Goal: Task Accomplishment & Management: Complete application form

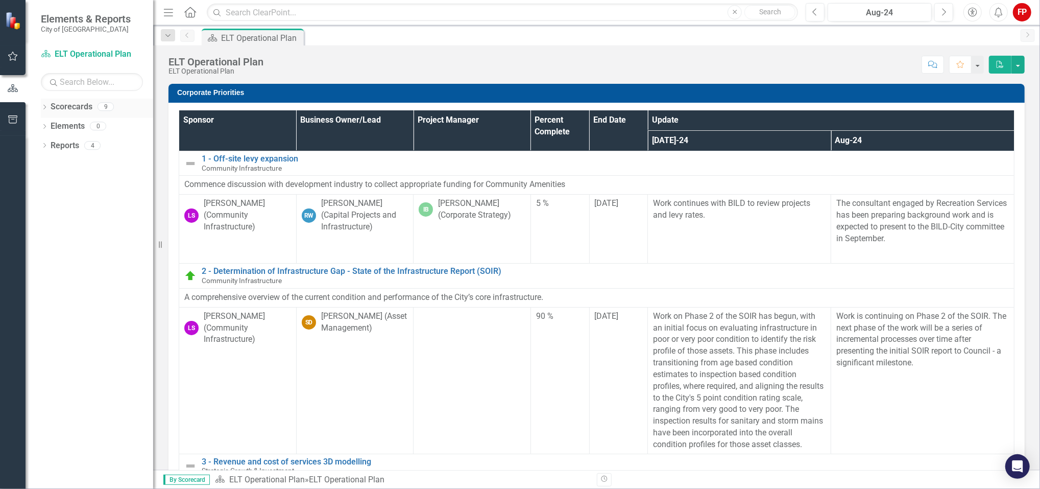
click at [45, 108] on icon "Dropdown" at bounding box center [44, 108] width 7 height 6
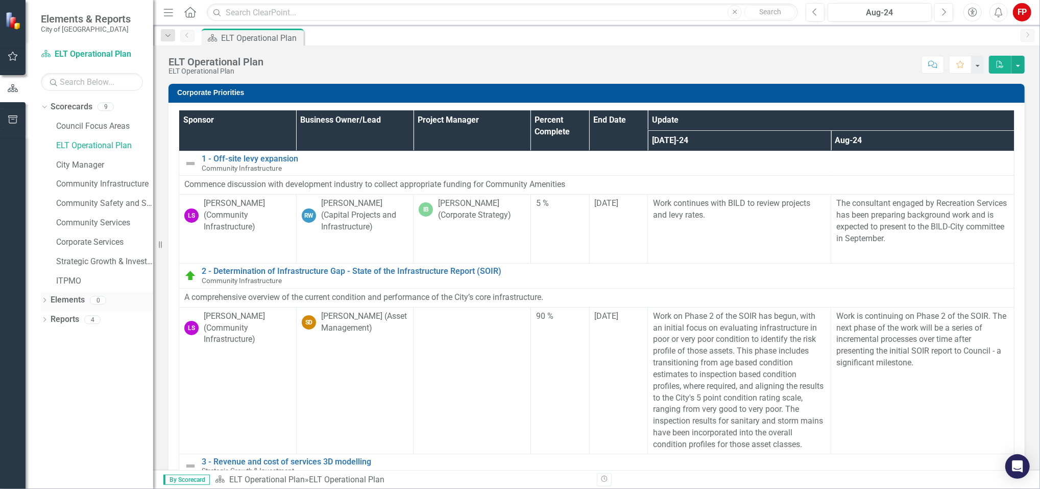
click at [44, 301] on icon "Dropdown" at bounding box center [44, 301] width 7 height 6
click at [48, 338] on icon "Dropdown" at bounding box center [49, 340] width 7 height 6
click at [50, 319] on icon at bounding box center [50, 319] width 3 height 5
click at [51, 357] on icon "Dropdown" at bounding box center [49, 359] width 7 height 6
click at [81, 358] on link "Measure Measures" at bounding box center [81, 358] width 51 height 12
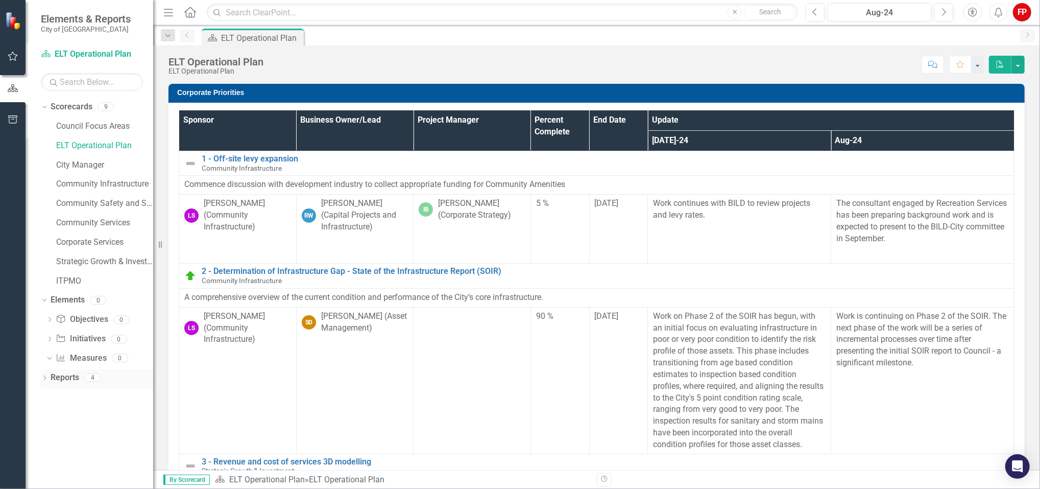
click at [43, 376] on icon "Dropdown" at bounding box center [44, 379] width 7 height 6
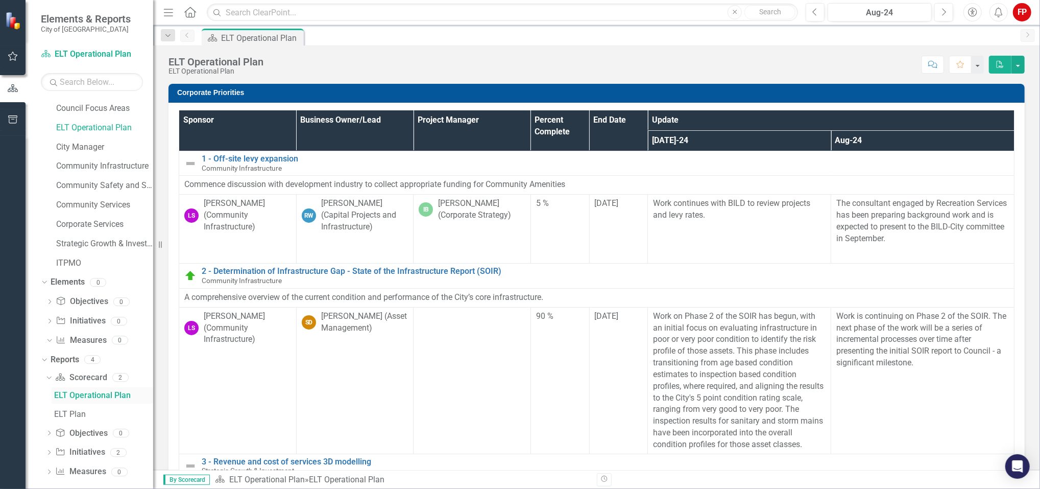
scroll to position [27, 0]
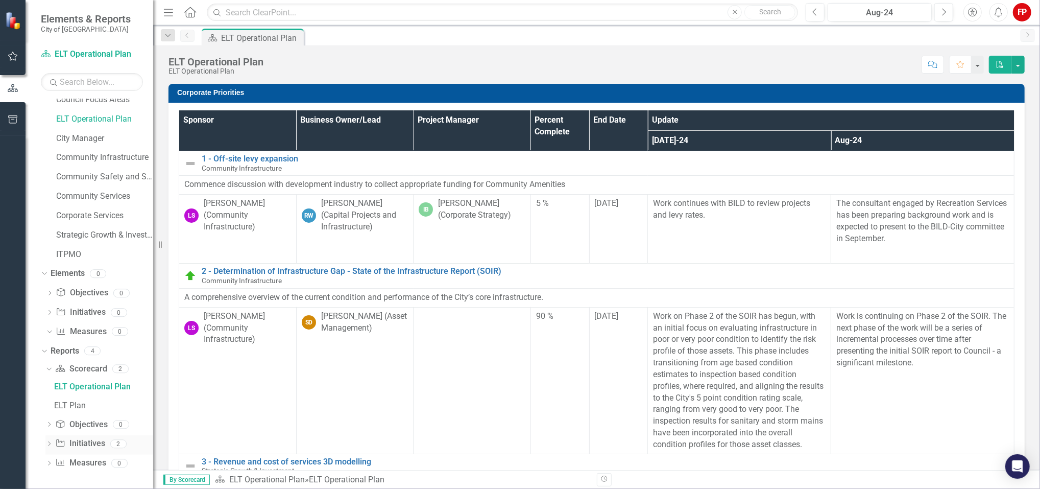
click at [47, 447] on icon "Dropdown" at bounding box center [48, 445] width 7 height 6
click at [93, 422] on div "ELT Priorities" at bounding box center [103, 424] width 99 height 9
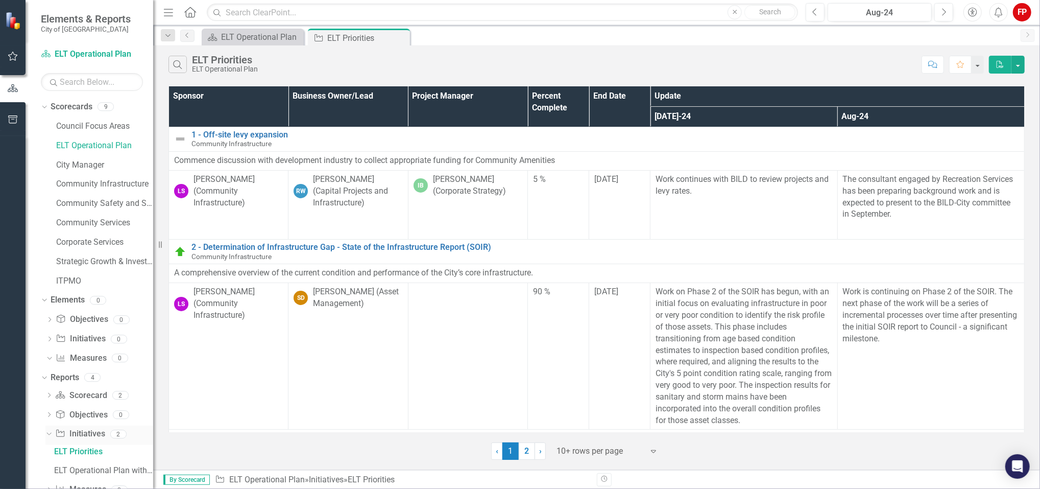
click at [48, 432] on icon "Dropdown" at bounding box center [48, 433] width 6 height 7
click at [48, 419] on div "Dropdown" at bounding box center [48, 416] width 7 height 9
click at [42, 397] on div "Dropdown Scorecard Scorecard 2 ELT Operational Plan ELT Plan Dropdown Objective…" at bounding box center [97, 425] width 112 height 76
click at [50, 394] on icon "Dropdown" at bounding box center [48, 396] width 7 height 6
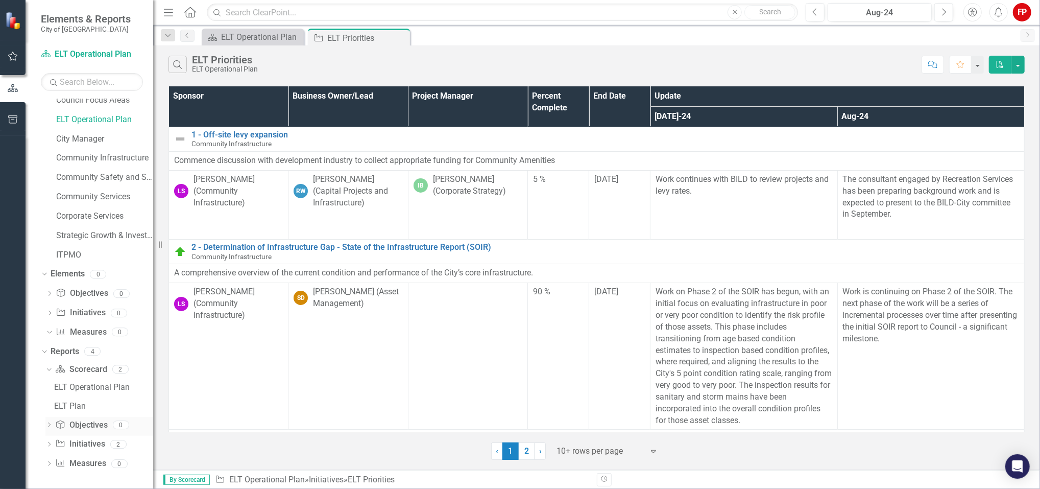
scroll to position [27, 0]
click at [50, 460] on div "Dropdown" at bounding box center [48, 464] width 7 height 9
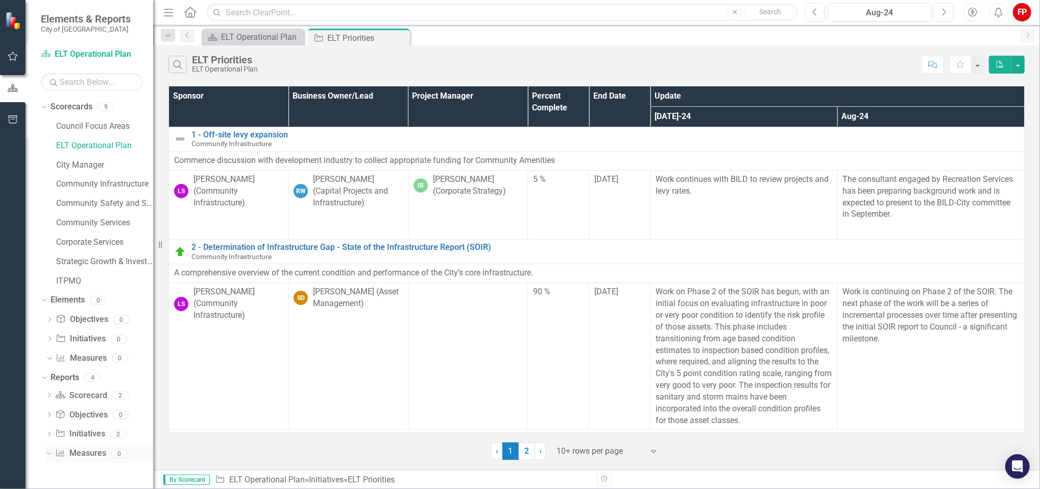
scroll to position [0, 0]
click at [50, 431] on div "Dropdown" at bounding box center [48, 435] width 7 height 9
click at [108, 230] on div "Community Services" at bounding box center [104, 222] width 97 height 17
click at [99, 243] on link "Corporate Services" at bounding box center [104, 242] width 97 height 12
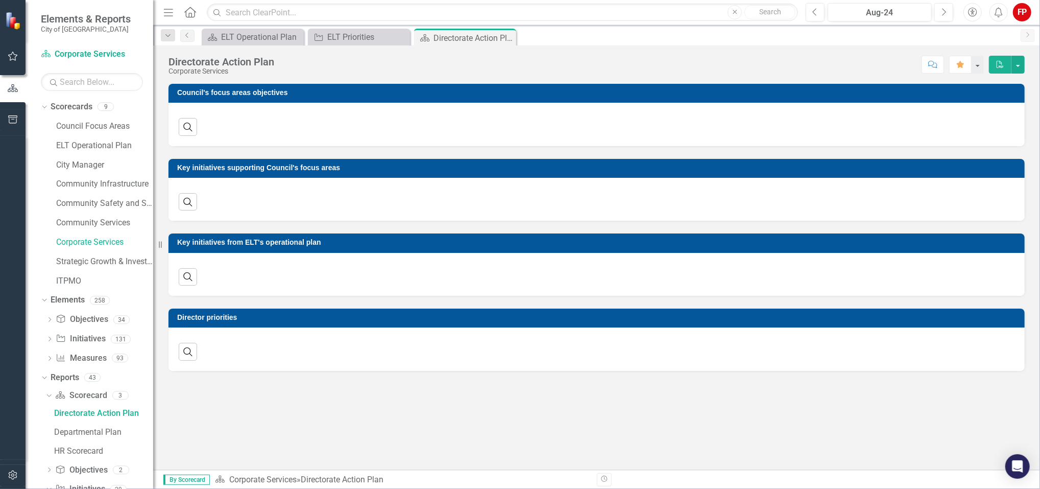
click at [12, 52] on icon "button" at bounding box center [13, 56] width 10 height 9
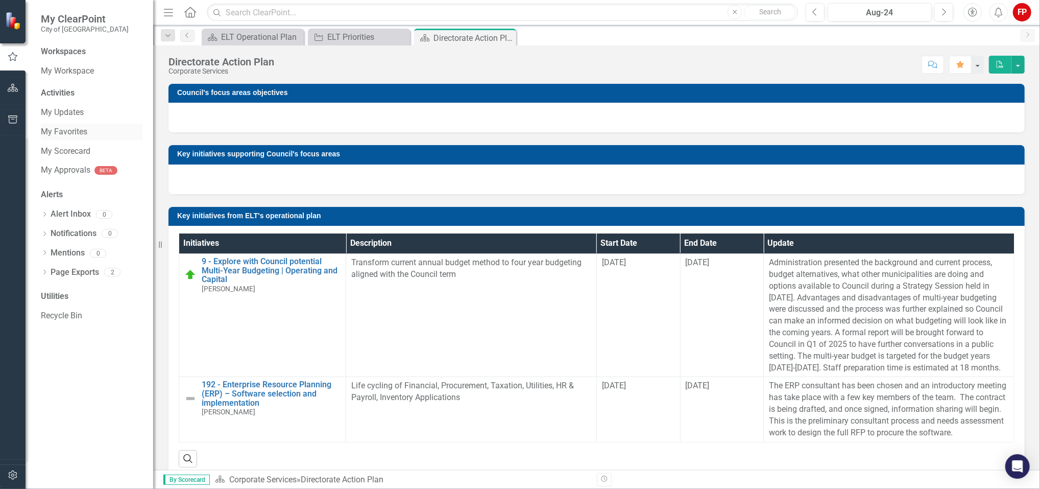
click at [70, 133] on link "My Favorites" at bounding box center [92, 132] width 102 height 12
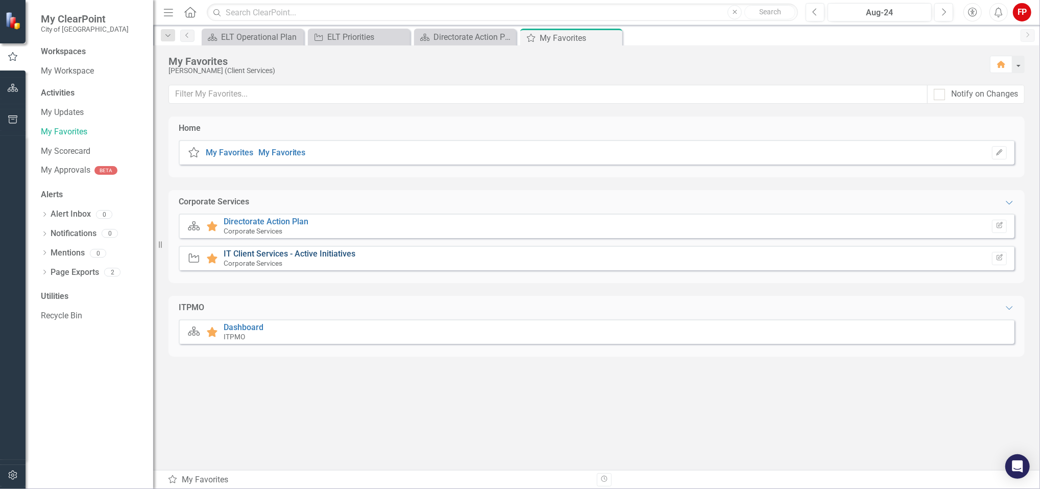
click at [294, 254] on link "IT Client Services - Active Initiatives" at bounding box center [290, 254] width 132 height 10
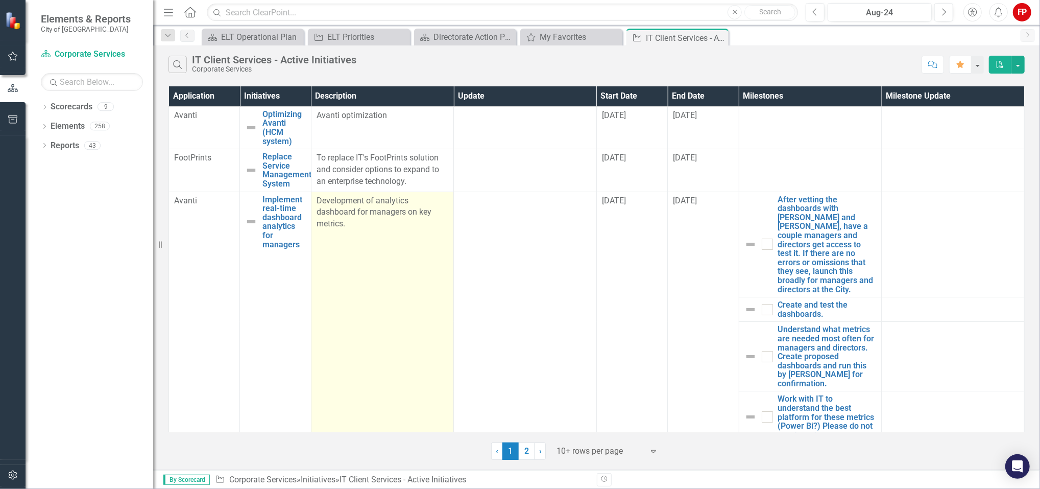
scroll to position [190, 0]
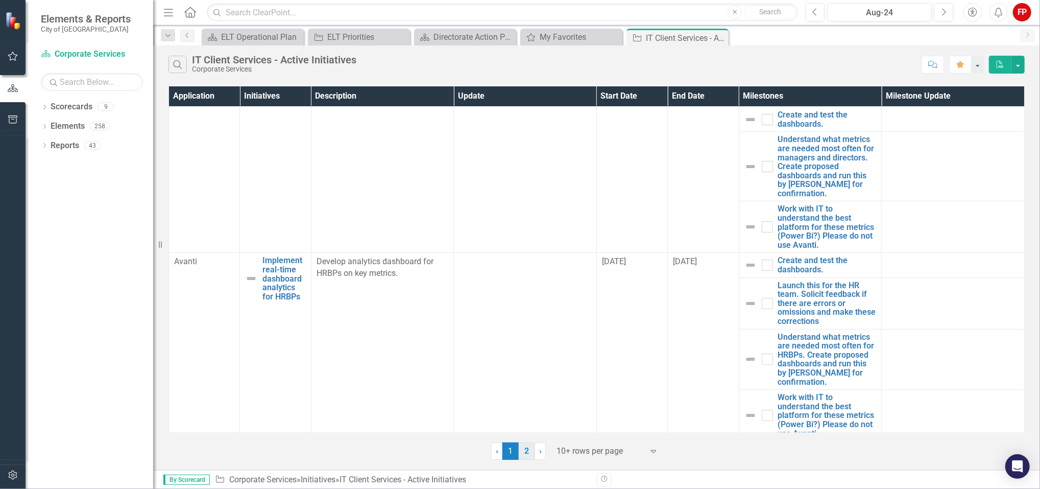
click at [529, 450] on link "2" at bounding box center [527, 450] width 16 height 17
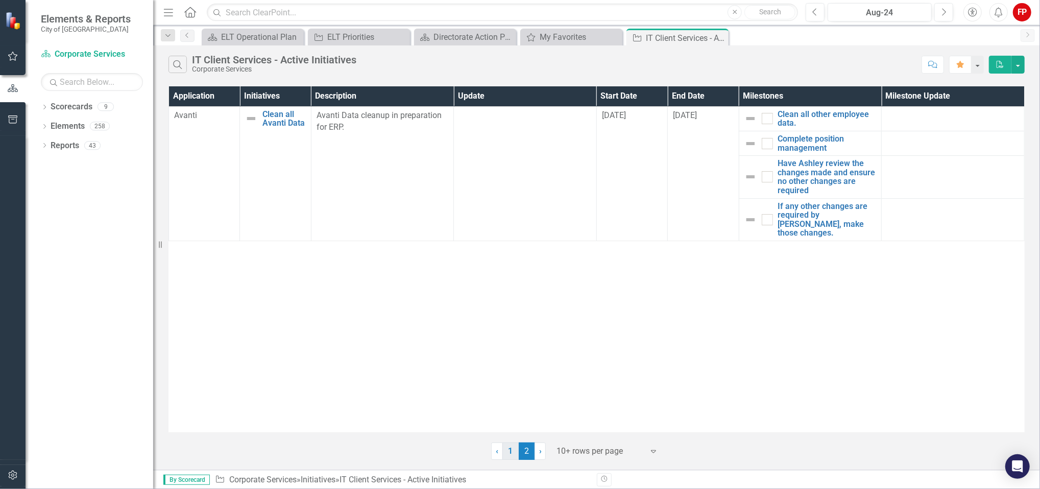
click at [516, 450] on link "1" at bounding box center [511, 450] width 16 height 17
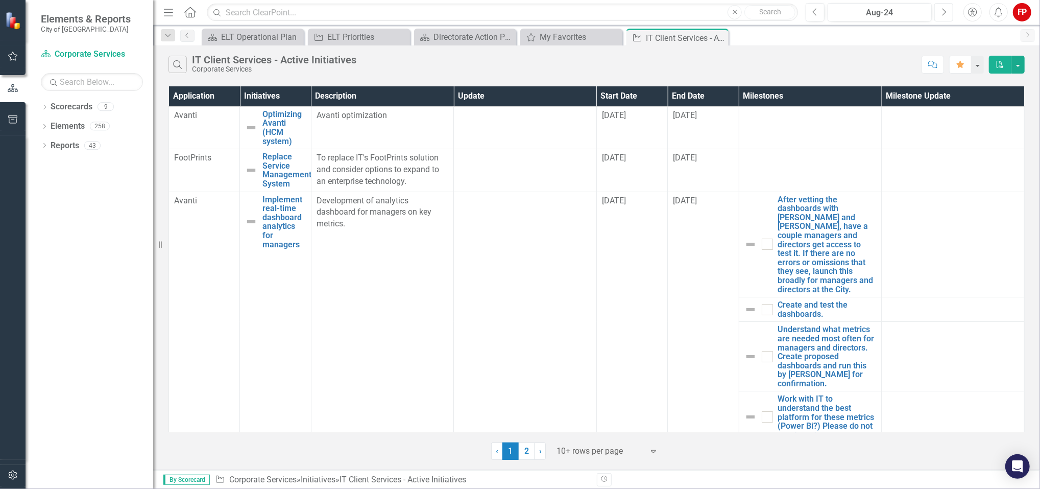
click at [948, 13] on button "Next" at bounding box center [944, 12] width 19 height 18
click at [219, 128] on td "Avanti" at bounding box center [204, 127] width 71 height 42
click at [981, 63] on button "button" at bounding box center [977, 65] width 13 height 18
click at [976, 100] on link "Home Set As Home" at bounding box center [941, 102] width 85 height 19
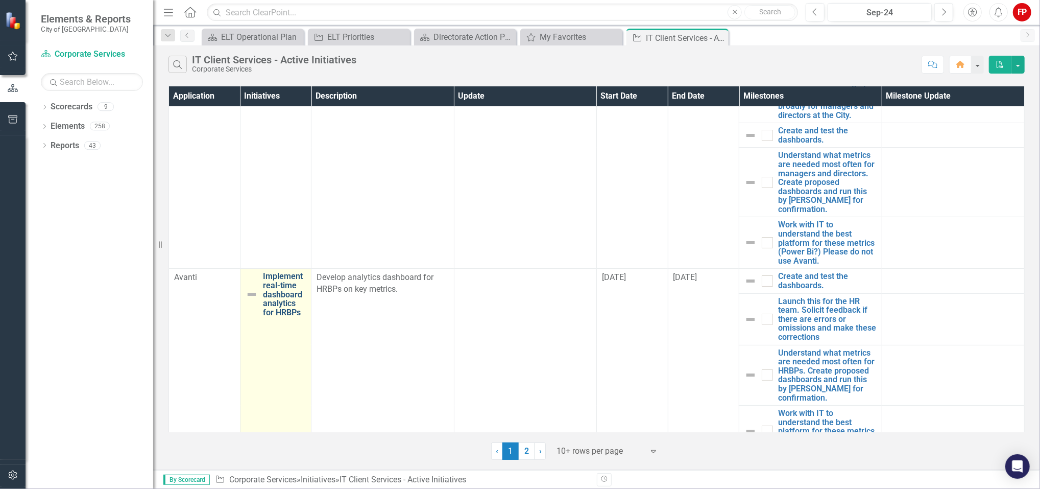
scroll to position [198, 0]
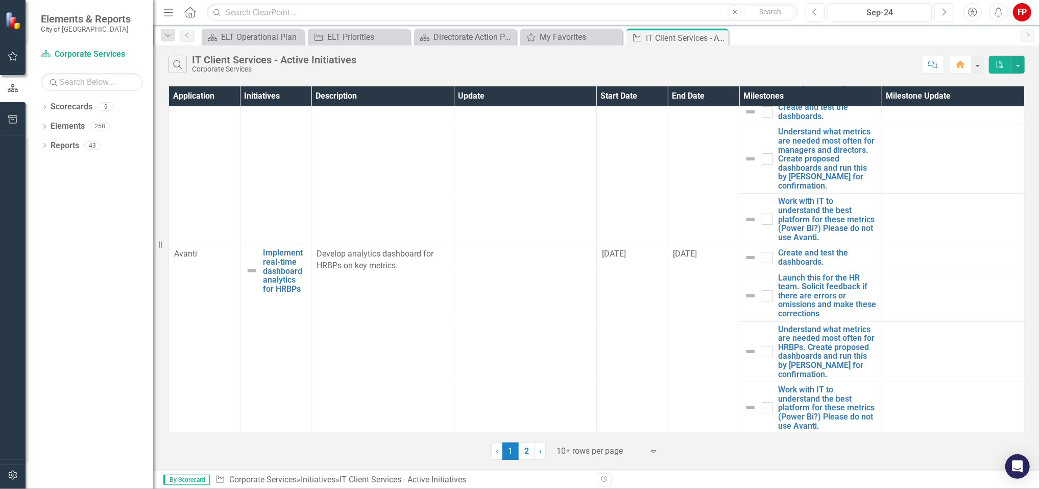
click at [942, 10] on icon "Next" at bounding box center [944, 12] width 6 height 9
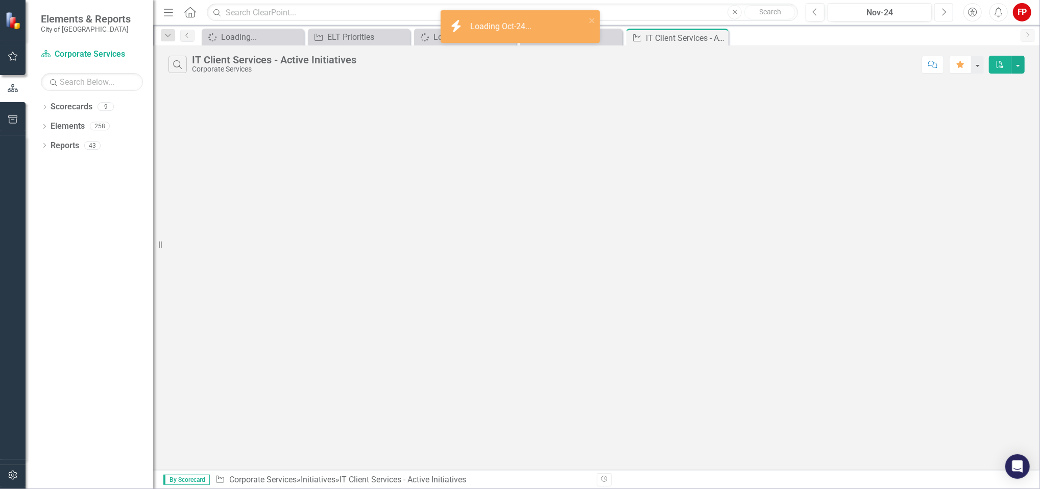
click at [941, 11] on icon "Next" at bounding box center [944, 12] width 6 height 9
click at [941, 14] on icon "Next" at bounding box center [944, 12] width 6 height 9
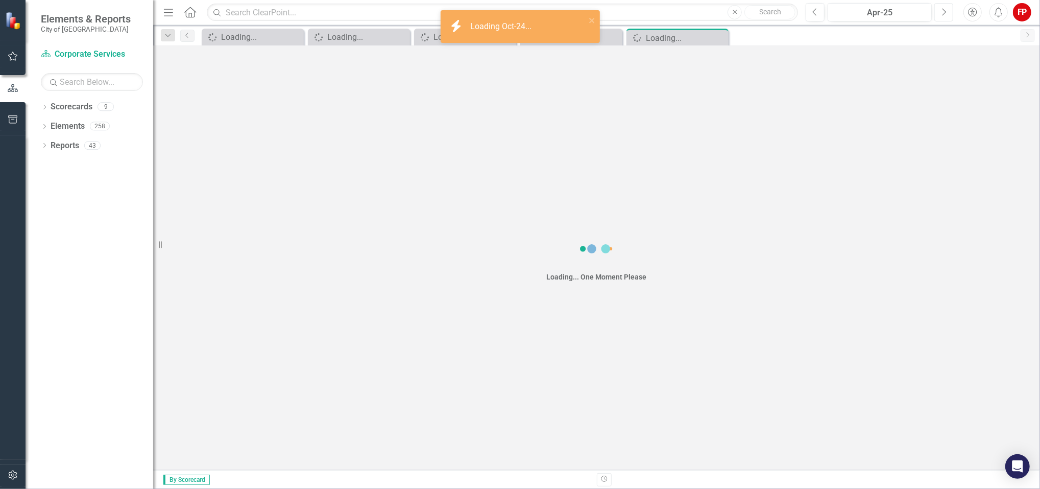
click at [942, 14] on icon "Next" at bounding box center [944, 12] width 6 height 9
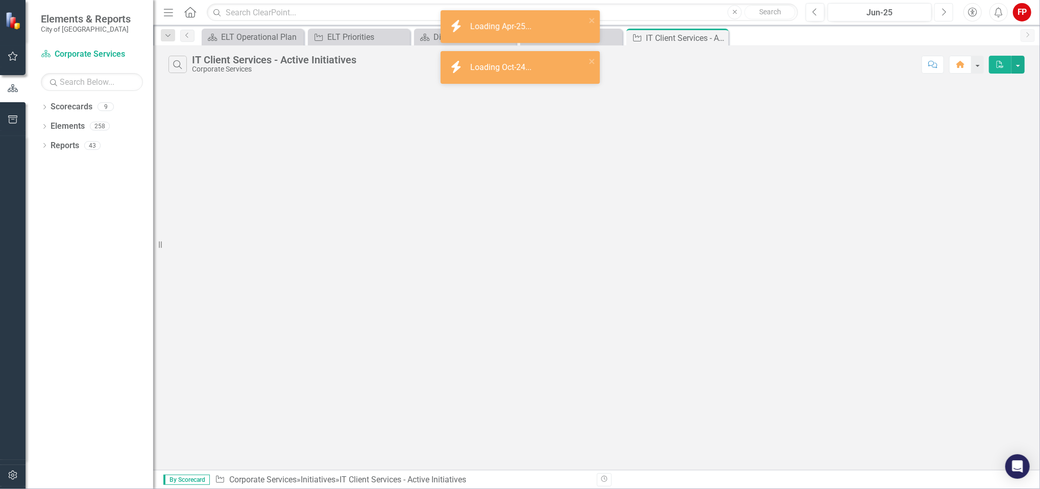
click at [942, 14] on icon "Next" at bounding box center [944, 12] width 6 height 9
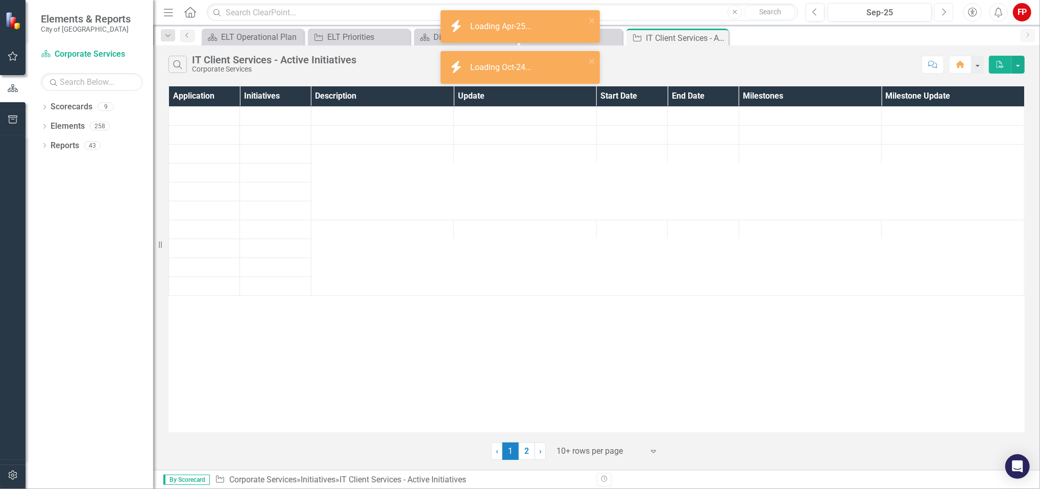
click at [942, 14] on icon "Next" at bounding box center [944, 12] width 6 height 9
click at [814, 10] on icon "Previous" at bounding box center [815, 12] width 6 height 9
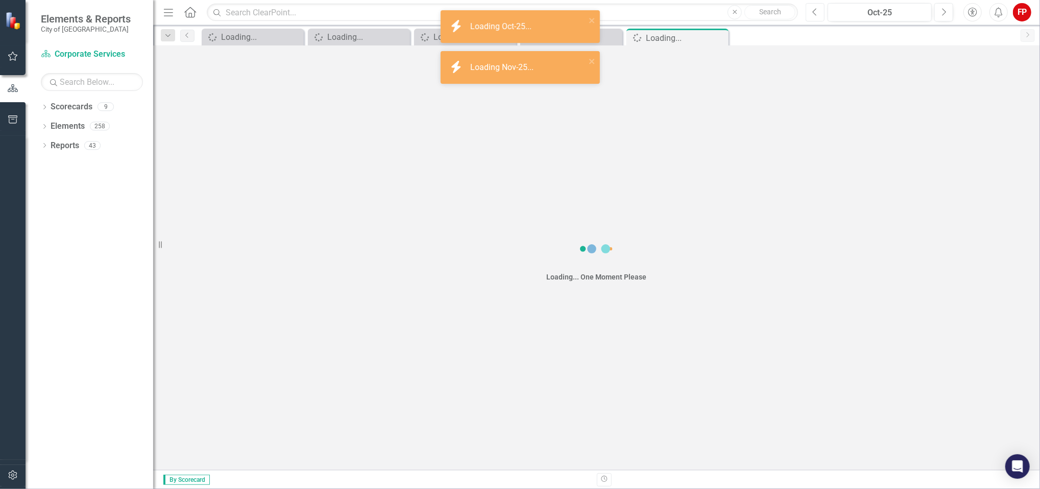
click at [814, 10] on icon "Previous" at bounding box center [815, 12] width 6 height 9
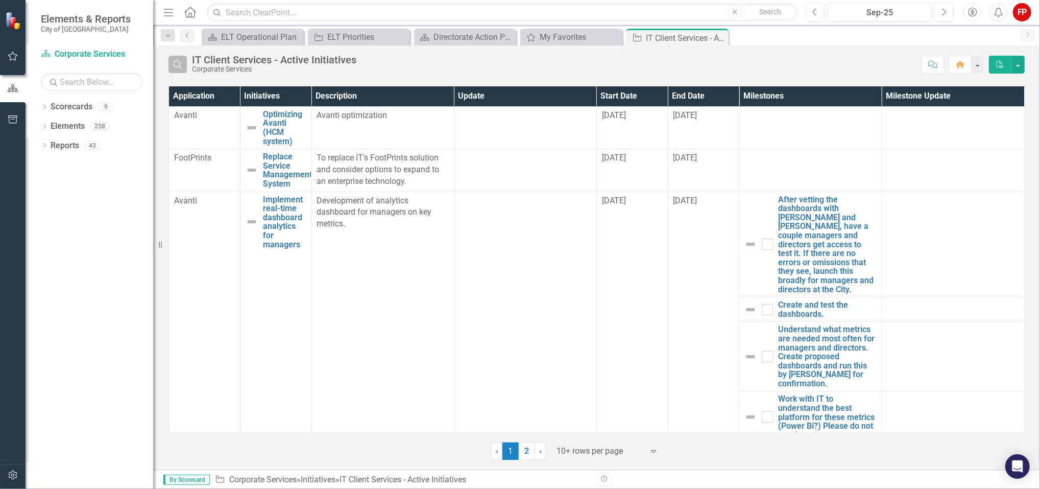
click at [180, 65] on icon "button" at bounding box center [177, 64] width 9 height 9
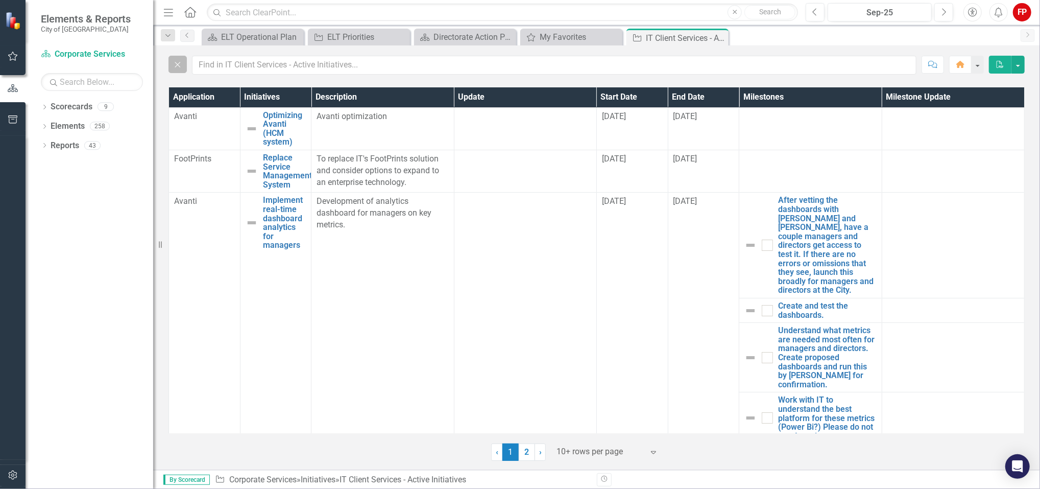
click at [180, 65] on icon "Close" at bounding box center [177, 64] width 11 height 9
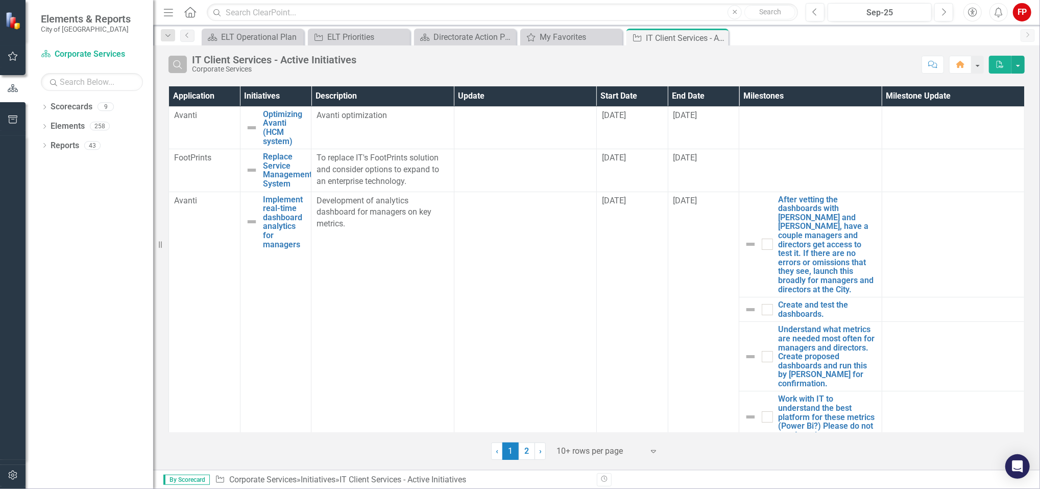
click at [180, 68] on icon "Search" at bounding box center [177, 64] width 11 height 9
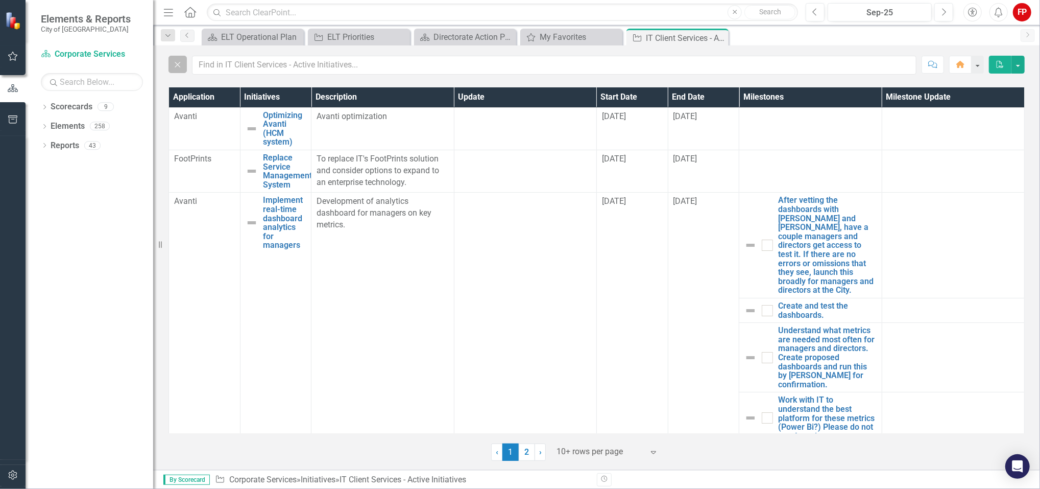
click at [180, 68] on icon "Close" at bounding box center [177, 64] width 11 height 9
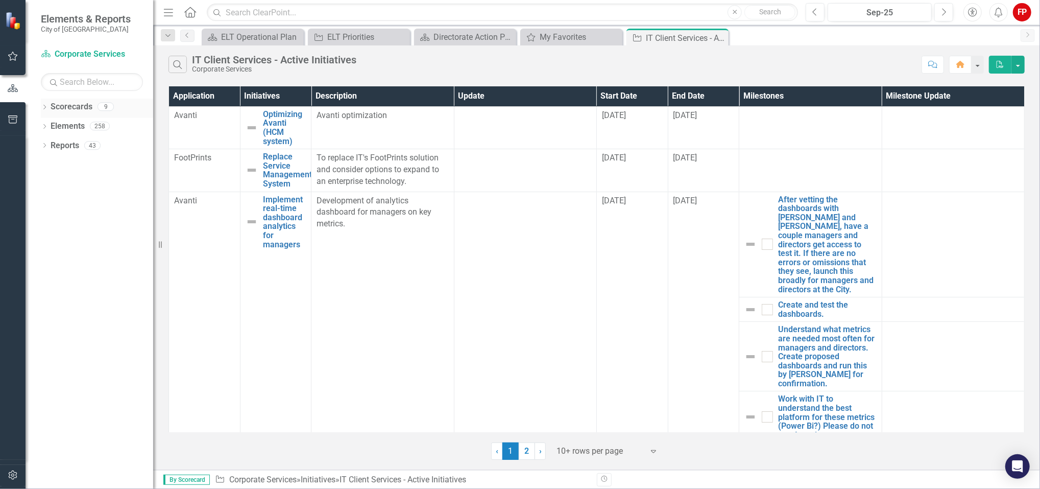
click at [46, 105] on icon "Dropdown" at bounding box center [44, 108] width 7 height 6
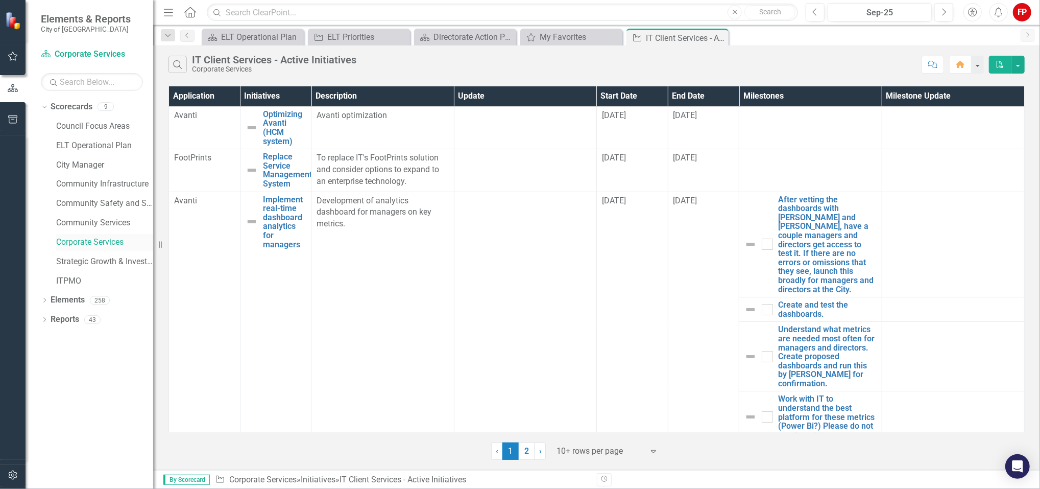
click at [111, 246] on link "Corporate Services" at bounding box center [104, 242] width 97 height 12
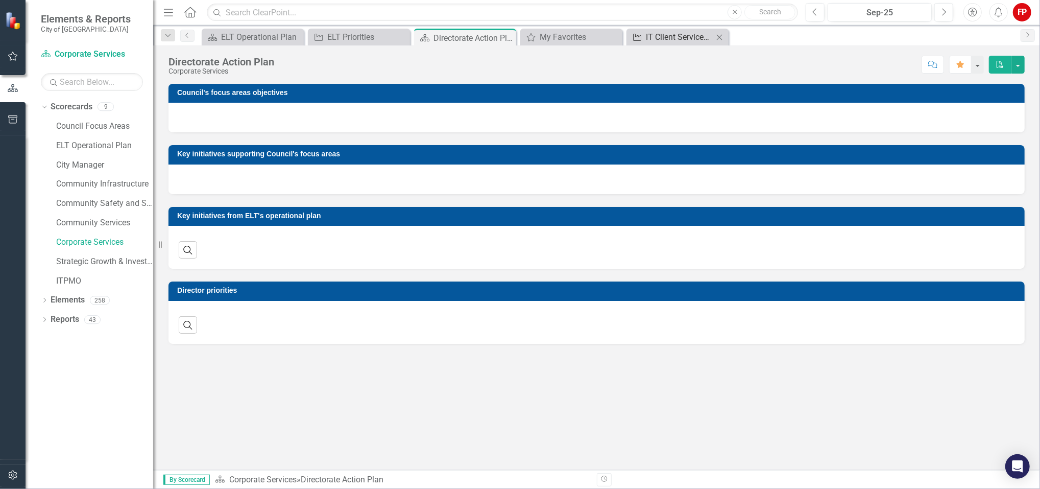
click at [658, 41] on div "IT Client Services - Active Initiatives" at bounding box center [679, 37] width 67 height 13
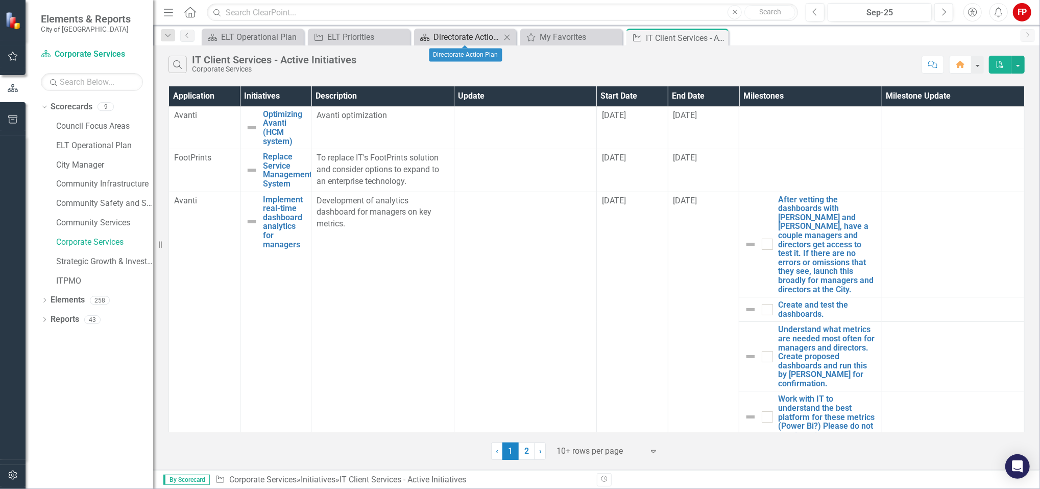
click at [471, 39] on div "Directorate Action Plan" at bounding box center [467, 37] width 67 height 13
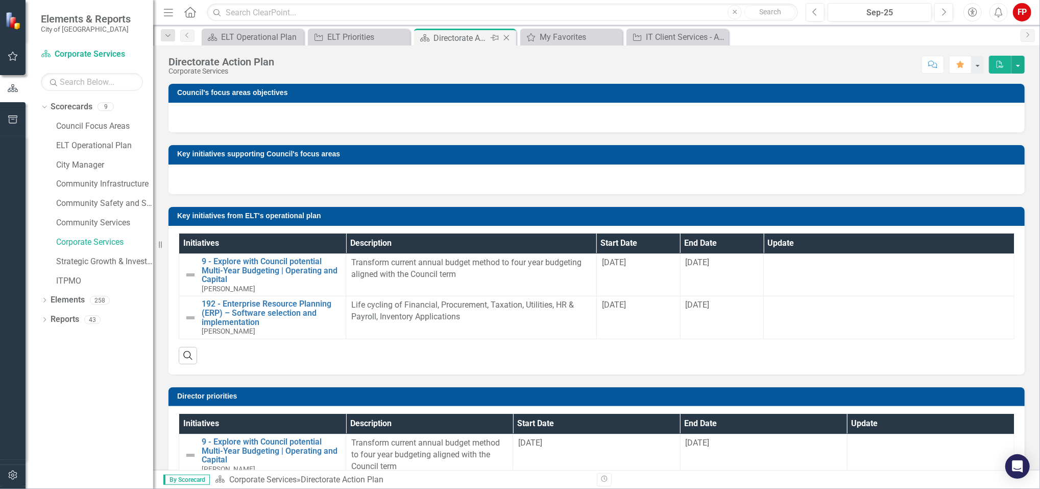
click at [508, 37] on icon "Close" at bounding box center [506, 38] width 10 height 8
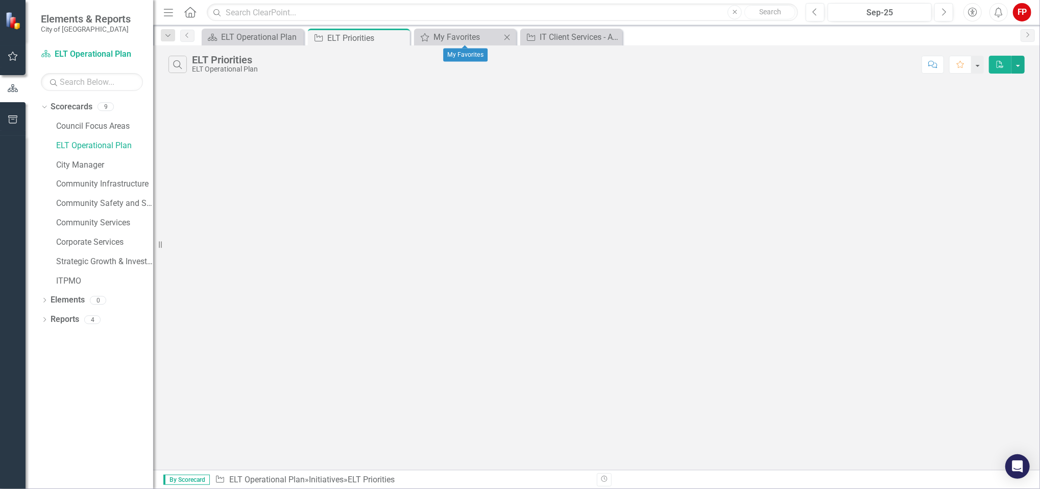
click at [509, 37] on icon "Close" at bounding box center [507, 37] width 10 height 8
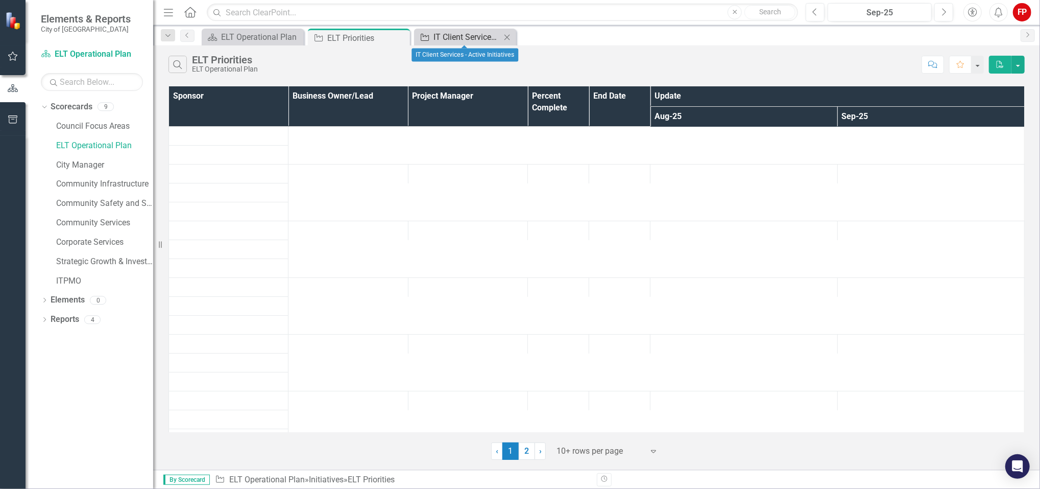
click at [468, 33] on div "IT Client Services - Active Initiatives" at bounding box center [467, 37] width 67 height 13
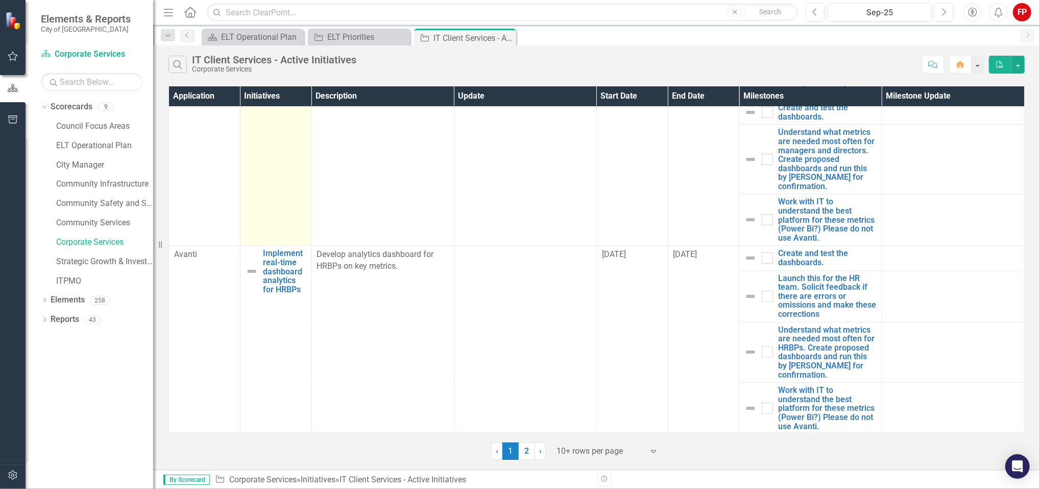
scroll to position [198, 0]
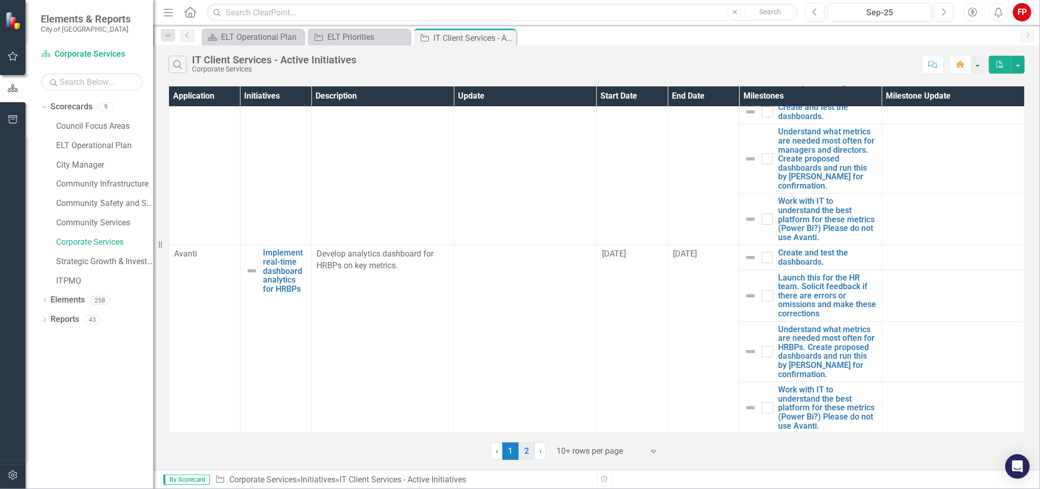
click at [527, 452] on link "2" at bounding box center [527, 450] width 16 height 17
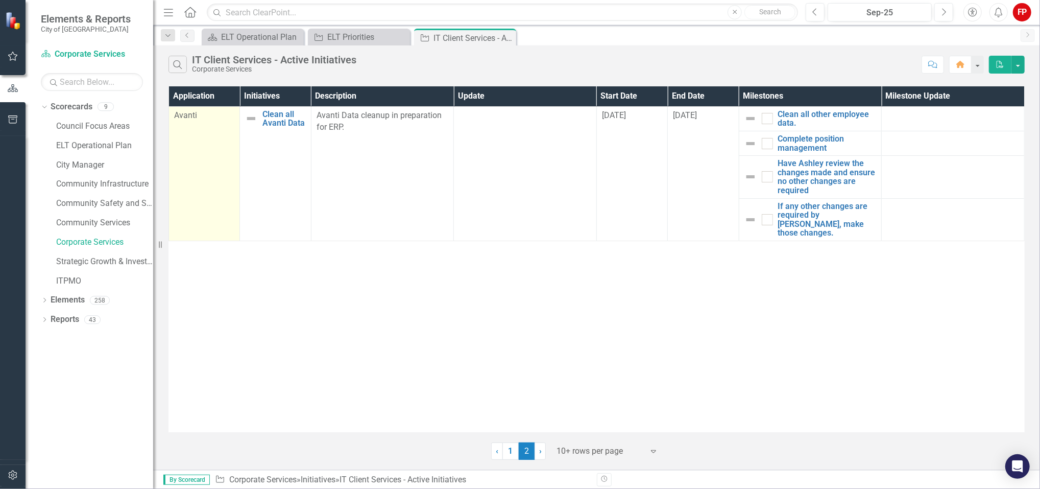
click at [193, 173] on td "Avanti" at bounding box center [204, 173] width 71 height 134
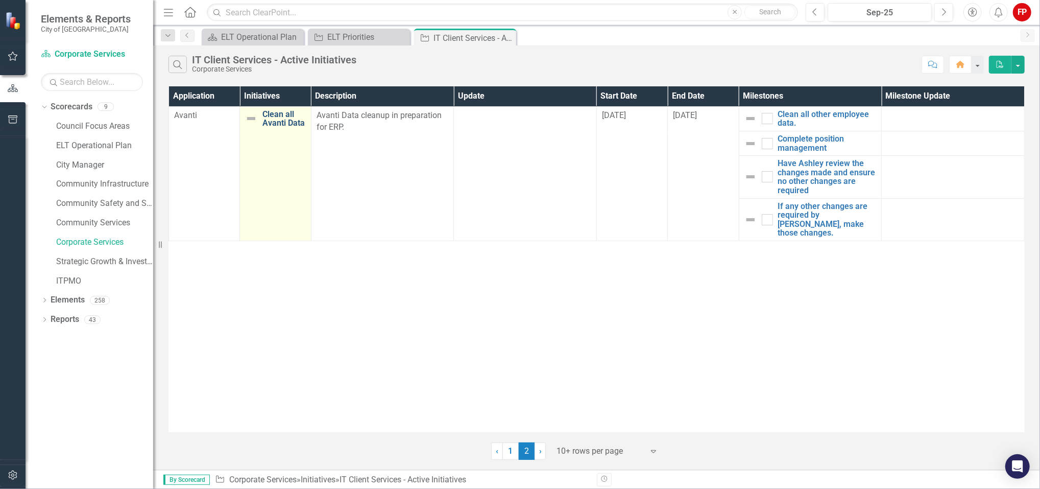
click at [273, 113] on link "Clean all Avanti Data" at bounding box center [283, 119] width 43 height 18
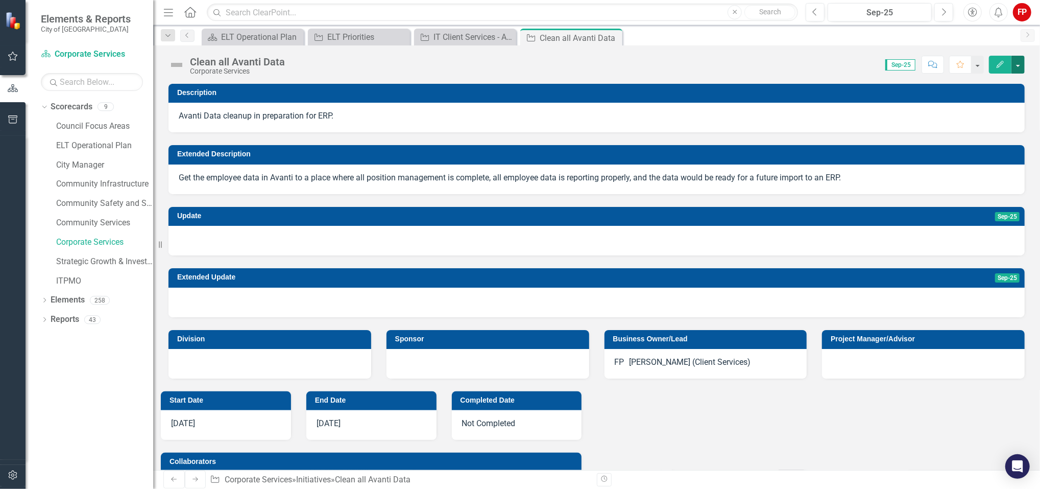
click at [1016, 66] on button "button" at bounding box center [1018, 65] width 13 height 18
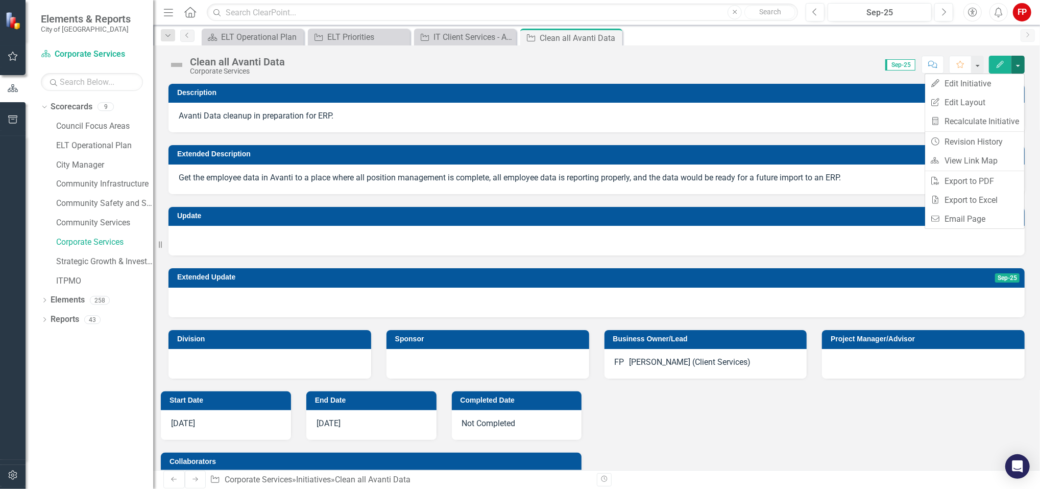
click at [640, 78] on div "Clean all Avanti Data Corporate Services Score: N/A Sep-25 Completed Comment Fa…" at bounding box center [596, 257] width 887 height 424
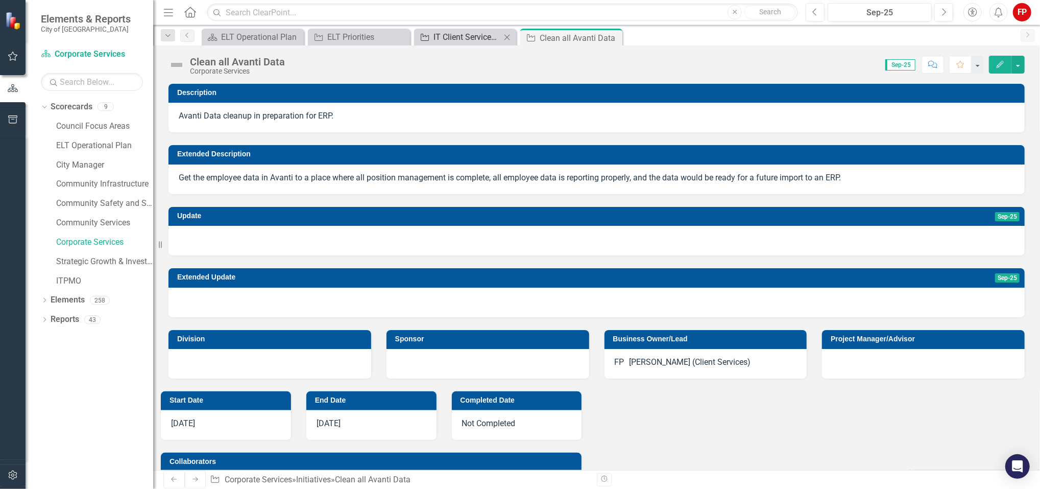
click at [454, 42] on div "IT Client Services - Active Initiatives" at bounding box center [467, 37] width 67 height 13
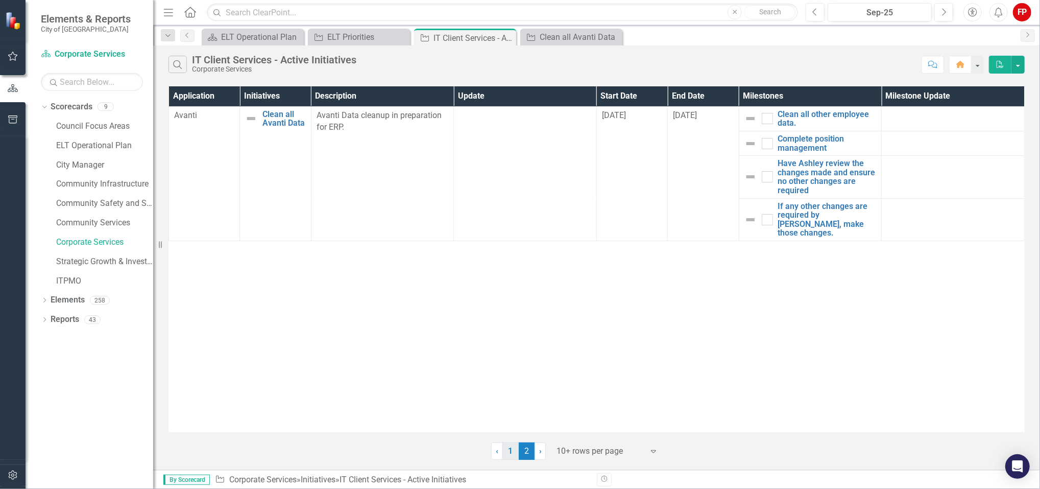
click at [513, 455] on link "1" at bounding box center [511, 450] width 16 height 17
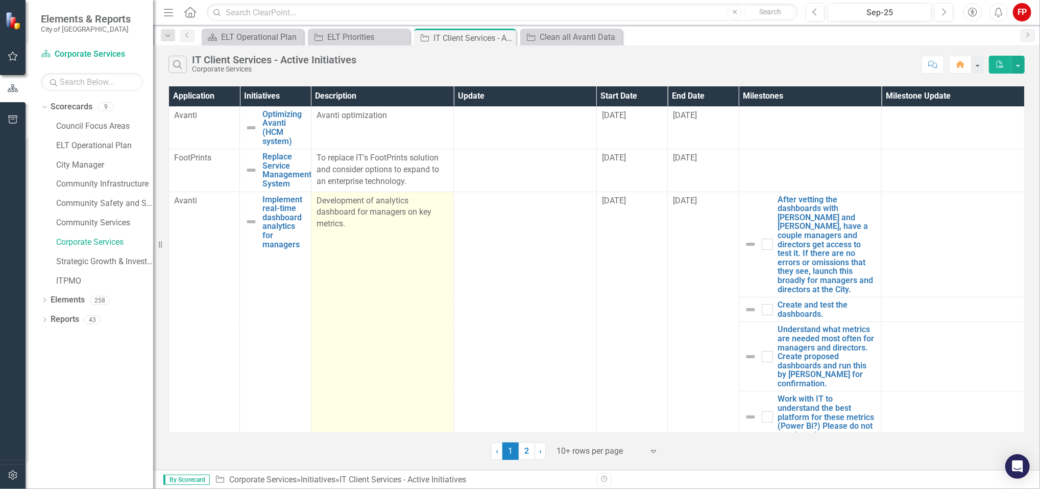
drag, startPoint x: 361, startPoint y: 230, endPoint x: 312, endPoint y: 201, distance: 57.0
click at [312, 201] on td "Development of analytics dashboard for managers on key metrics." at bounding box center [382, 317] width 143 height 251
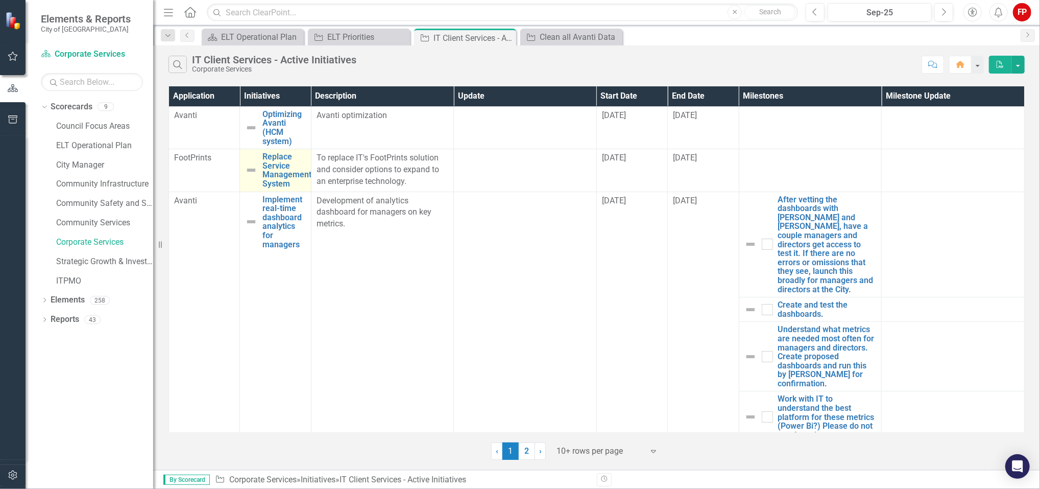
click at [252, 168] on img at bounding box center [251, 170] width 12 height 12
click at [276, 167] on link "Replace Service Management System" at bounding box center [286, 170] width 49 height 36
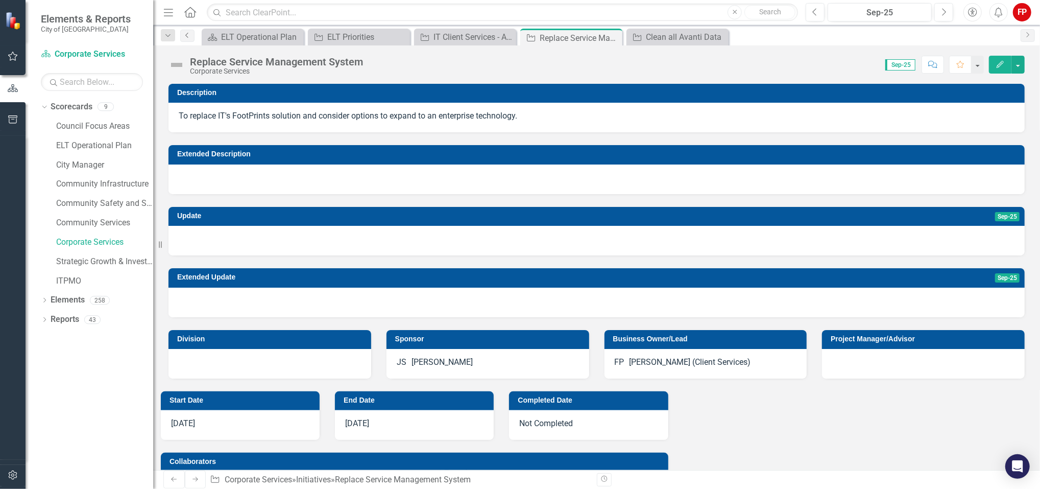
click at [187, 33] on icon "Previous" at bounding box center [187, 35] width 8 height 6
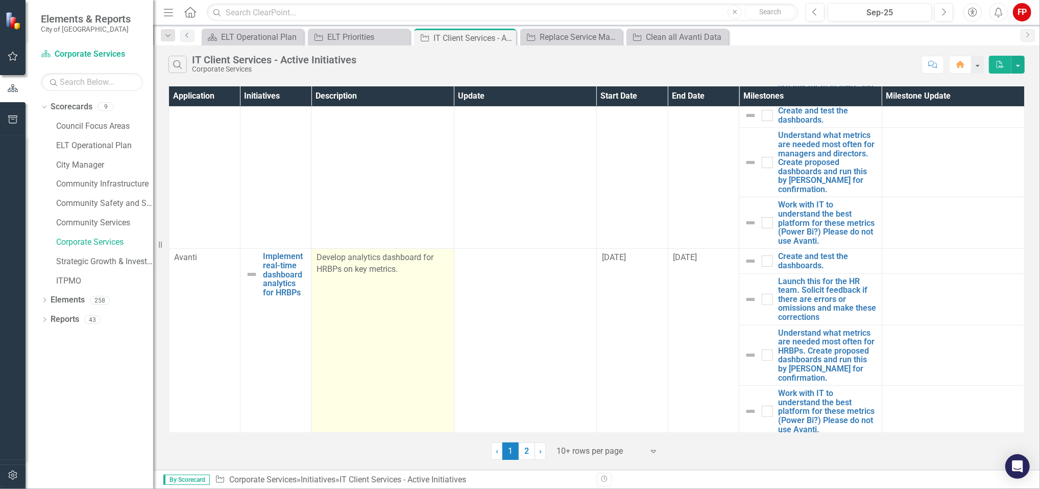
scroll to position [198, 0]
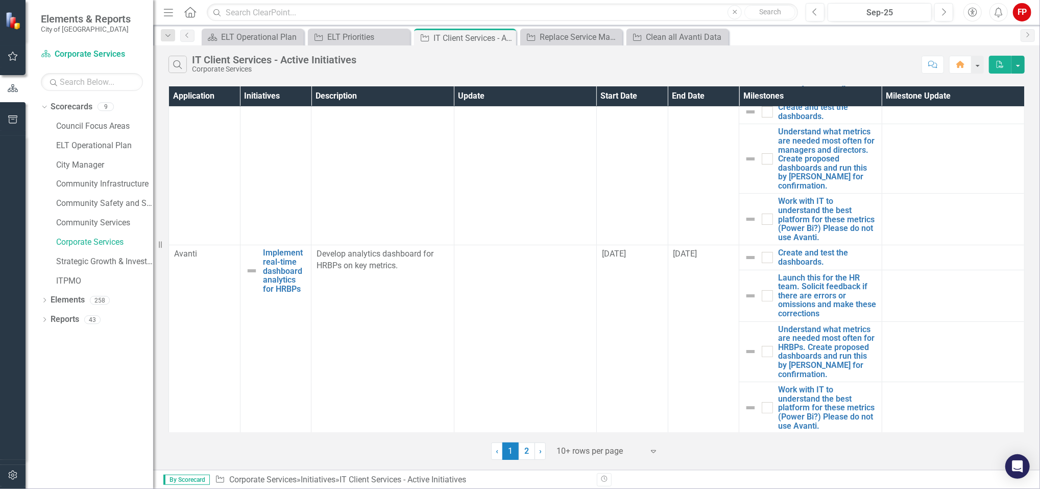
click at [653, 451] on icon "Expand" at bounding box center [654, 451] width 10 height 8
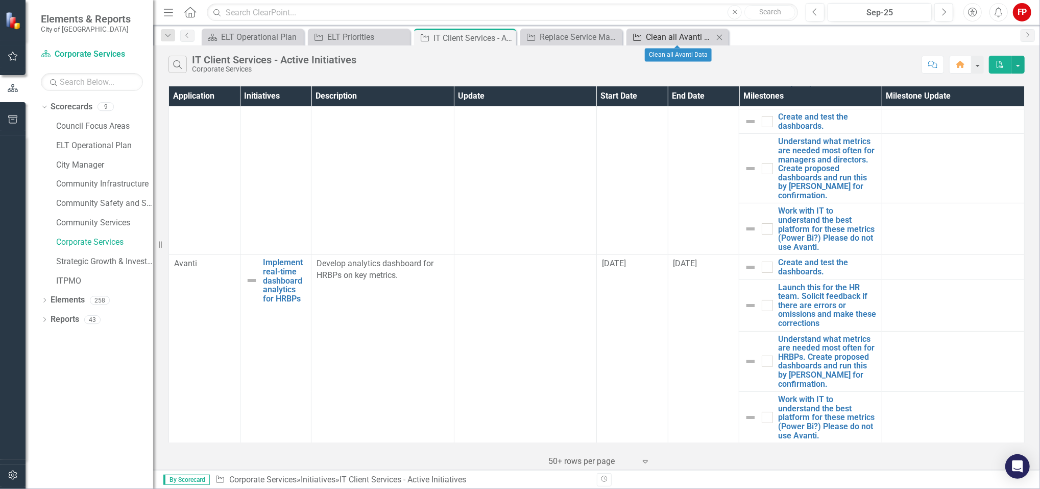
click at [683, 38] on div "Clean all Avanti Data" at bounding box center [679, 37] width 67 height 13
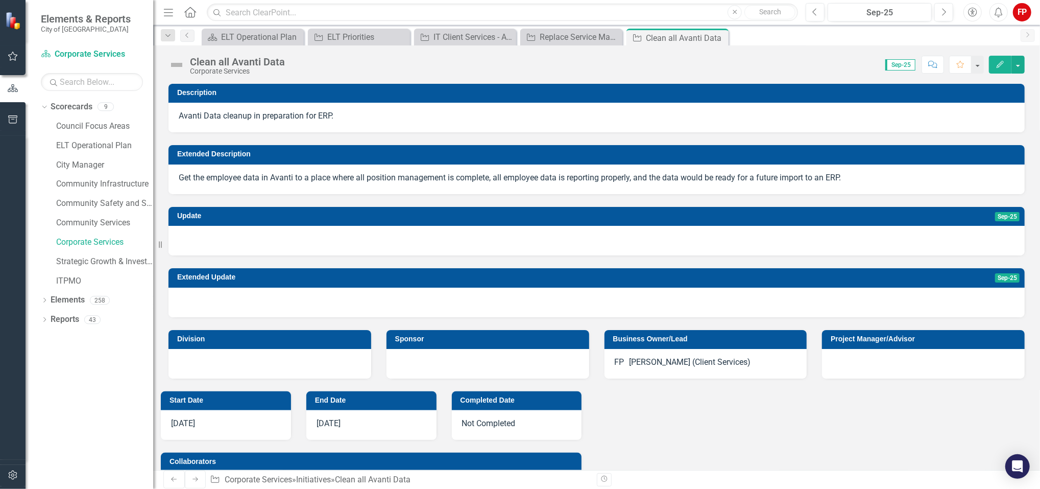
drag, startPoint x: 720, startPoint y: 36, endPoint x: 673, endPoint y: 42, distance: 47.4
click at [0, 0] on icon "Close" at bounding box center [0, 0] width 0 height 0
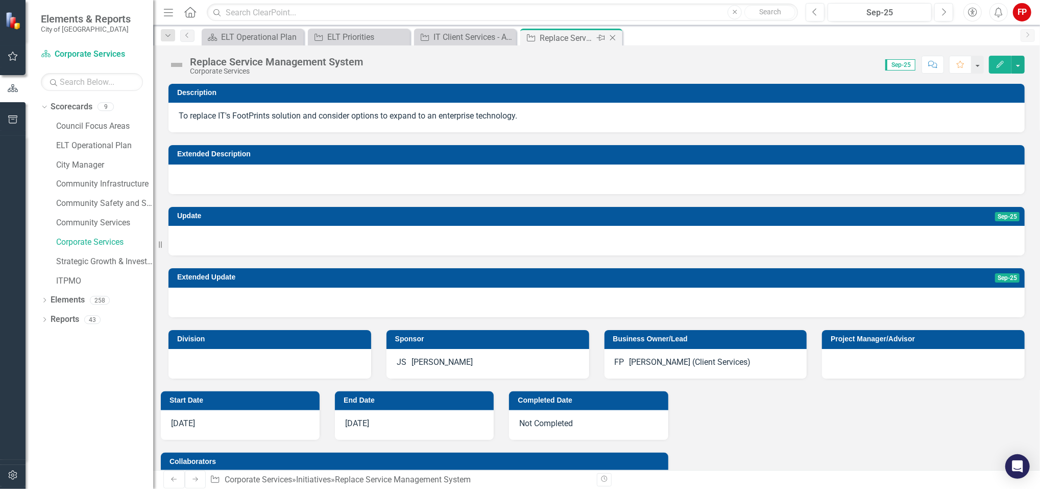
click at [612, 37] on icon "Close" at bounding box center [613, 38] width 10 height 8
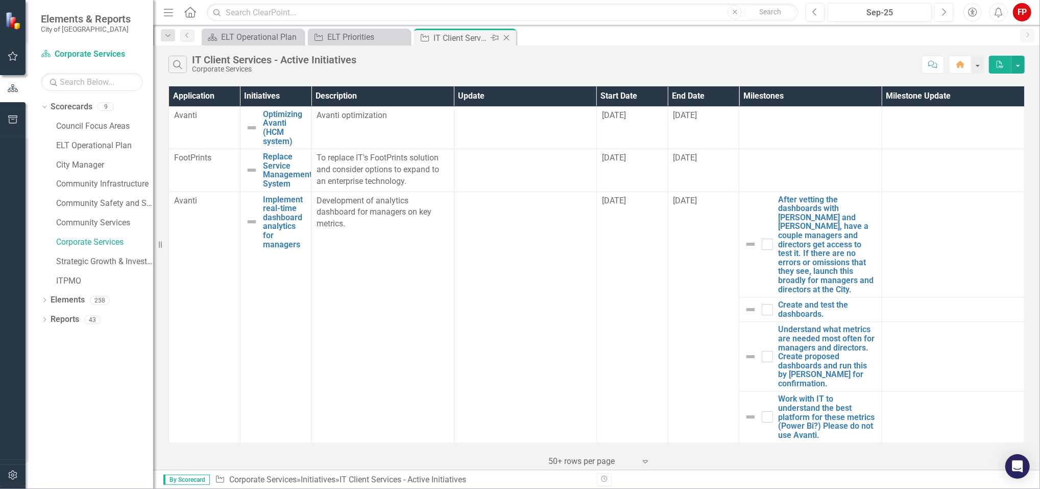
click at [463, 38] on div "IT Client Services - Active Initiatives" at bounding box center [461, 38] width 55 height 13
click at [49, 322] on div "Dropdown Reports 43" at bounding box center [97, 320] width 112 height 19
click at [46, 321] on icon "Dropdown" at bounding box center [44, 321] width 7 height 6
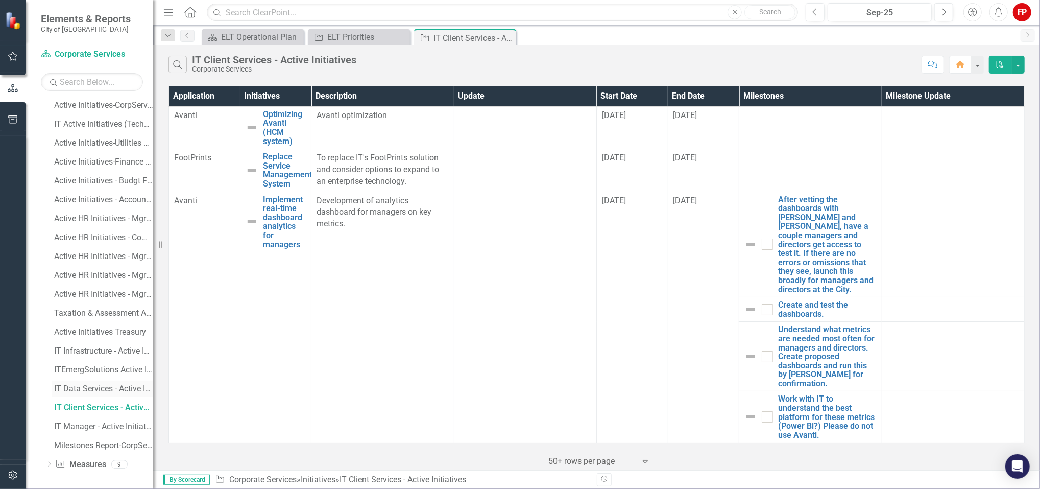
scroll to position [479, 0]
click at [107, 402] on div "IT Client Services - Active Initiatives" at bounding box center [103, 406] width 99 height 9
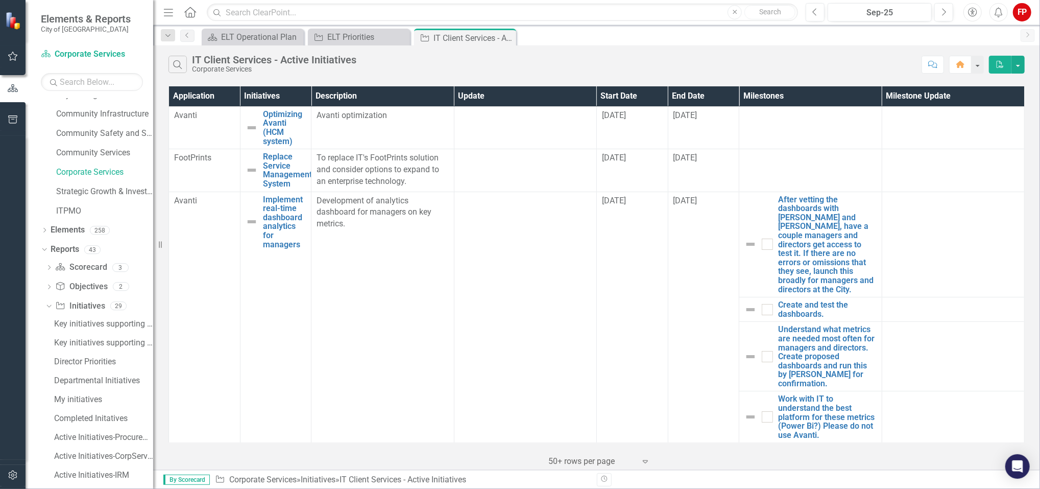
scroll to position [0, 0]
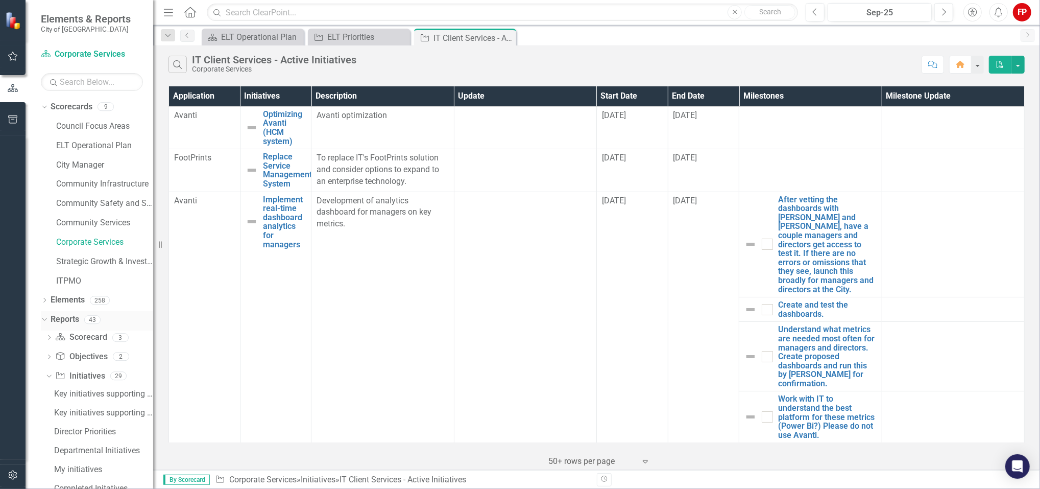
click at [47, 322] on div "Dropdown" at bounding box center [44, 320] width 7 height 5
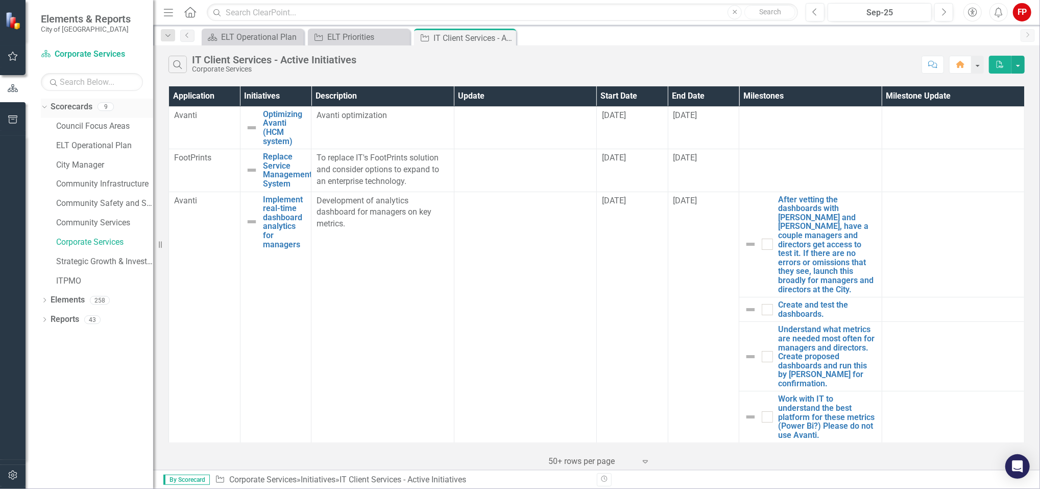
click at [48, 107] on div "Dropdown Scorecards 9" at bounding box center [97, 108] width 112 height 19
click at [48, 298] on div "Dropdown Elements 258" at bounding box center [97, 301] width 112 height 19
click at [45, 298] on icon "Dropdown" at bounding box center [44, 301] width 7 height 6
click at [89, 343] on link "Initiative Initiatives" at bounding box center [81, 339] width 50 height 12
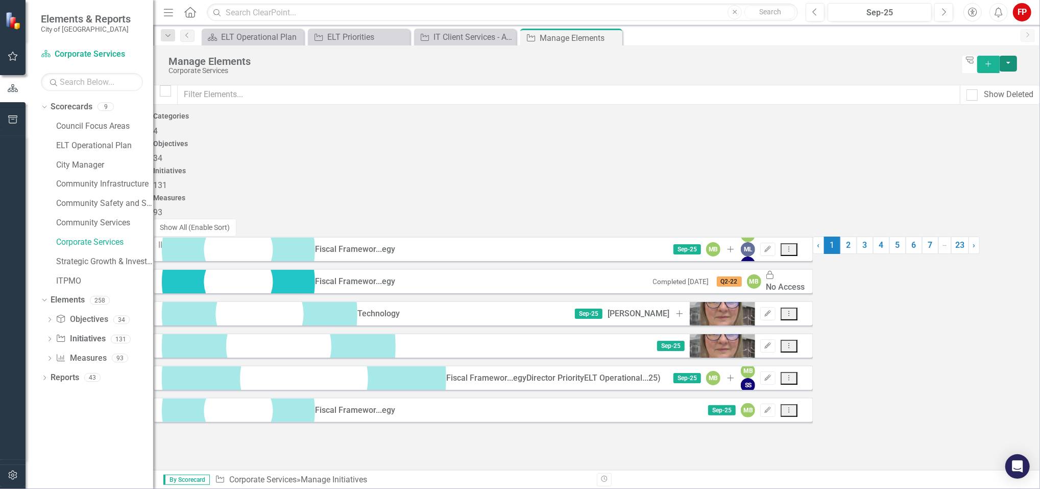
click at [1017, 63] on button "button" at bounding box center [1008, 64] width 17 height 16
click at [10, 53] on icon "button" at bounding box center [13, 56] width 11 height 8
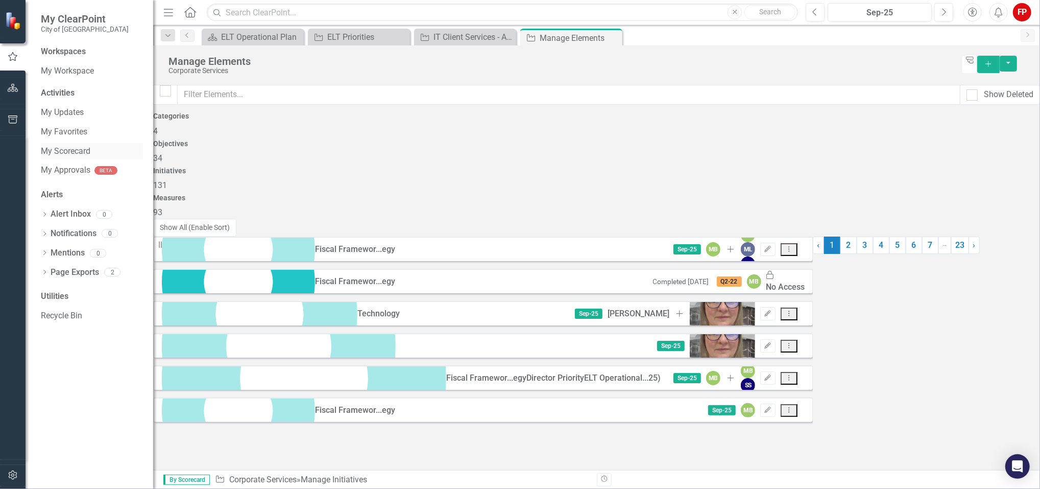
click at [71, 149] on link "My Scorecard" at bounding box center [92, 152] width 102 height 12
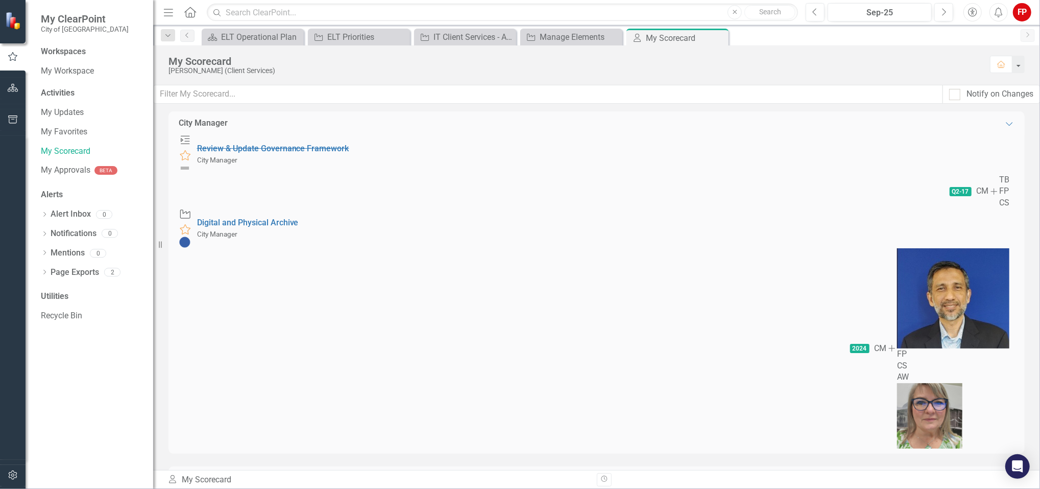
click at [191, 162] on img at bounding box center [185, 168] width 12 height 12
click at [349, 146] on s "Review & Update Governance Framework" at bounding box center [273, 149] width 152 height 10
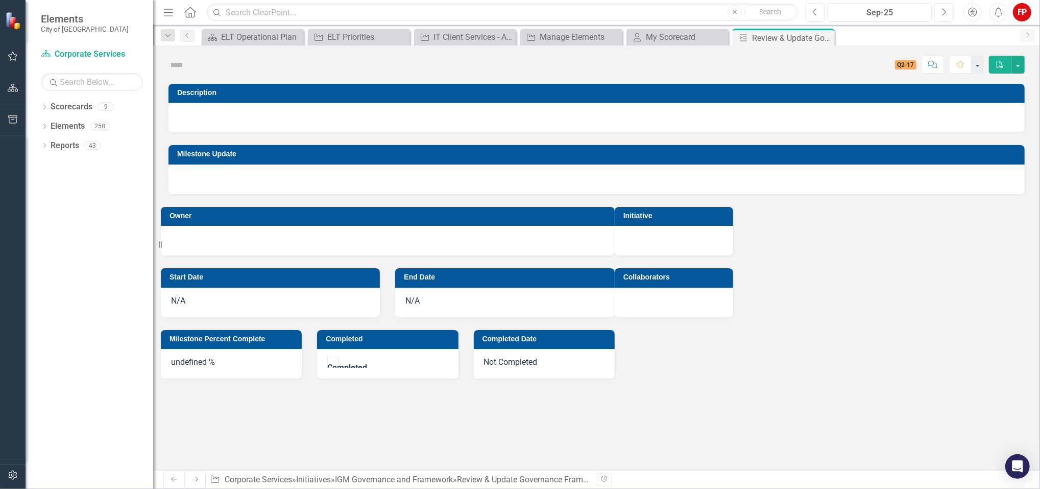
checkbox input "true"
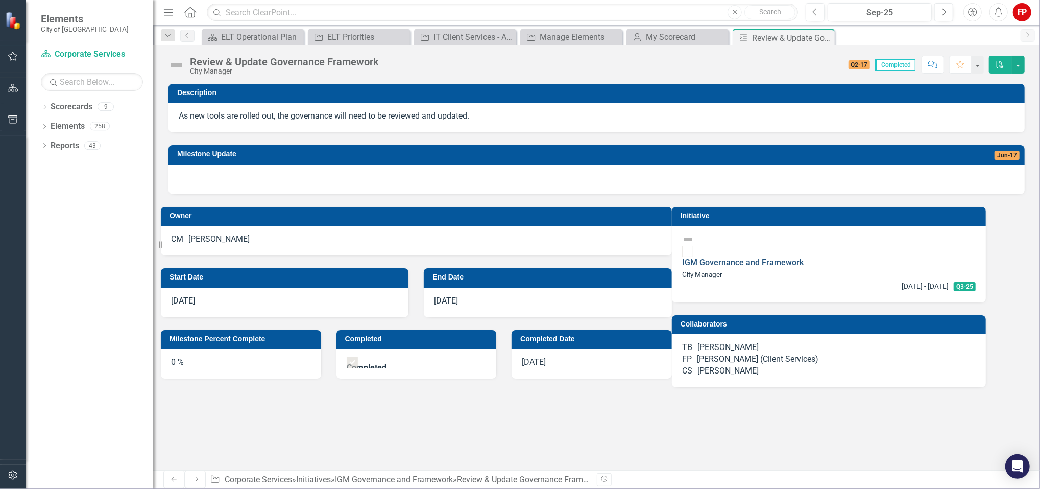
click at [724, 257] on link "IGM Governance and Framework" at bounding box center [743, 262] width 122 height 10
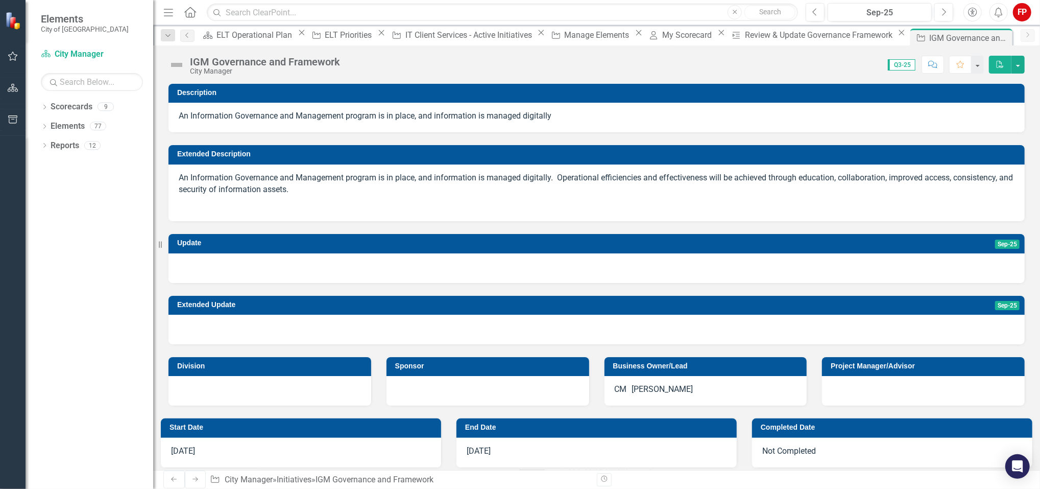
checkbox input "true"
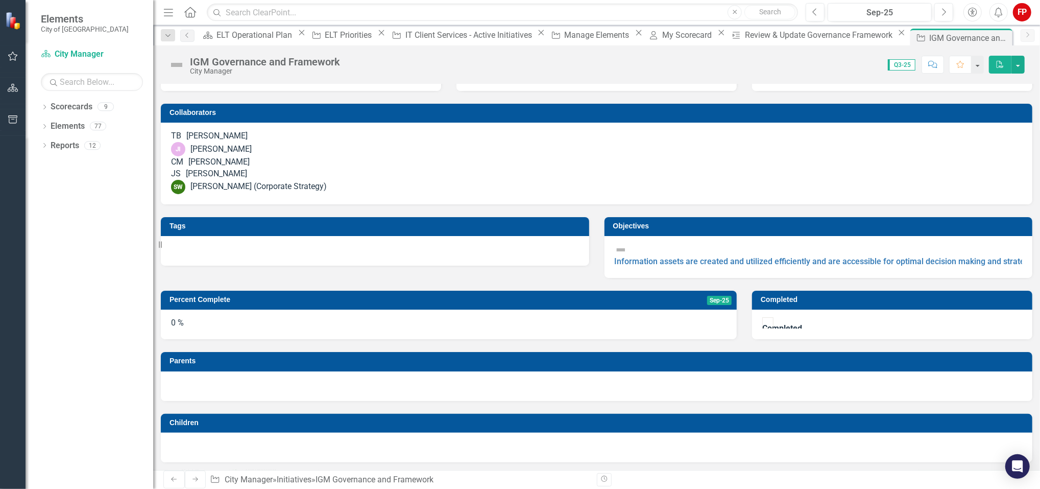
scroll to position [104, 0]
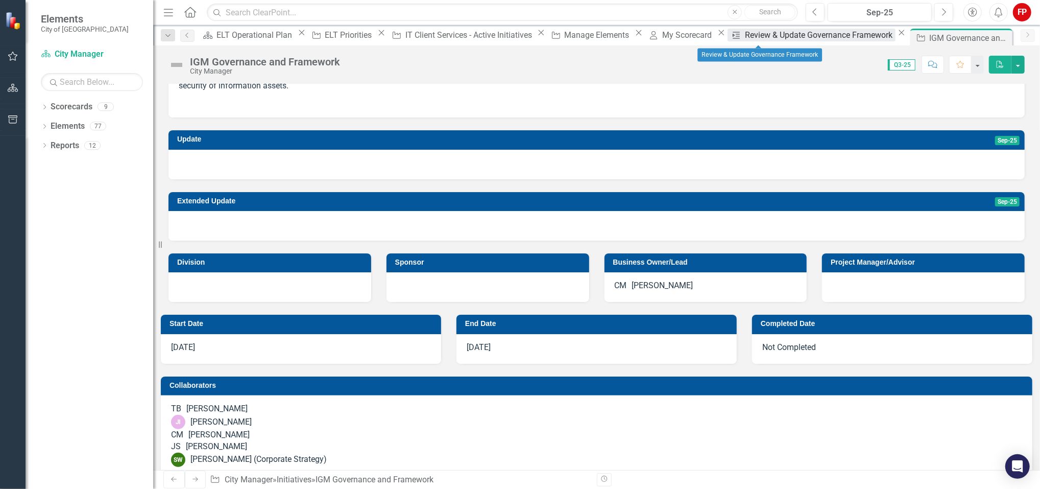
click at [753, 34] on div "Review & Update Governance Framework" at bounding box center [821, 35] width 150 height 13
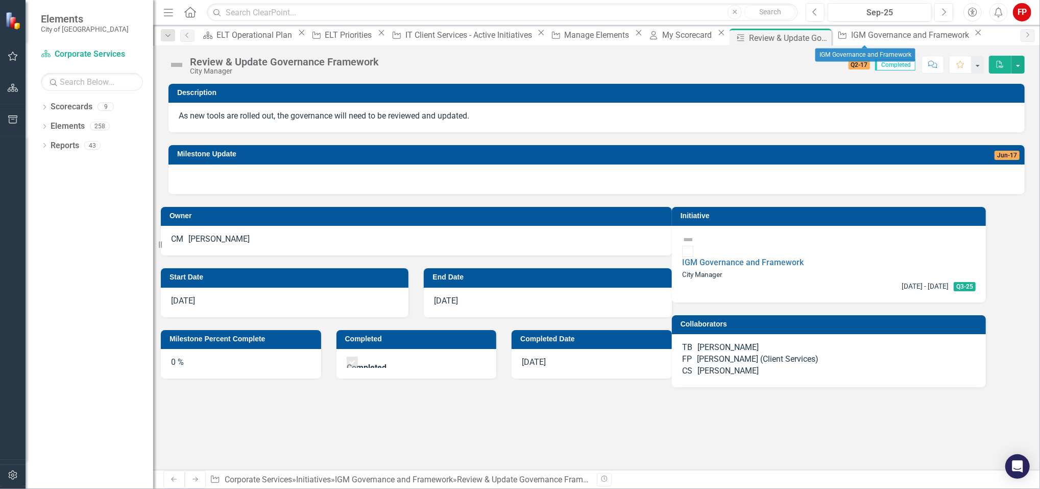
drag, startPoint x: 901, startPoint y: 33, endPoint x: 883, endPoint y: 41, distance: 19.7
click at [973, 33] on icon "Close" at bounding box center [978, 33] width 10 height 8
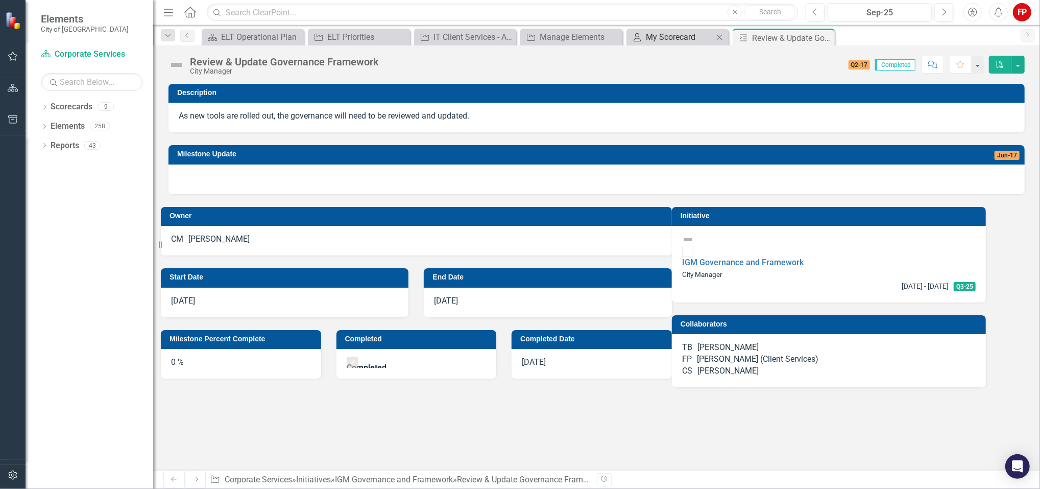
click at [704, 38] on div "My Scorecard" at bounding box center [679, 37] width 67 height 13
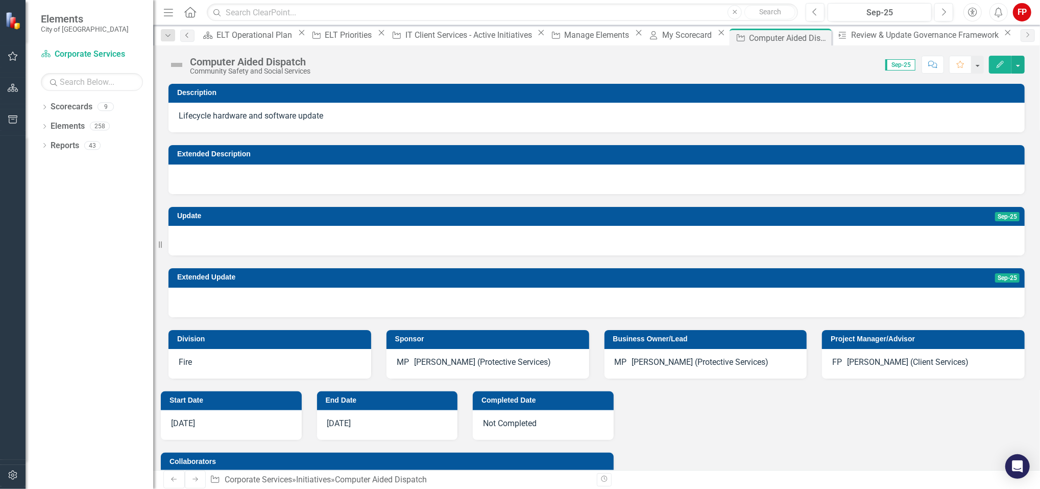
click at [189, 37] on icon "Previous" at bounding box center [187, 35] width 8 height 6
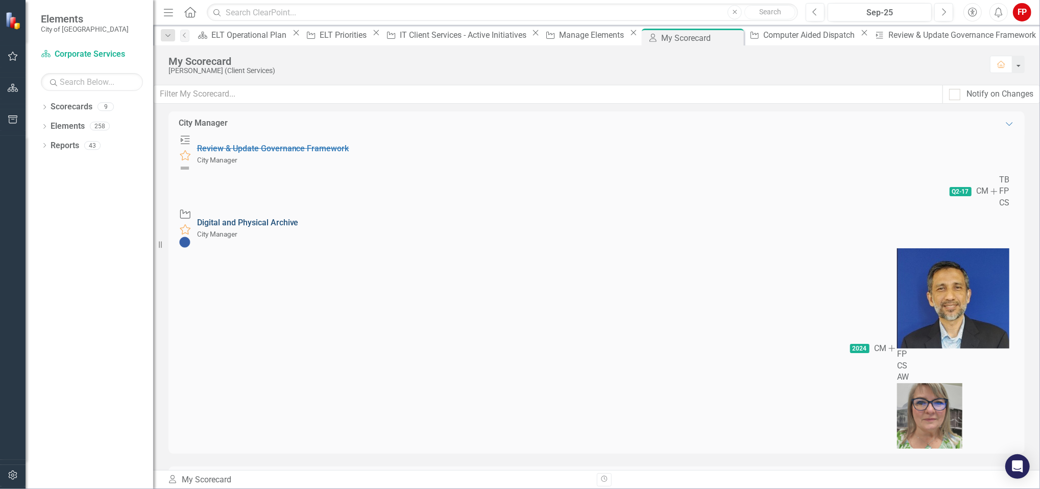
click at [299, 218] on link "Digital and Physical Archive" at bounding box center [248, 223] width 102 height 10
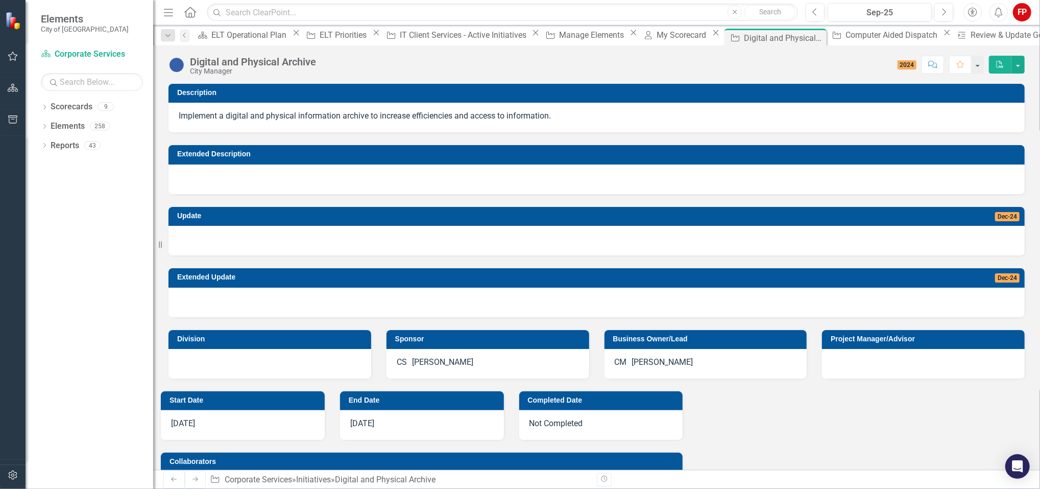
drag, startPoint x: 554, startPoint y: 116, endPoint x: 219, endPoint y: 109, distance: 335.1
click at [219, 109] on div "Implement a digital and physical information archive to increase efficiencies a…" at bounding box center [597, 118] width 856 height 30
click at [640, 41] on div "My Scorecard My Scorecard Close" at bounding box center [681, 35] width 82 height 13
click at [657, 34] on div "My Scorecard" at bounding box center [683, 35] width 53 height 13
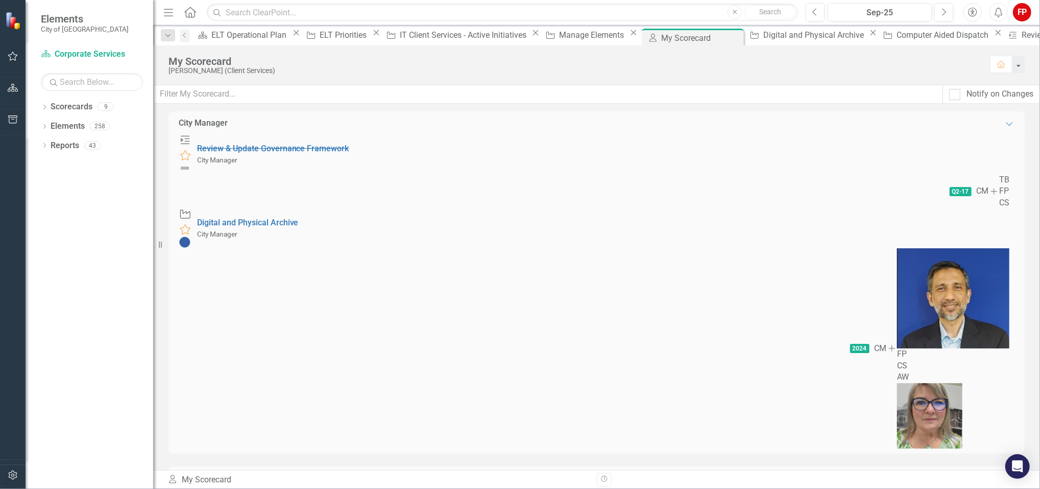
scroll to position [68, 0]
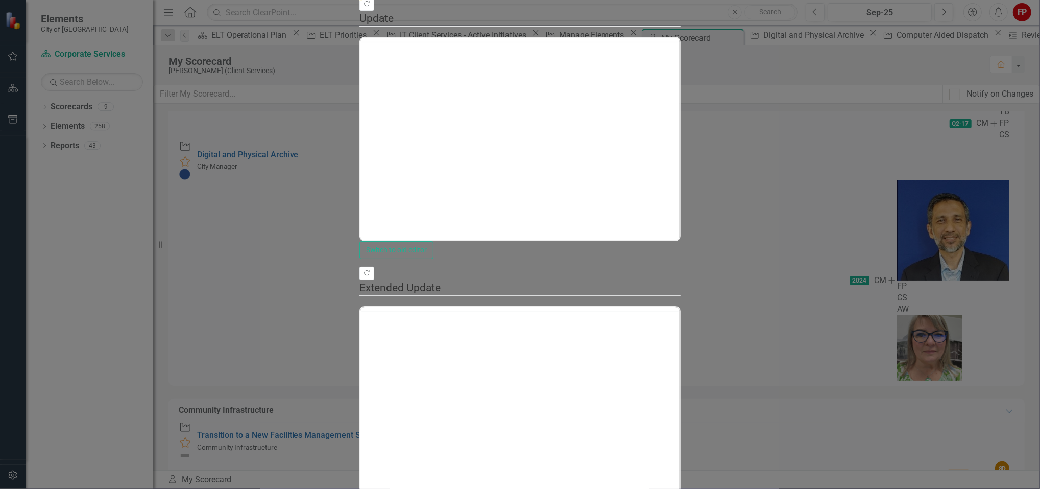
scroll to position [0, 0]
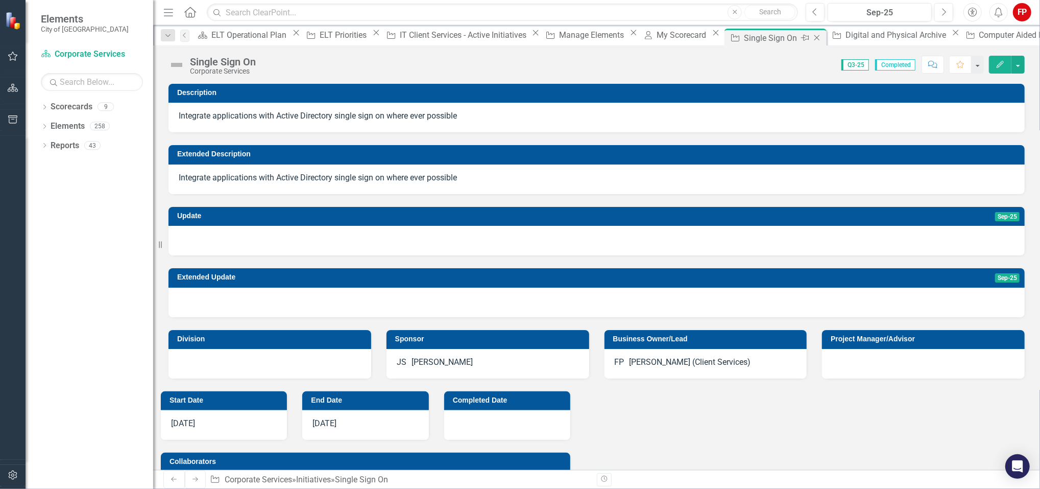
click at [812, 41] on icon "Close" at bounding box center [817, 38] width 10 height 8
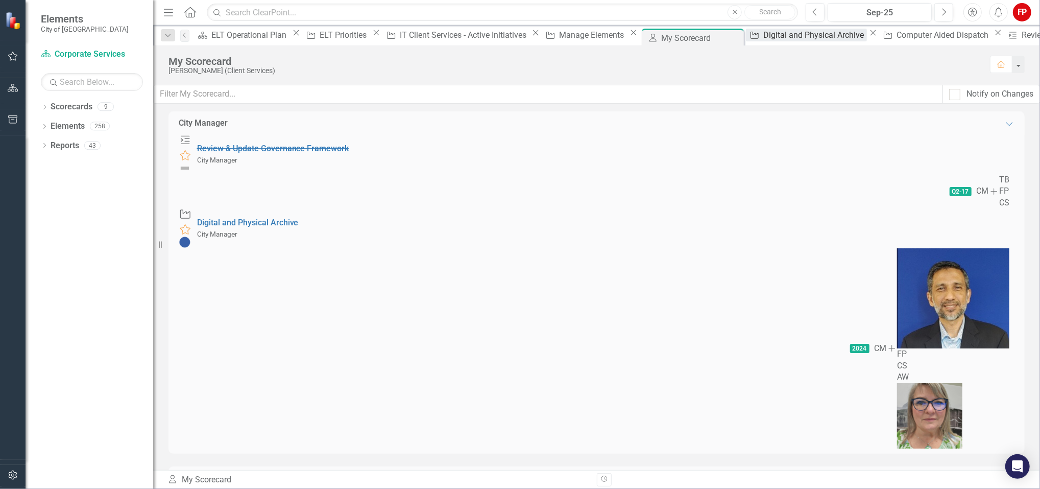
click at [763, 38] on div "Digital and Physical Archive" at bounding box center [815, 35] width 104 height 13
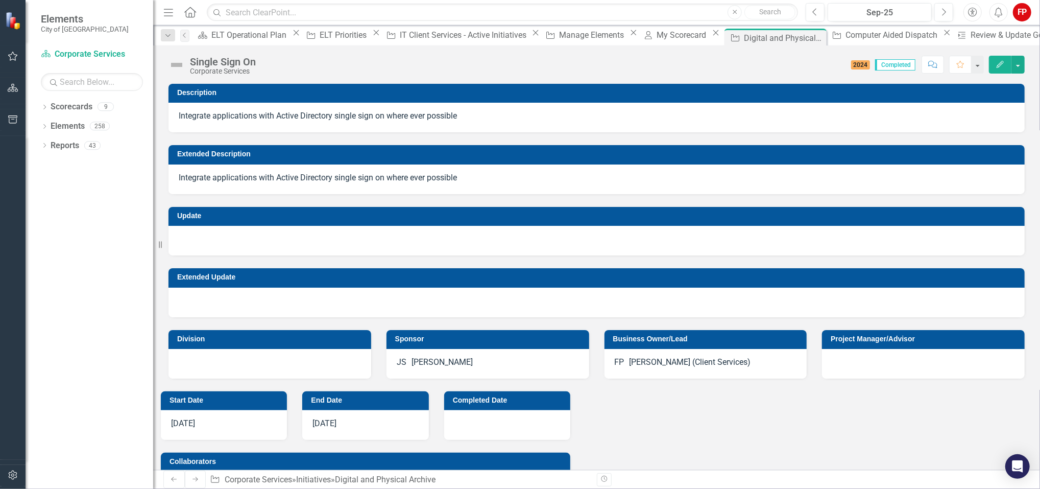
checkbox input "true"
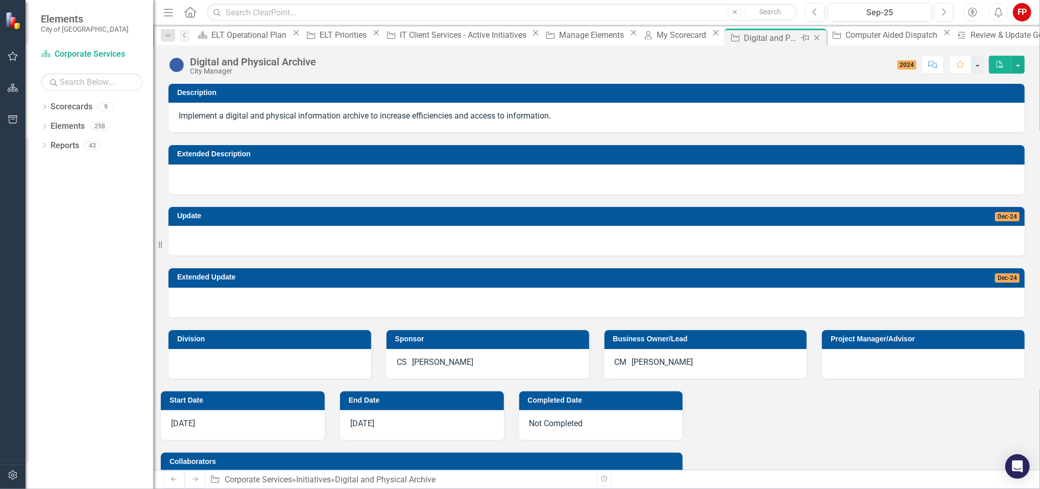
click at [812, 34] on icon "Close" at bounding box center [817, 38] width 10 height 8
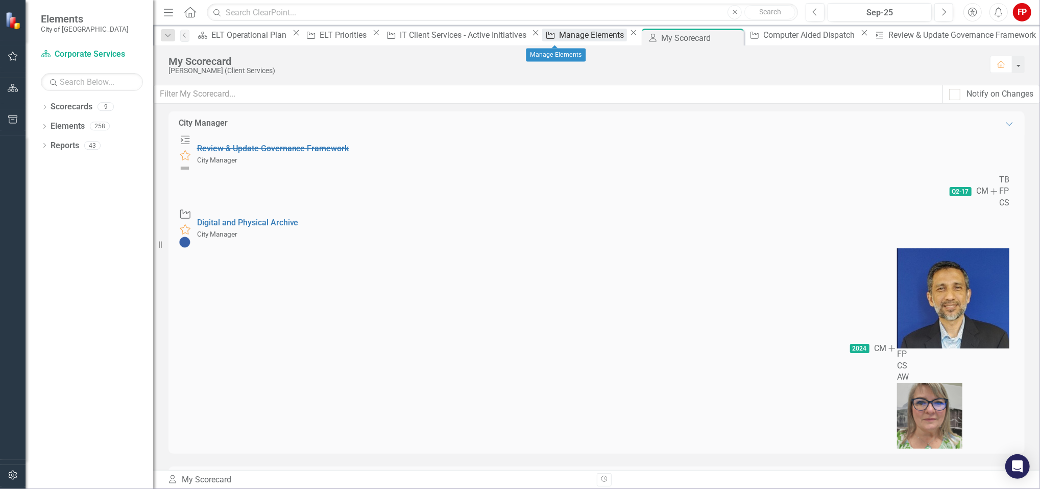
click at [559, 33] on div "Manage Elements" at bounding box center [593, 35] width 68 height 13
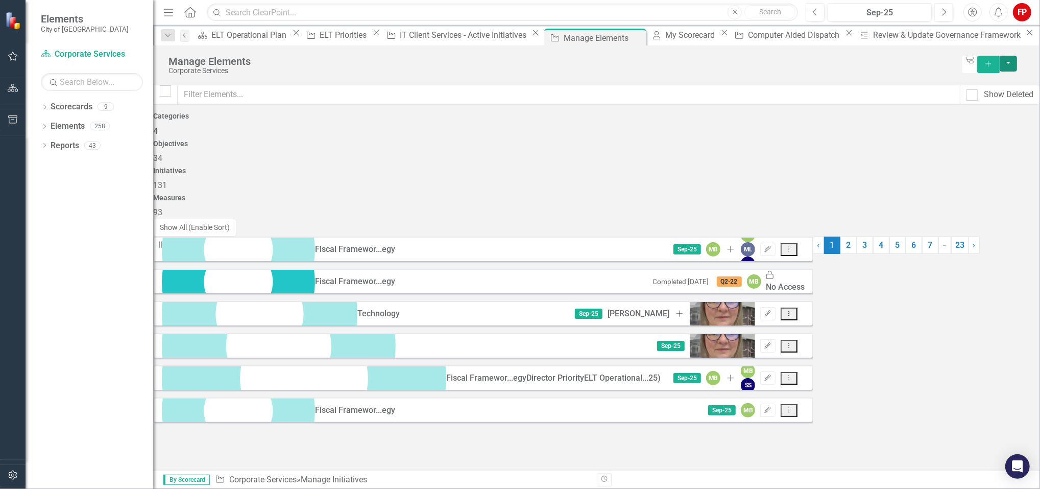
click at [1017, 60] on button "button" at bounding box center [1008, 64] width 17 height 16
click at [1007, 83] on link "Initiative Add Initiative" at bounding box center [984, 83] width 81 height 19
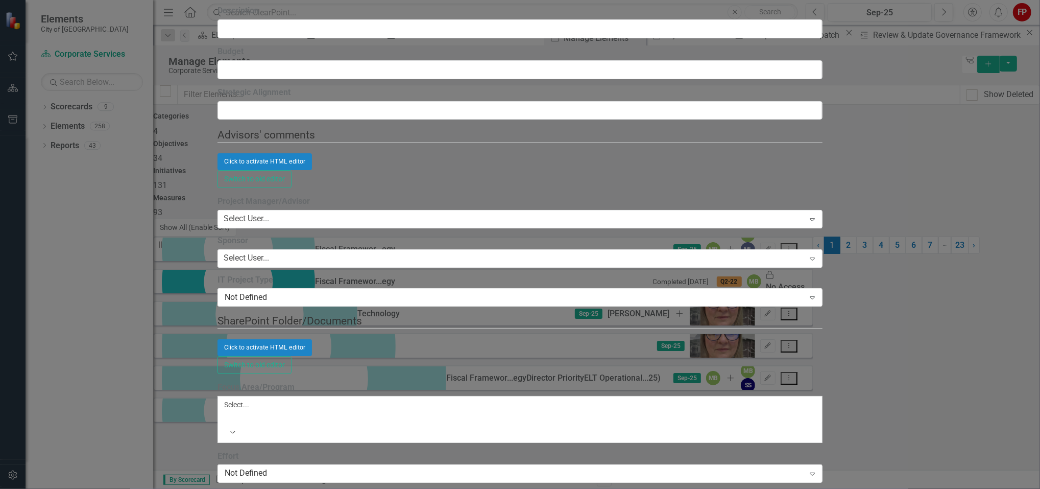
type input "I"
type input "Xplor Recreation - Inspire Facility Onboarding"
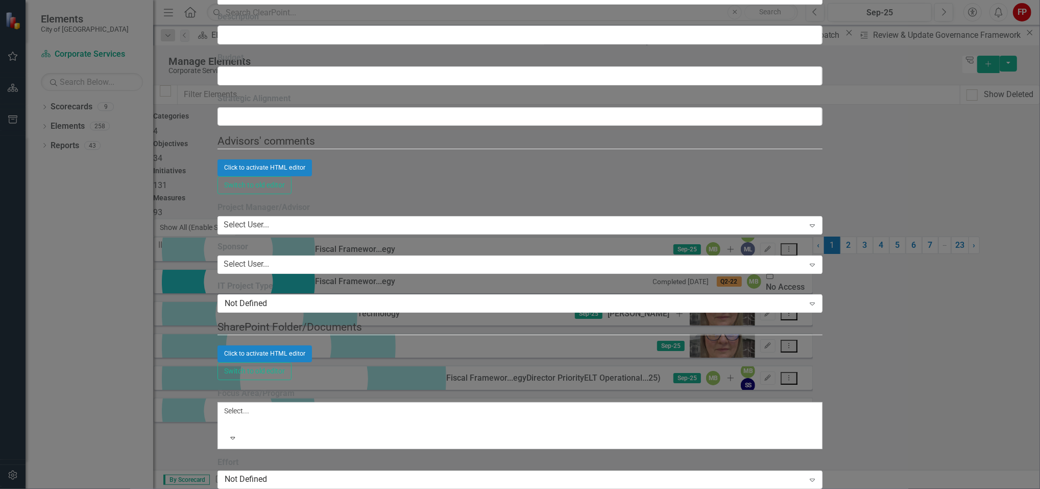
type input "[PERSON_NAME]"
click at [393, 488] on div "[PERSON_NAME] (Client Services)" at bounding box center [520, 495] width 1040 height 12
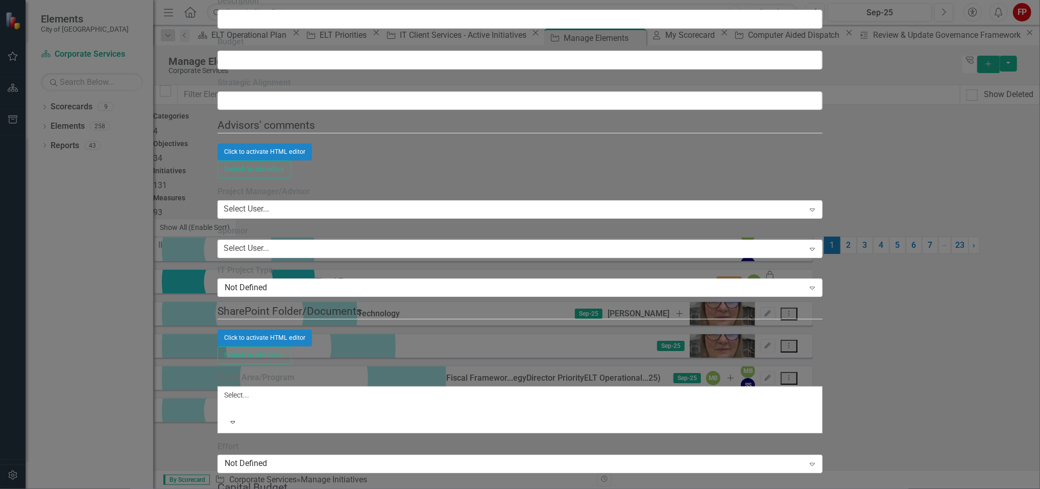
type input "Trace"
click at [381, 488] on div "Trace y [PERSON_NAME]" at bounding box center [520, 495] width 1040 height 12
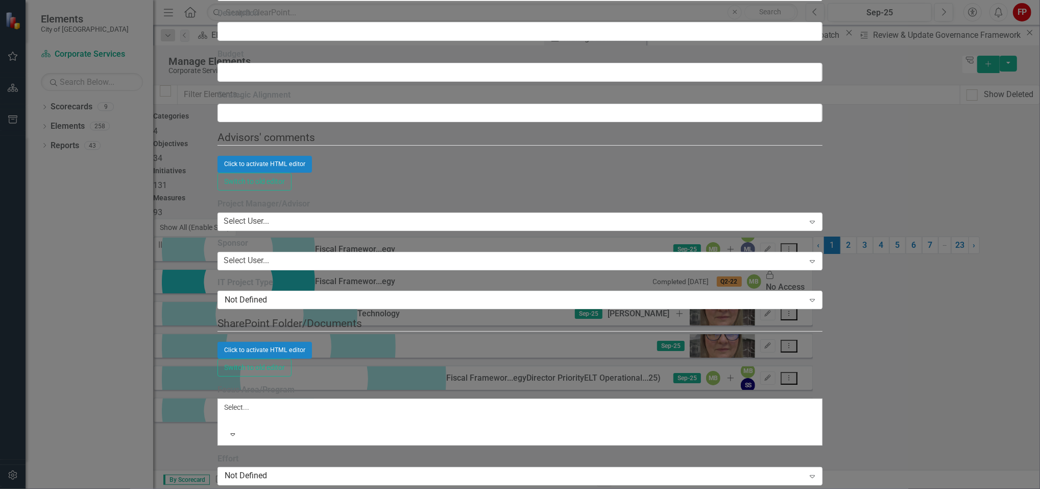
scroll to position [68, 0]
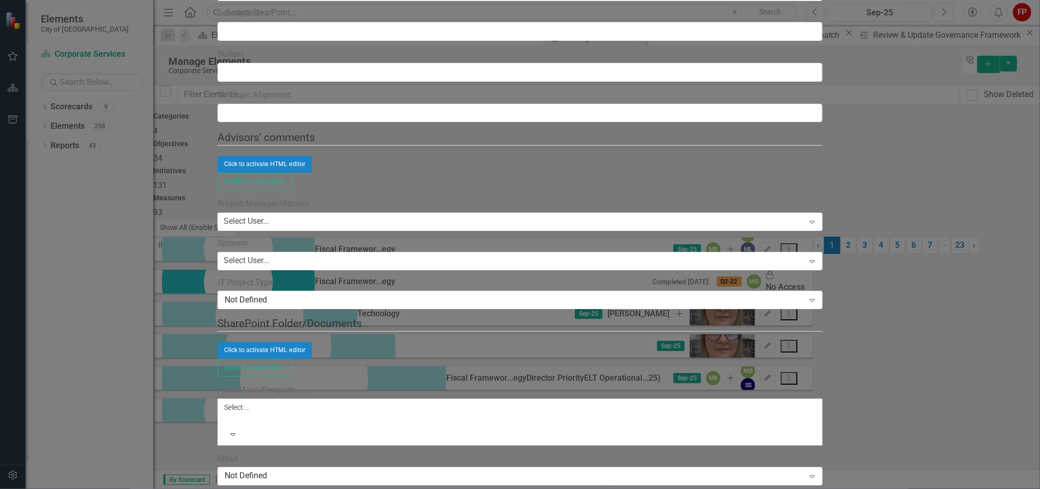
scroll to position [409, 0]
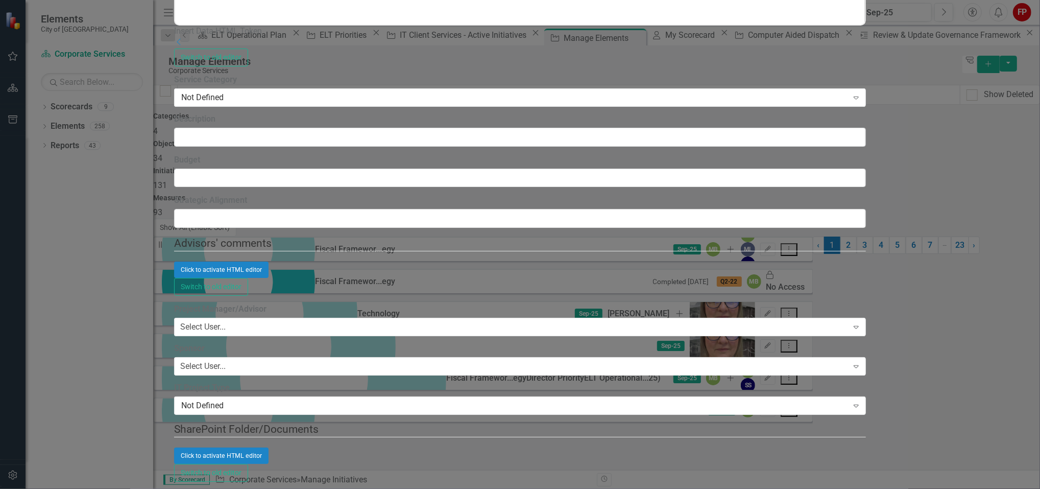
scroll to position [0, 0]
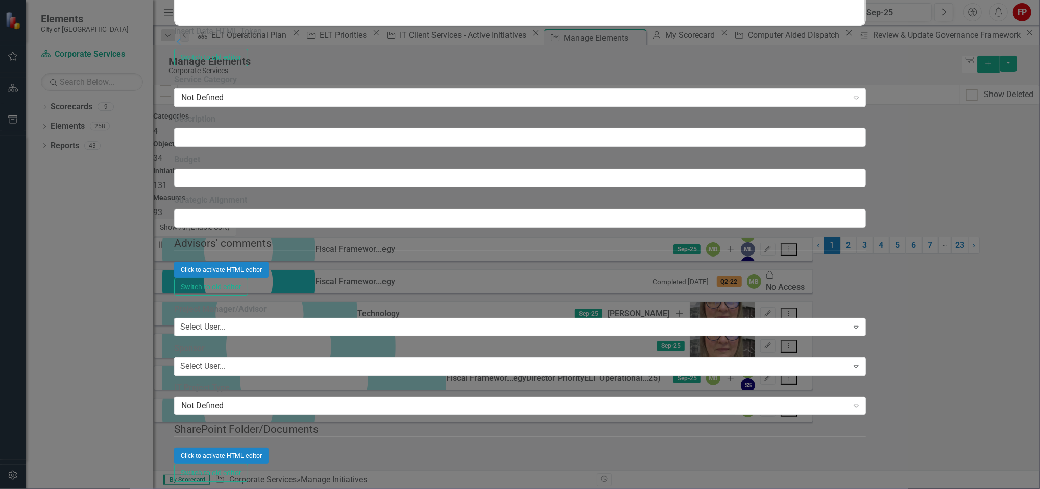
click at [226, 321] on div "Select User..." at bounding box center [202, 327] width 45 height 12
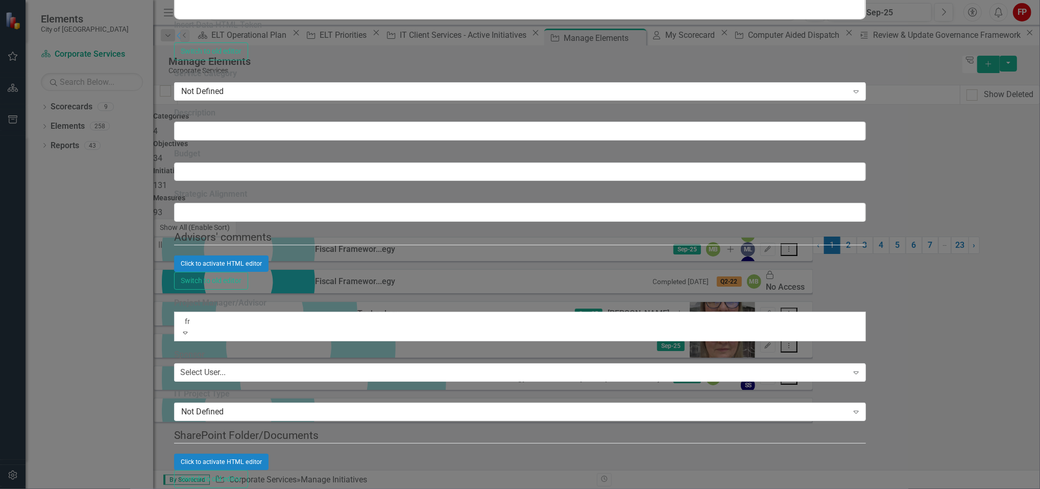
type input "fra"
click at [451, 488] on div "Fra [PERSON_NAME] (Client Services)" at bounding box center [520, 495] width 1040 height 12
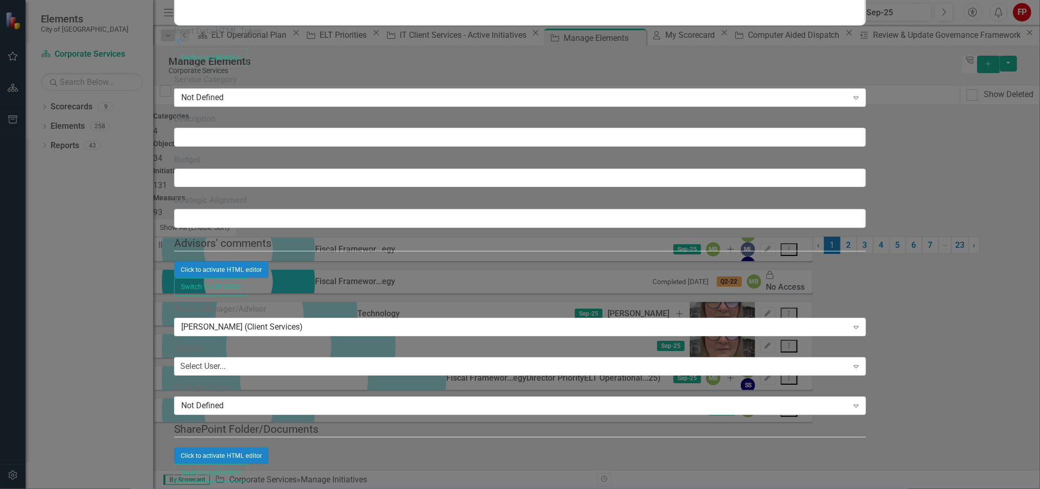
scroll to position [1021, 0]
click at [758, 400] on div "Not Defined" at bounding box center [514, 406] width 667 height 12
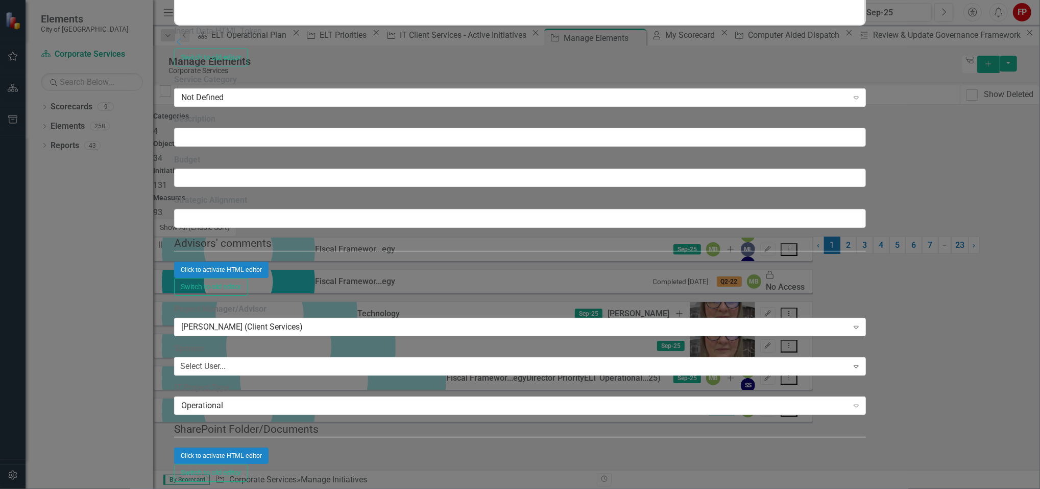
scroll to position [1157, 0]
click at [382, 488] on label "Focus Area/Program" at bounding box center [520, 495] width 692 height 12
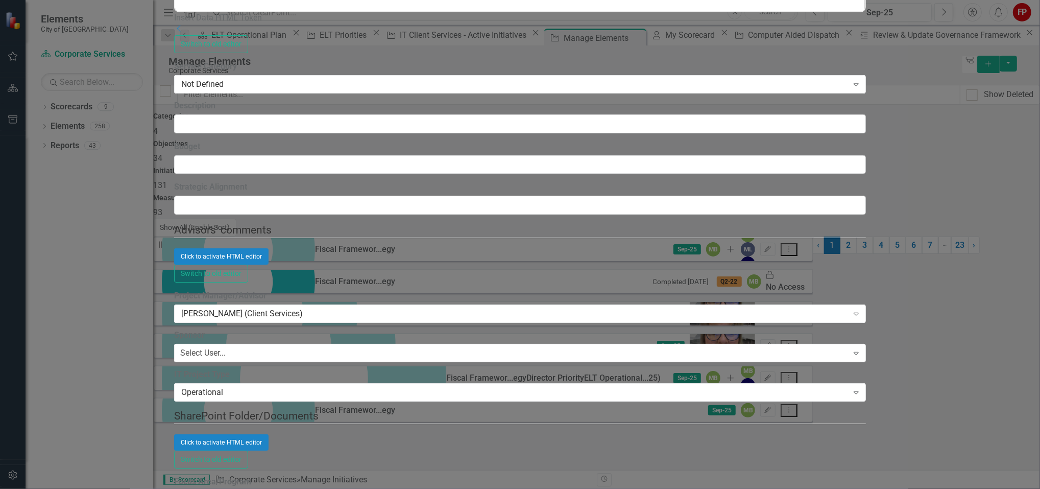
click at [358, 488] on div "Corporate Services" at bounding box center [520, 495] width 1040 height 12
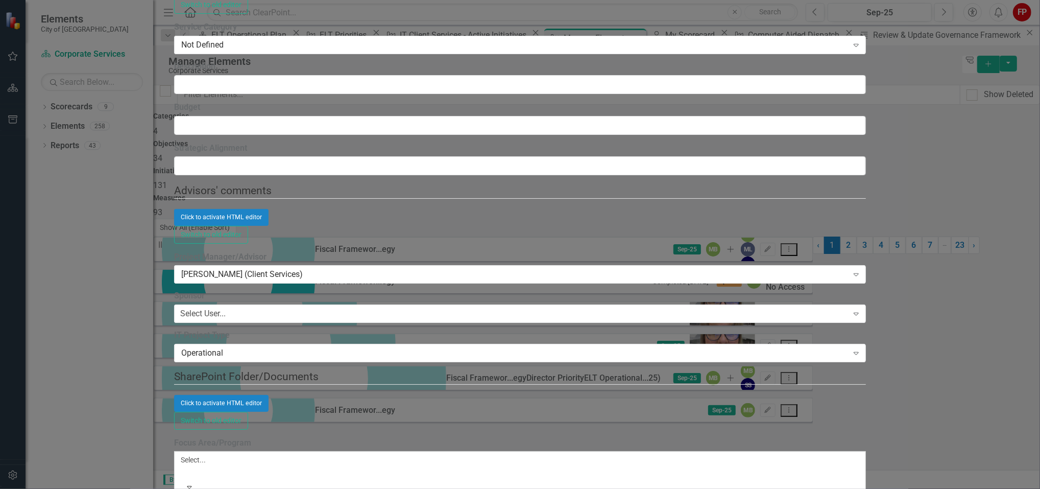
scroll to position [383, 0]
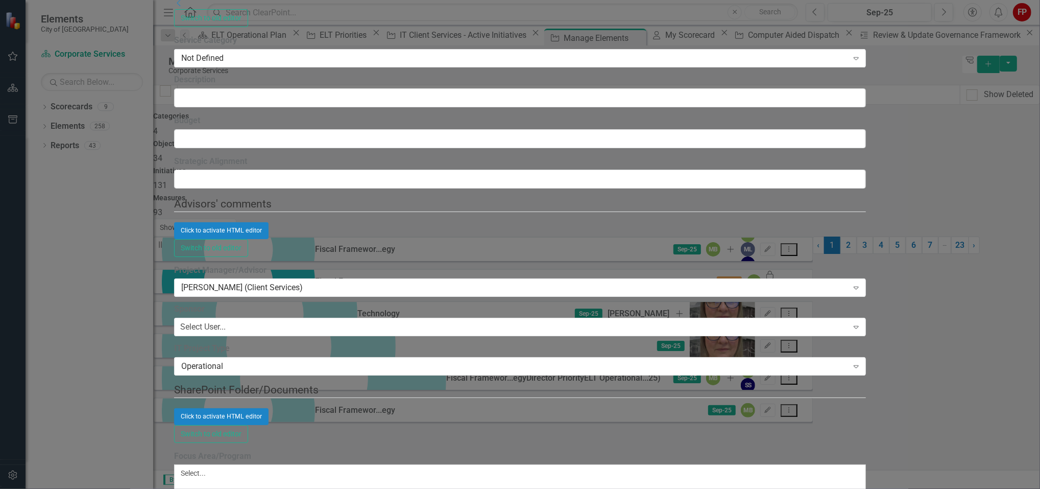
scroll to position [1361, 0]
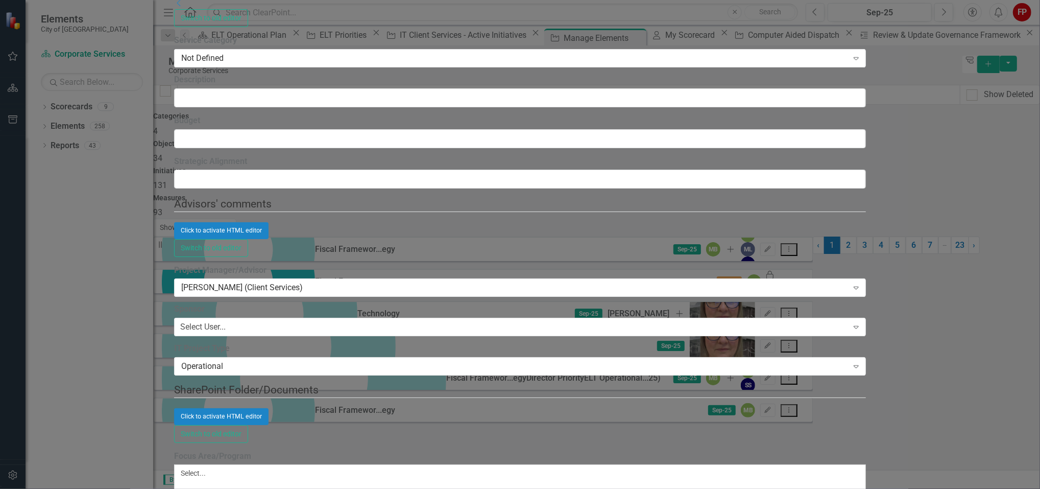
scroll to position [272, 0]
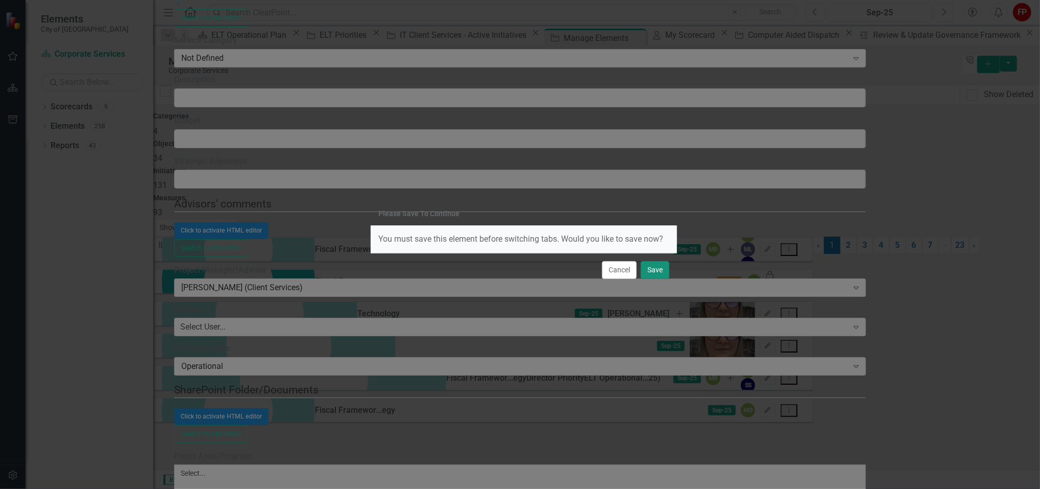
click at [646, 272] on button "Save" at bounding box center [655, 270] width 29 height 18
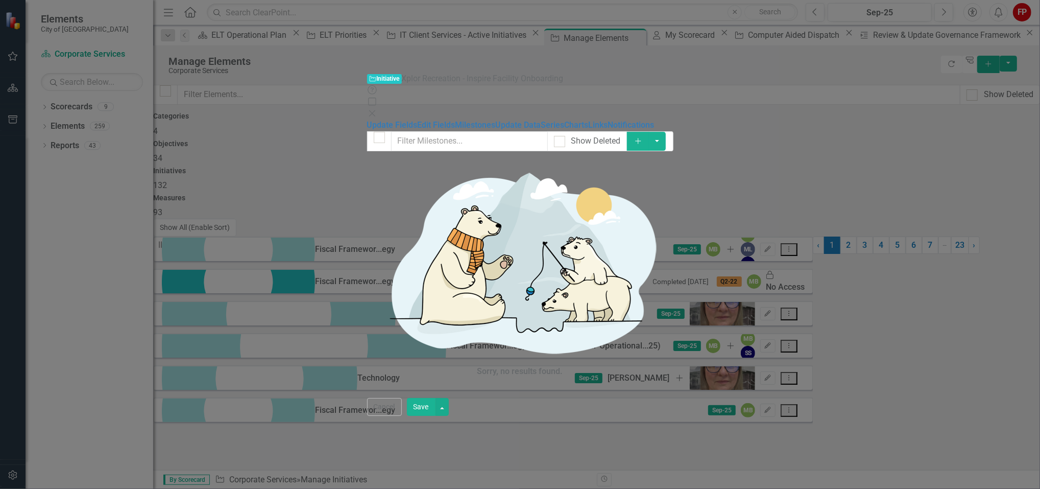
click at [643, 137] on icon "Add" at bounding box center [638, 140] width 9 height 7
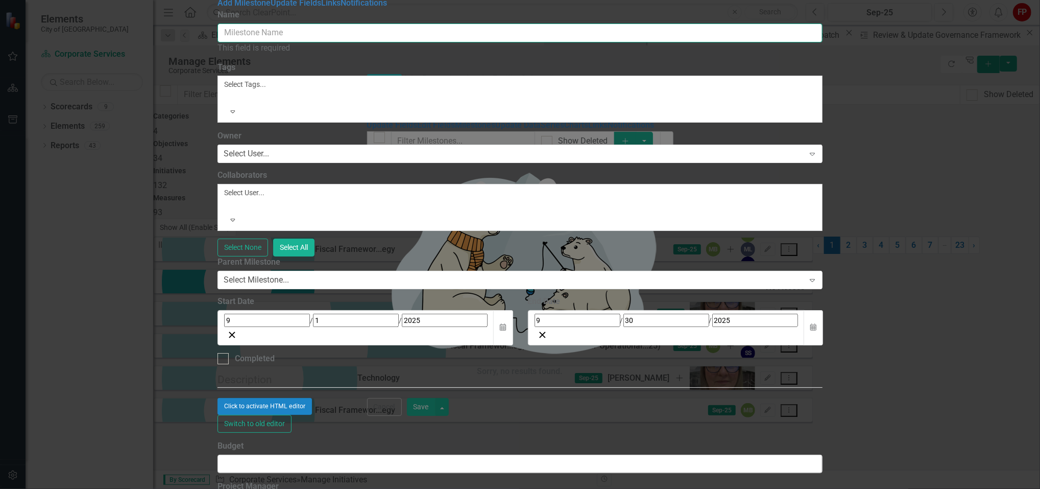
click at [513, 42] on input "Name" at bounding box center [520, 32] width 605 height 19
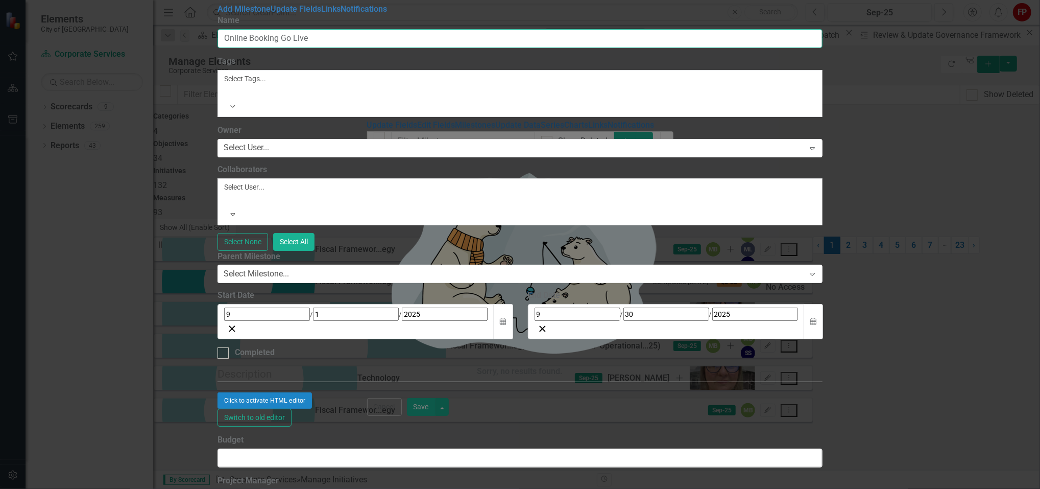
scroll to position [0, 0]
type input "Online Booking Go Live"
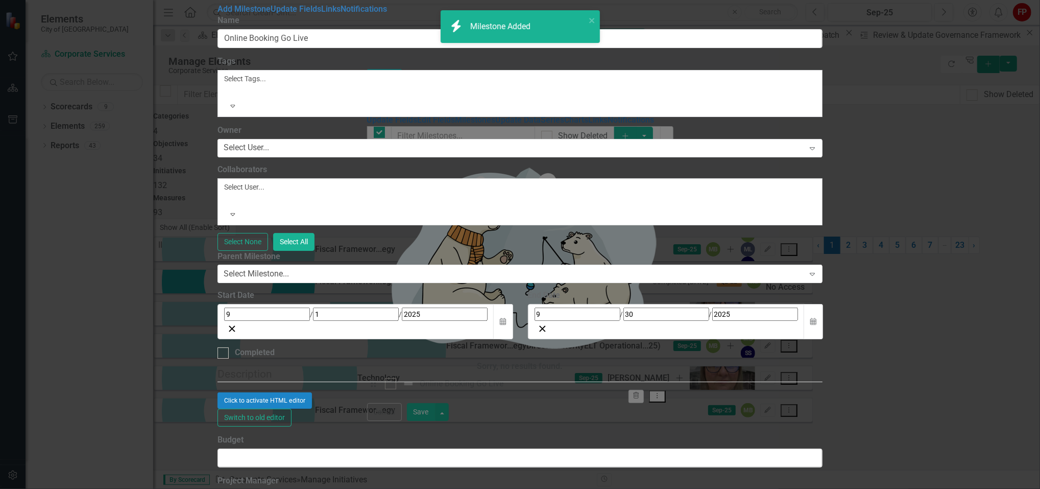
checkbox input "false"
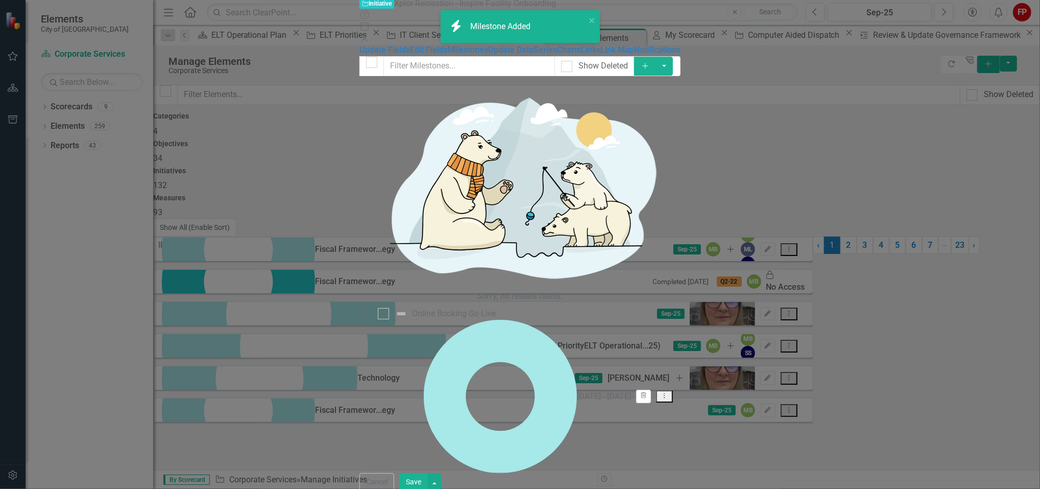
click at [657, 57] on button "Add" at bounding box center [645, 66] width 22 height 19
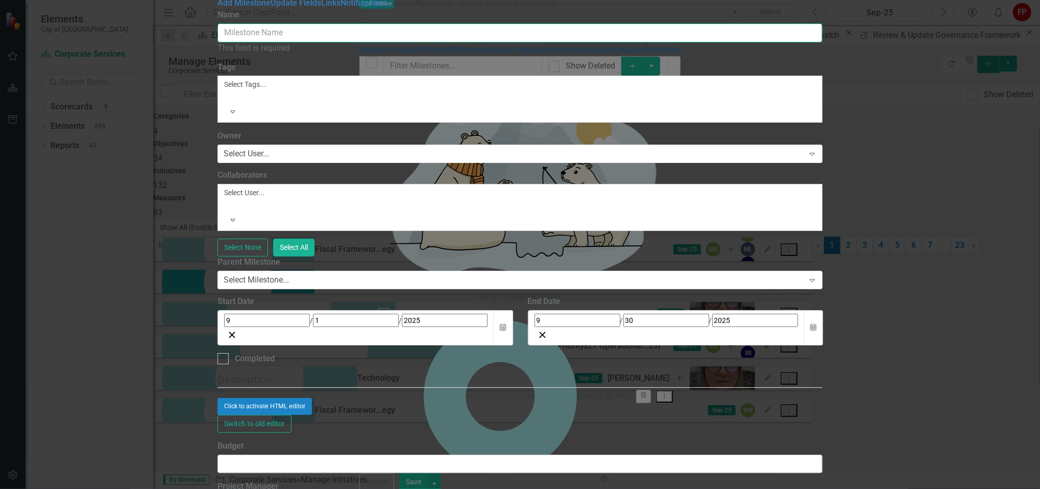
click at [576, 42] on input "Name" at bounding box center [520, 32] width 605 height 19
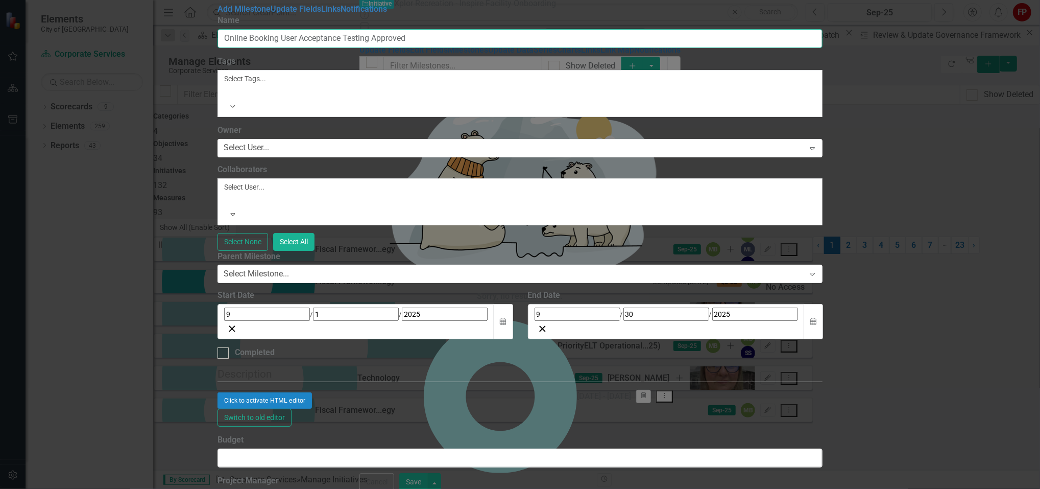
type input "Online Booking User Acceptance Testing Approved"
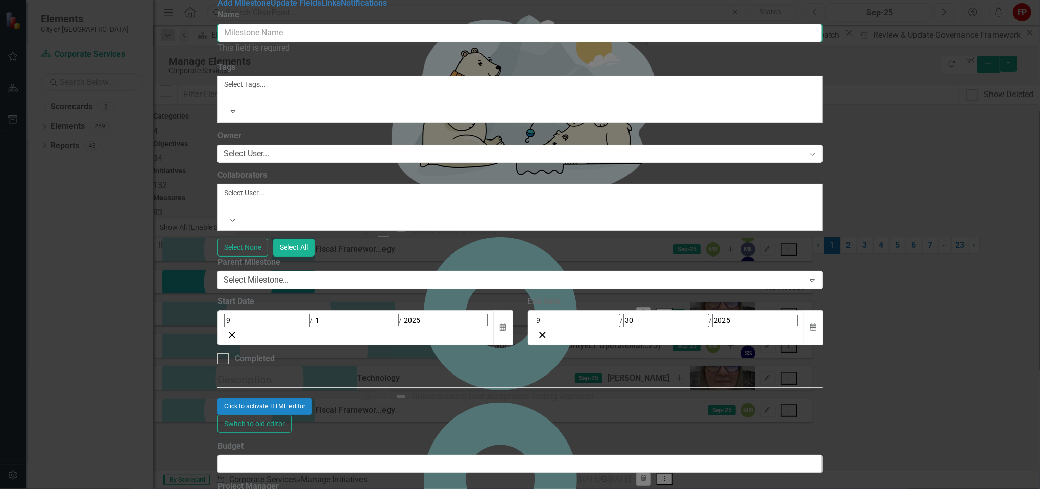
click at [623, 42] on input "Name" at bounding box center [520, 32] width 605 height 19
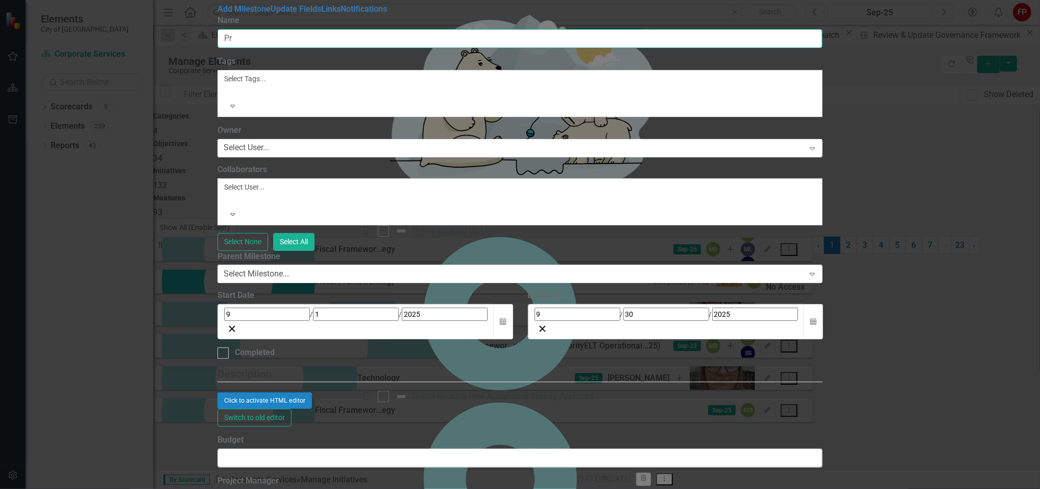
type input "P"
type input "Facility Available for Programming"
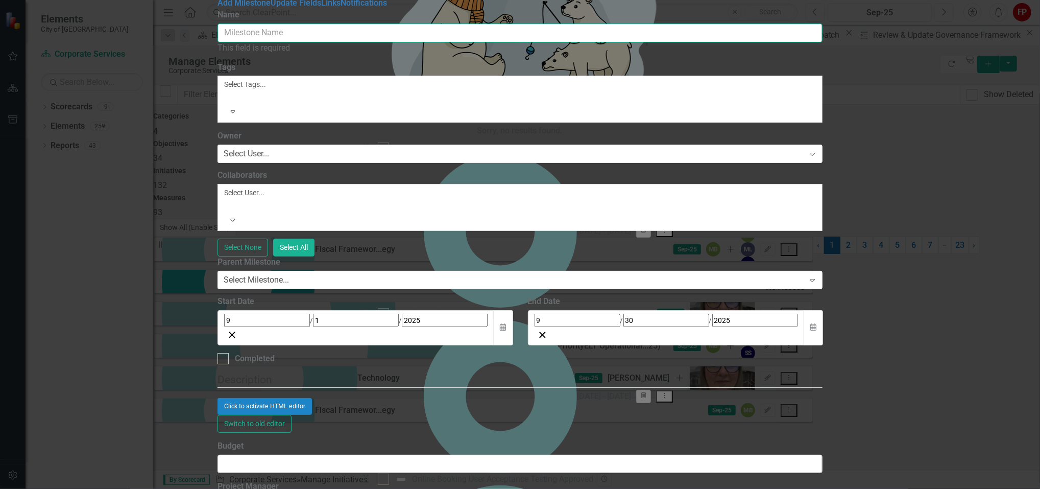
click at [823, 42] on input "Name" at bounding box center [520, 32] width 605 height 19
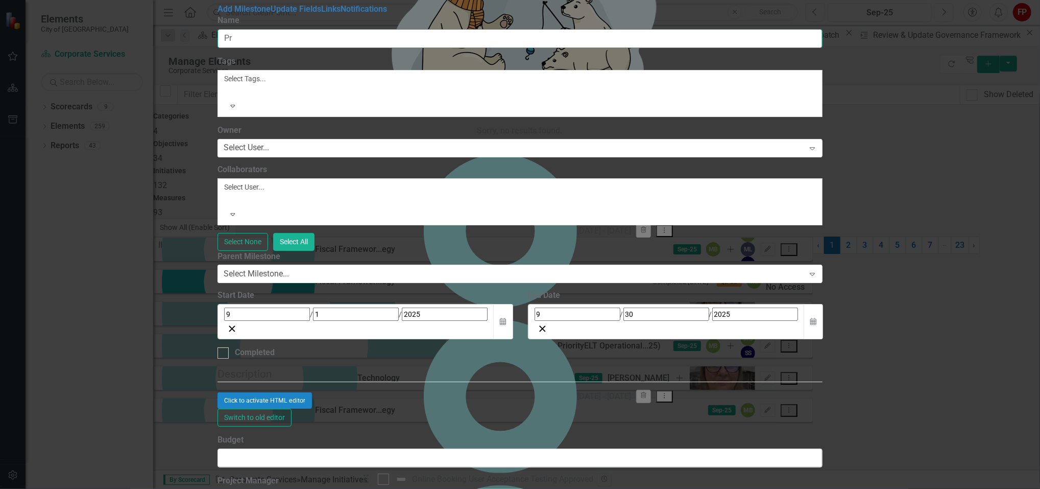
type input "P"
type input "Programming Entered and transitioned to Operations"
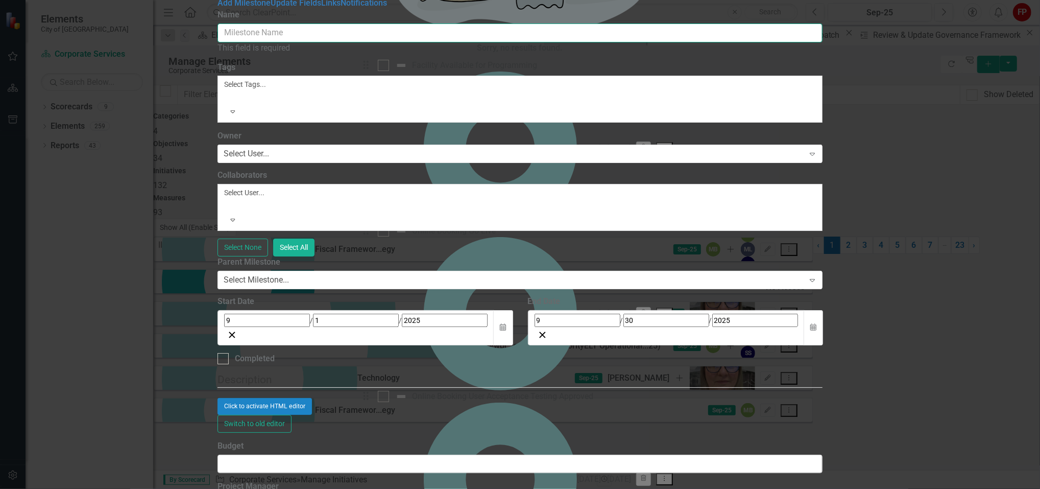
click at [541, 42] on input "Name" at bounding box center [520, 32] width 605 height 19
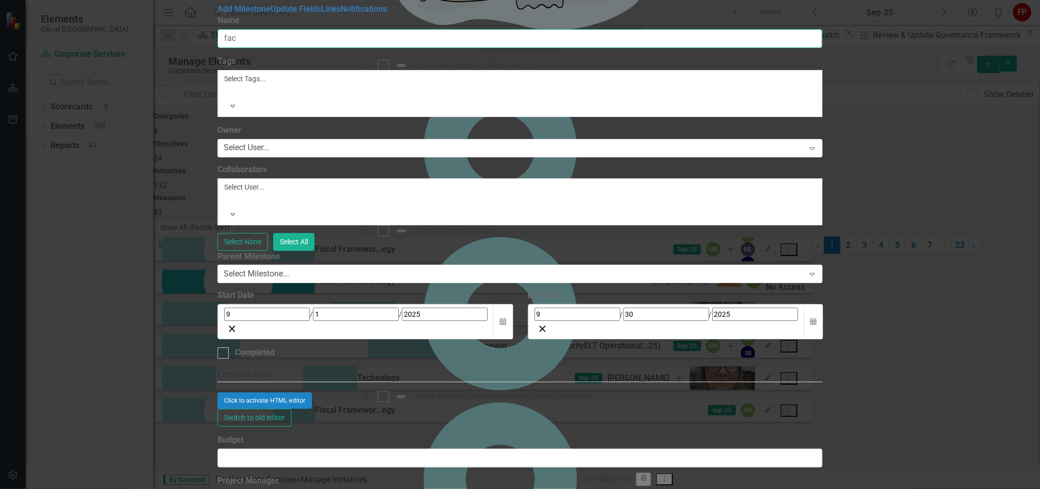
click at [533, 48] on input "fac" at bounding box center [520, 38] width 605 height 19
drag, startPoint x: 533, startPoint y: 60, endPoint x: 329, endPoint y: 49, distance: 204.6
click at [329, 49] on div "Add Milestone Update Fields Links Notifications ClearPoint Can Do More! How Cle…" at bounding box center [520, 255] width 605 height 503
click at [405, 48] on input "fac" at bounding box center [520, 38] width 605 height 19
click at [394, 48] on input "fac" at bounding box center [520, 38] width 605 height 19
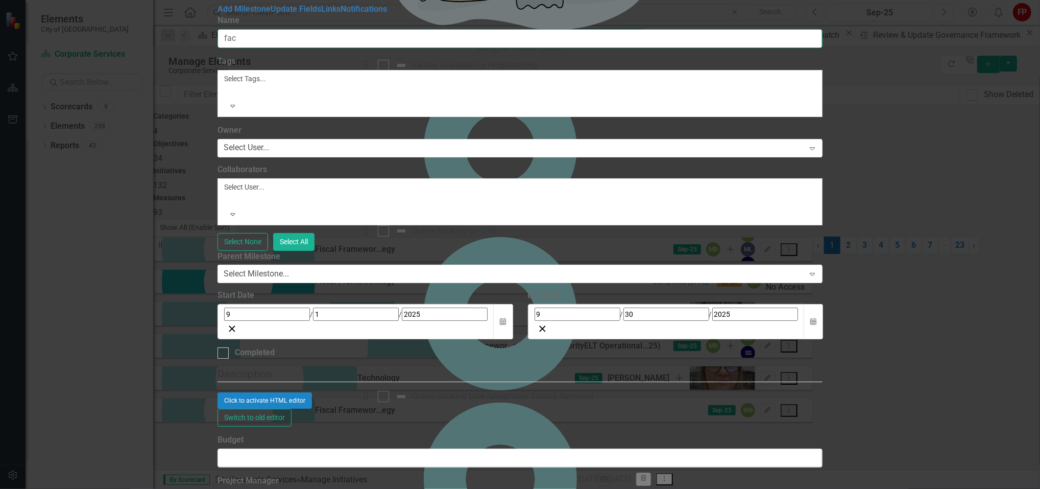
click at [394, 48] on input "fac" at bounding box center [520, 38] width 605 height 19
type input "c"
type input "f"
type input "Facility Rentals Configured"
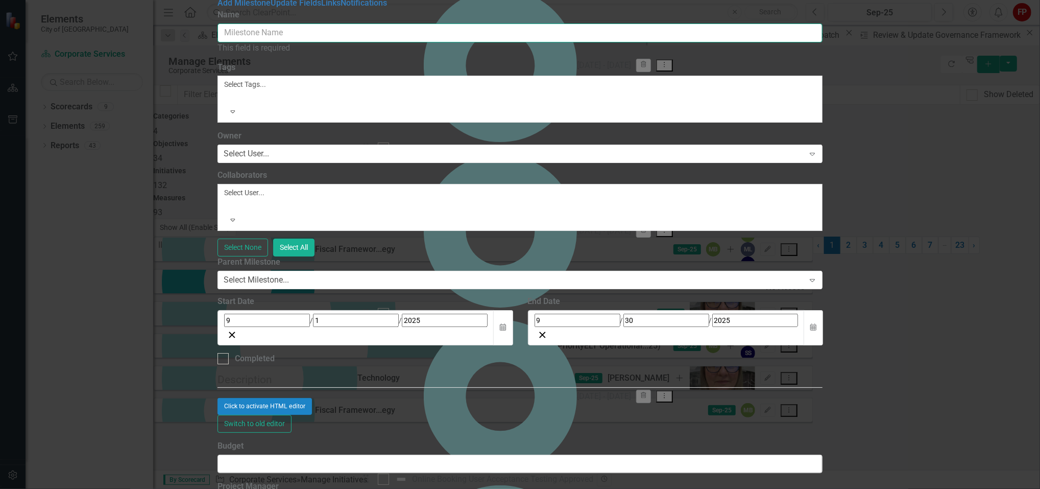
click at [682, 42] on input "Name" at bounding box center [520, 32] width 605 height 19
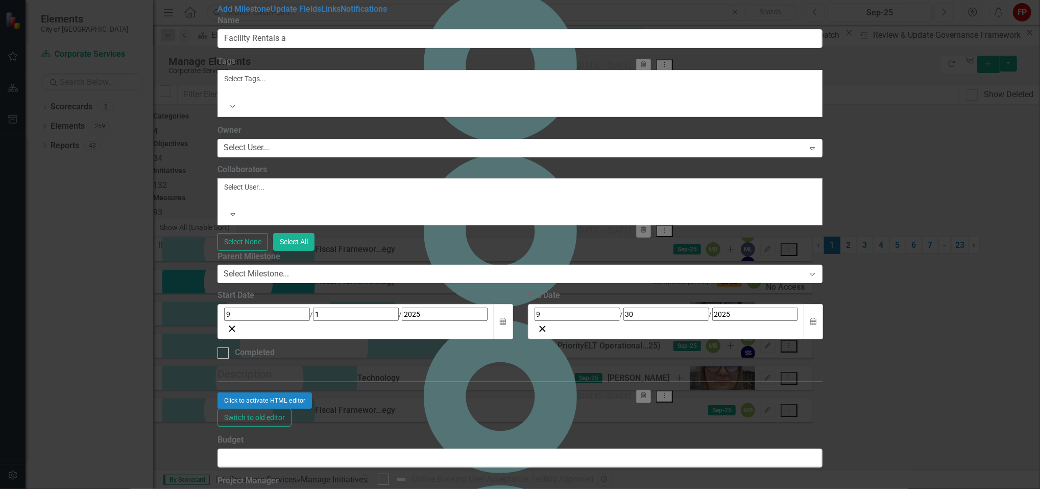
click at [789, 366] on fieldset "Description Click to activate HTML editor Switch to old editor" at bounding box center [520, 396] width 605 height 60
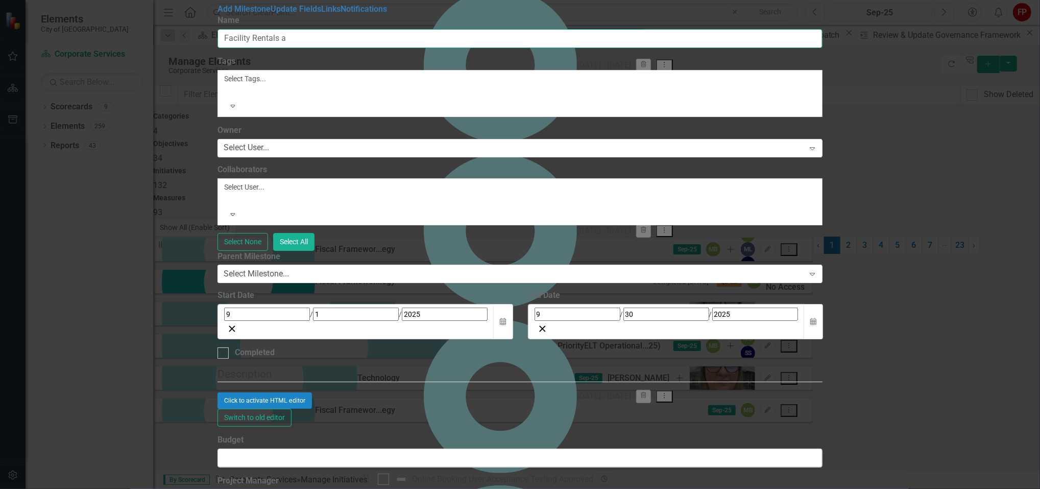
click at [597, 48] on input "Facility Rentals a" at bounding box center [520, 38] width 605 height 19
type input "Facility Rentals transitioned to Operations"
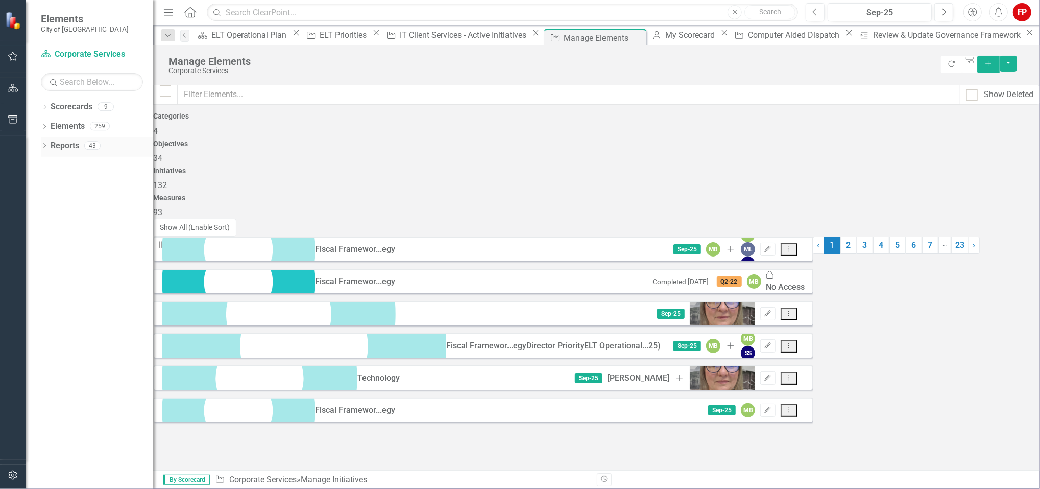
click at [46, 151] on div "Dropdown" at bounding box center [44, 146] width 7 height 9
click at [50, 205] on icon "Dropdown" at bounding box center [48, 203] width 7 height 6
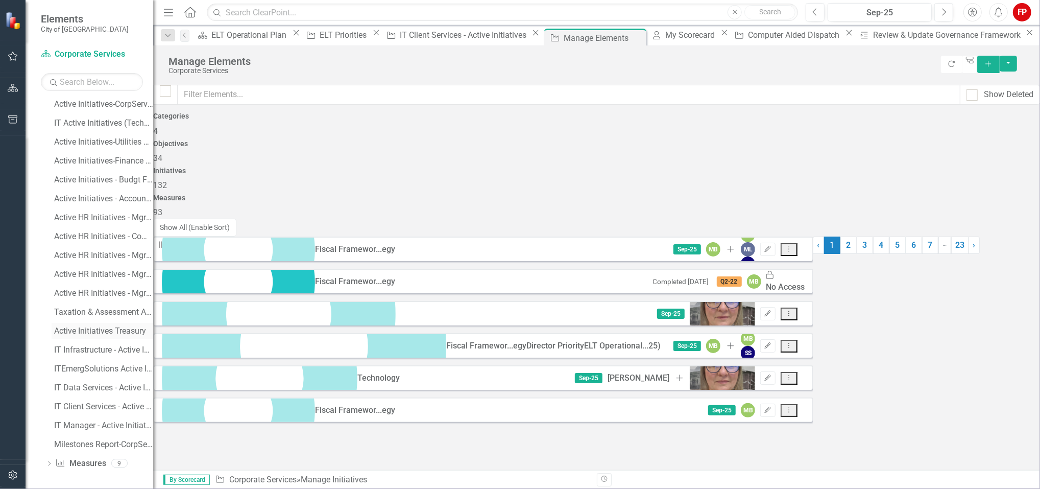
scroll to position [305, 0]
click at [115, 405] on div "IT Client Services - Active Initiatives" at bounding box center [103, 405] width 99 height 9
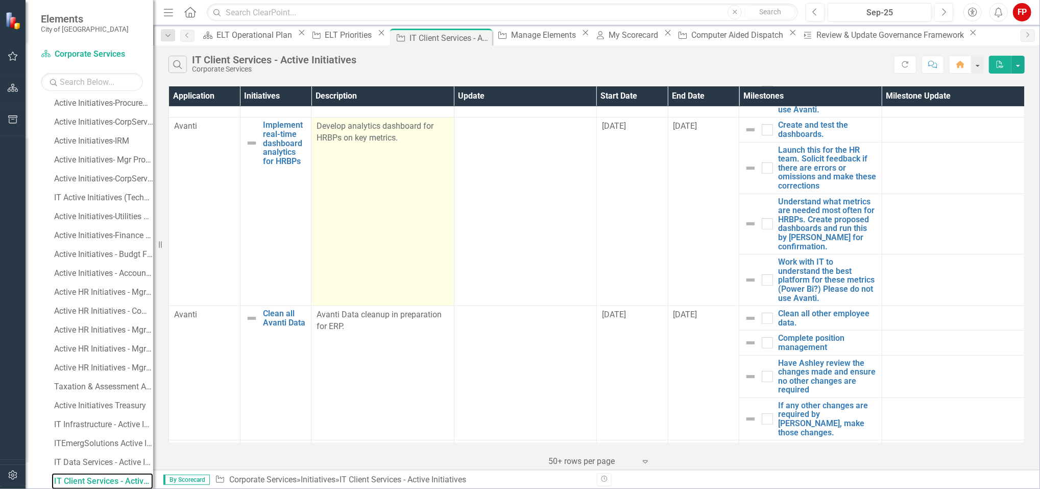
scroll to position [439, 0]
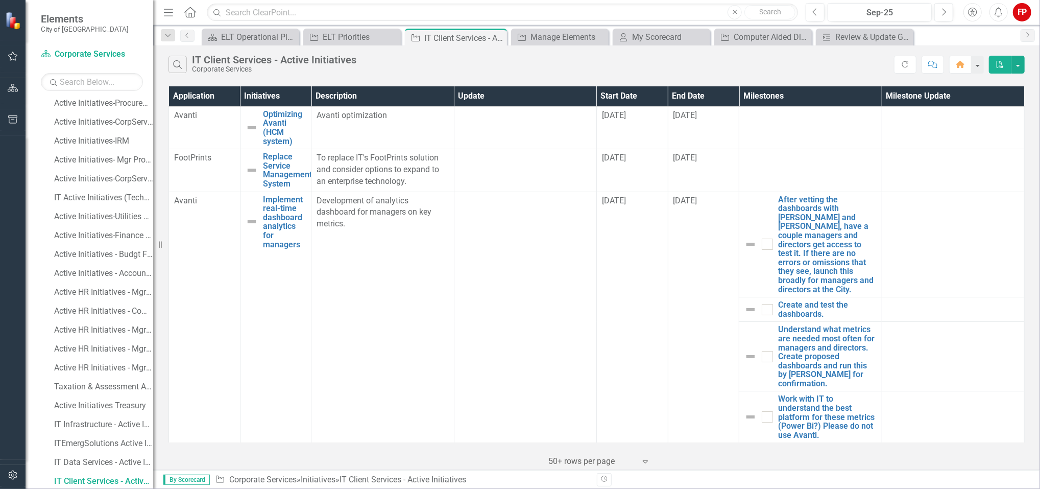
scroll to position [464, 0]
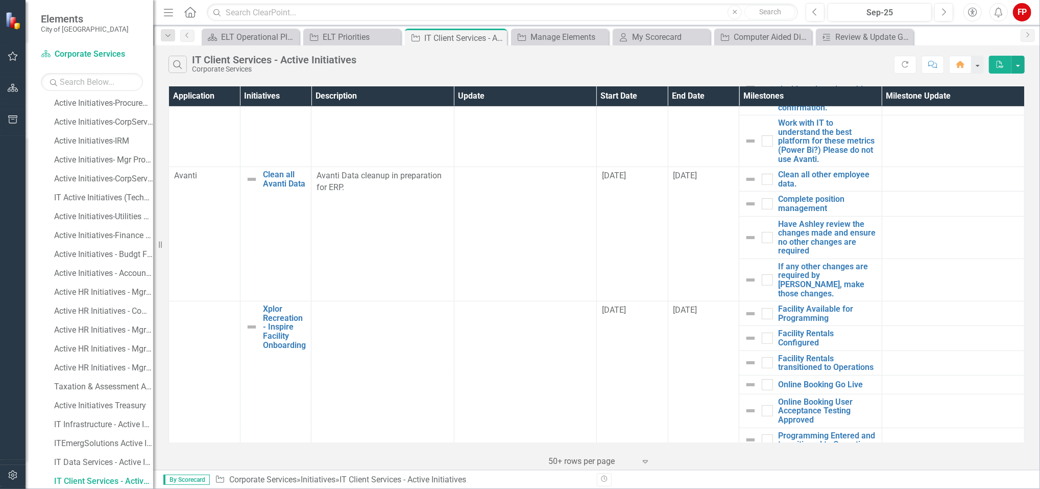
click at [643, 460] on icon "Expand" at bounding box center [645, 461] width 10 height 8
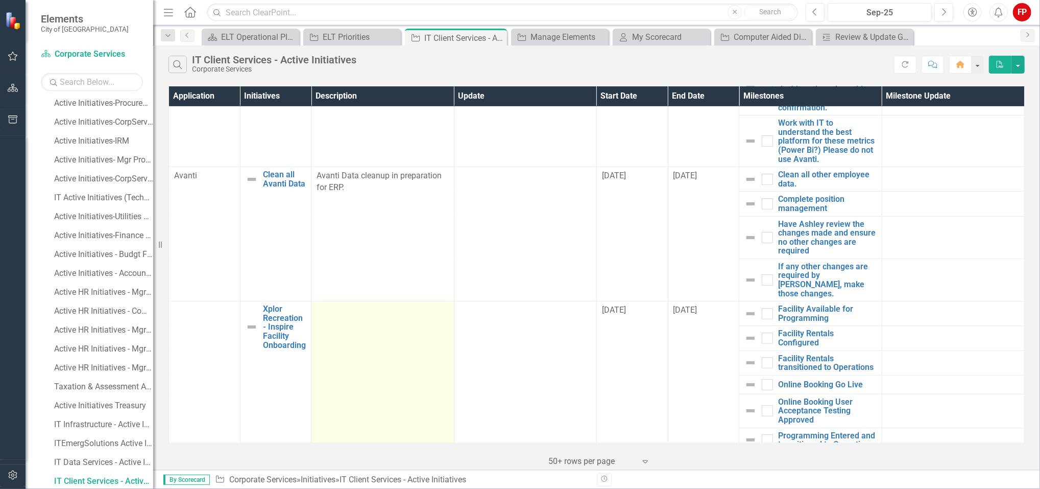
click at [392, 357] on td at bounding box center [383, 376] width 142 height 151
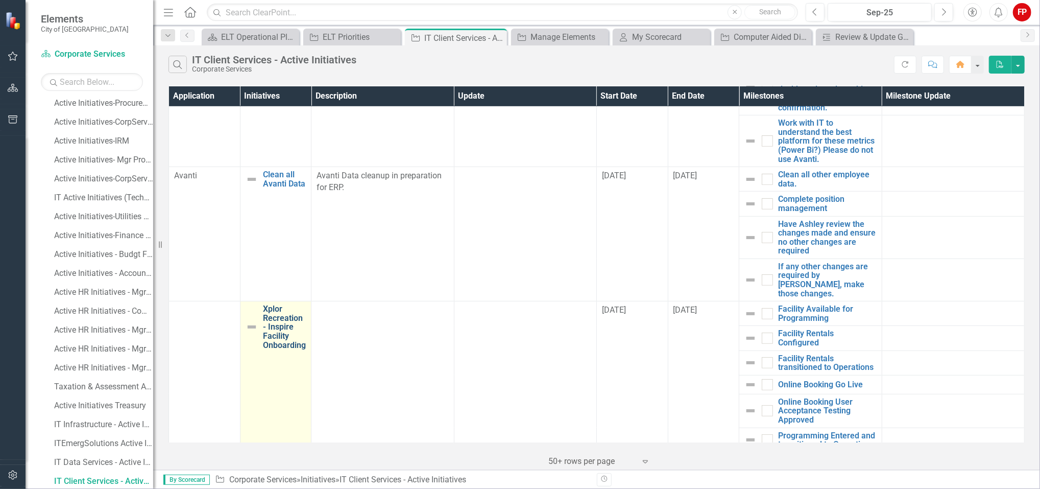
click at [280, 315] on link "Xplor Recreation - Inspire Facility Onboarding" at bounding box center [284, 326] width 43 height 45
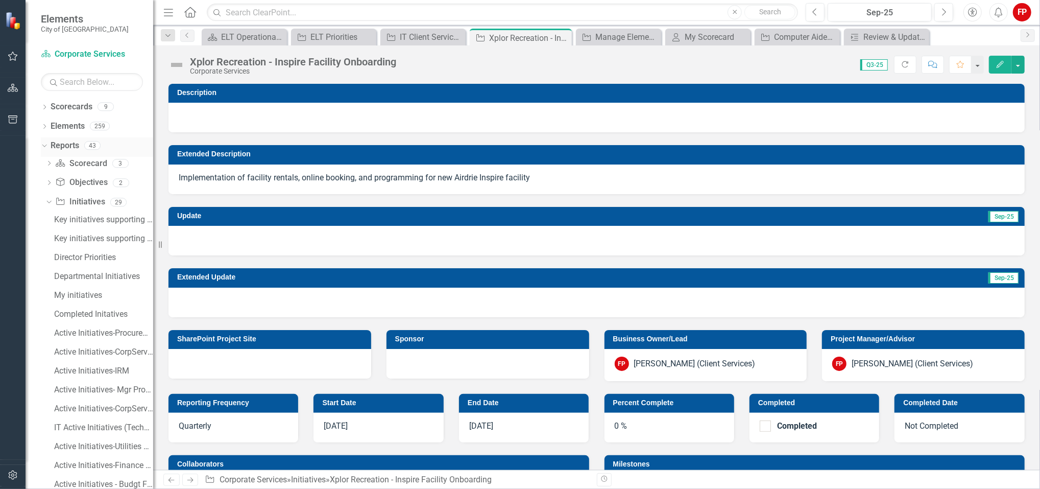
click at [42, 145] on icon "Dropdown" at bounding box center [43, 144] width 6 height 7
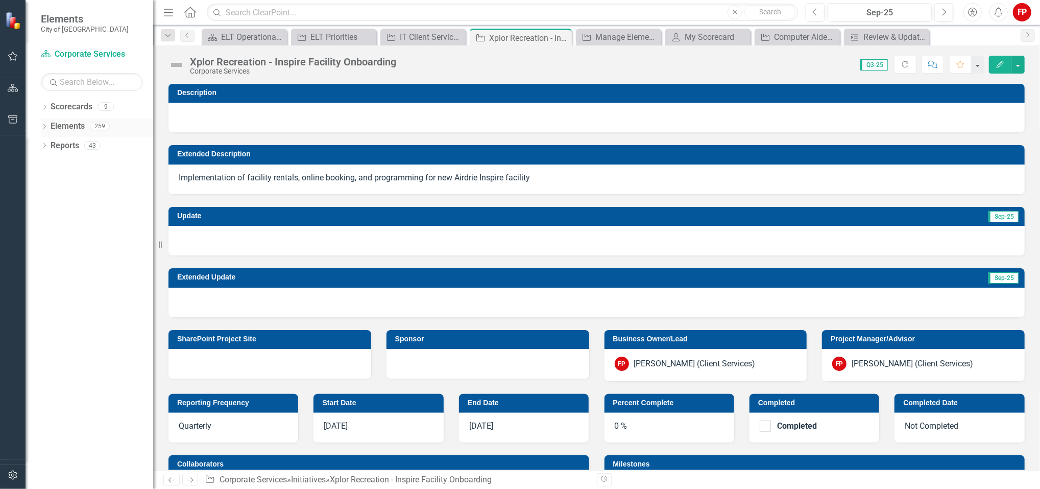
click at [44, 130] on icon "Dropdown" at bounding box center [44, 128] width 7 height 6
click at [53, 167] on icon "Dropdown" at bounding box center [49, 166] width 7 height 6
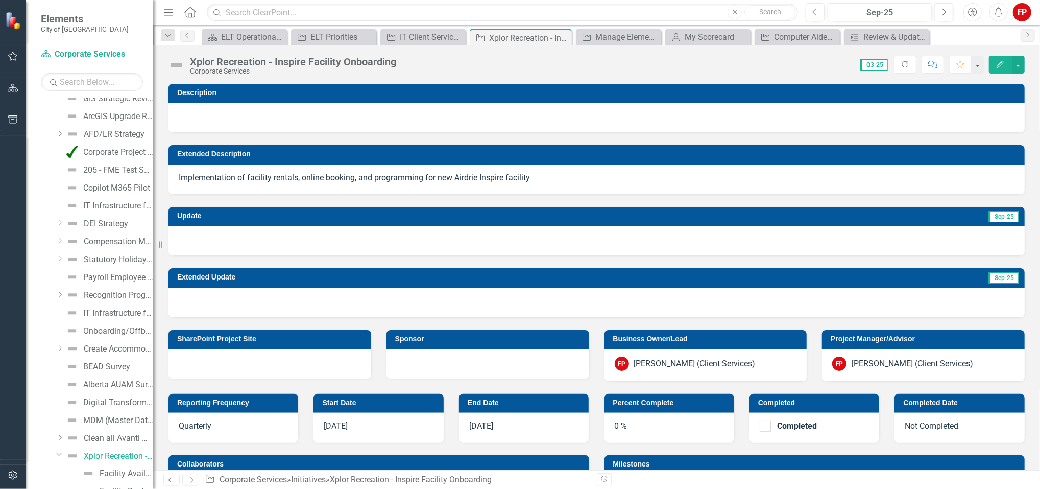
scroll to position [2191, 0]
click at [119, 171] on div "Xplor Recreation - Inspire Facility Onboarding" at bounding box center [118, 170] width 69 height 9
click at [1018, 66] on button "button" at bounding box center [1018, 65] width 13 height 18
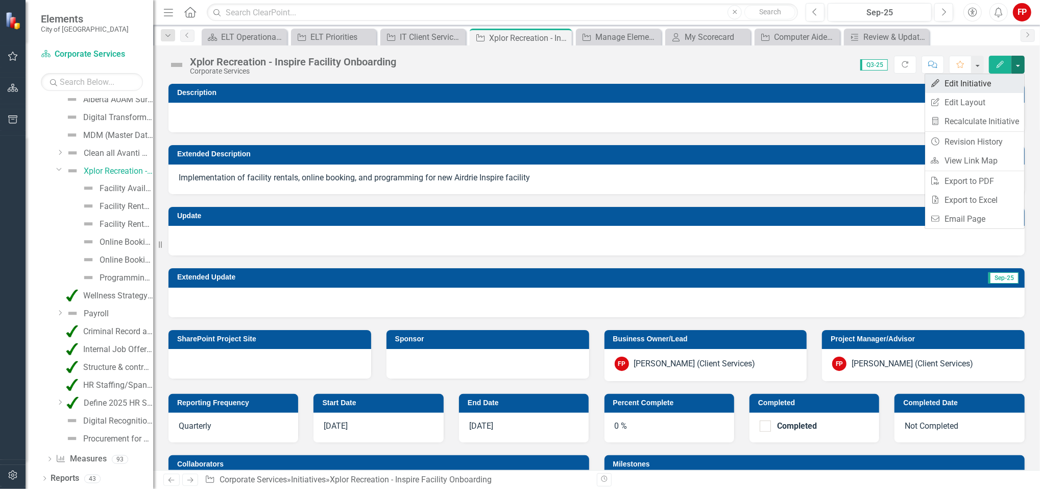
click at [968, 86] on link "Edit Edit Initiative" at bounding box center [974, 83] width 99 height 19
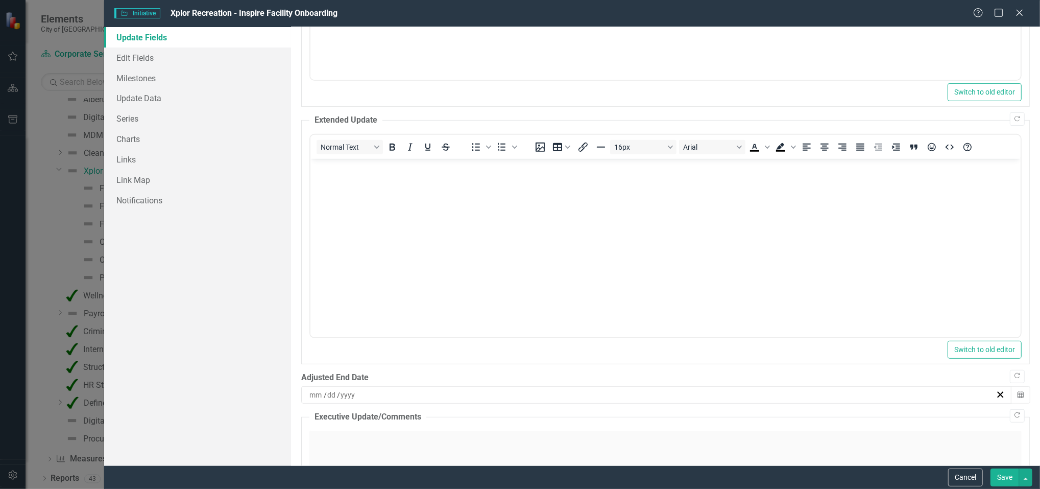
scroll to position [409, 0]
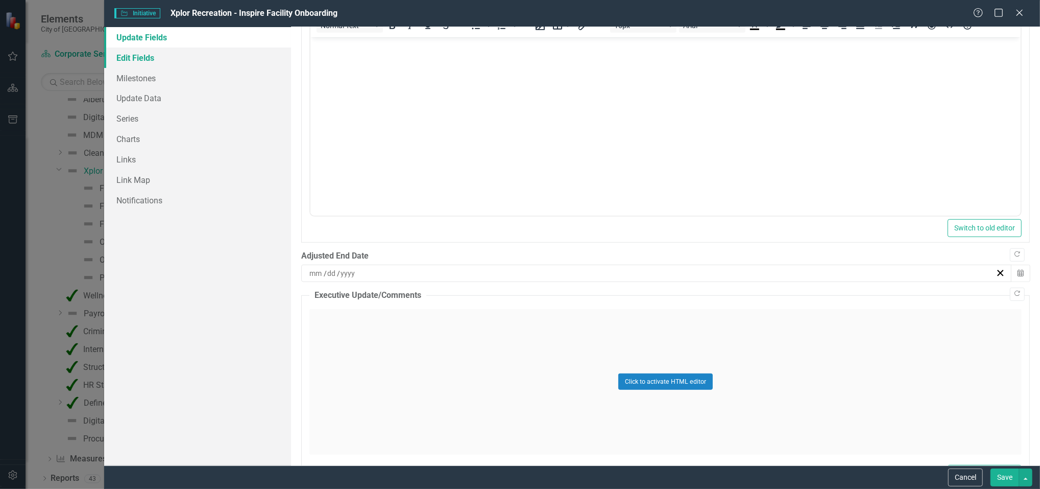
click at [154, 59] on link "Edit Fields" at bounding box center [197, 57] width 187 height 20
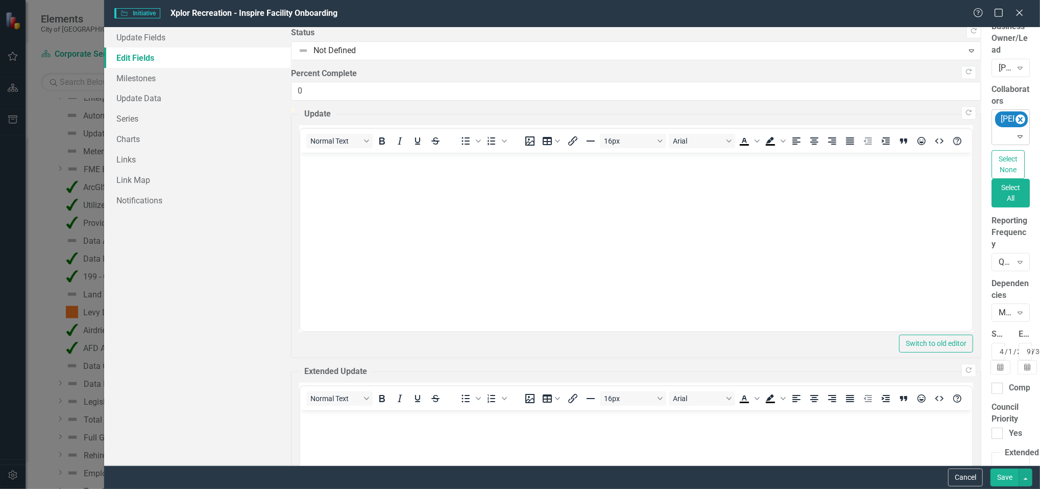
scroll to position [142, 0]
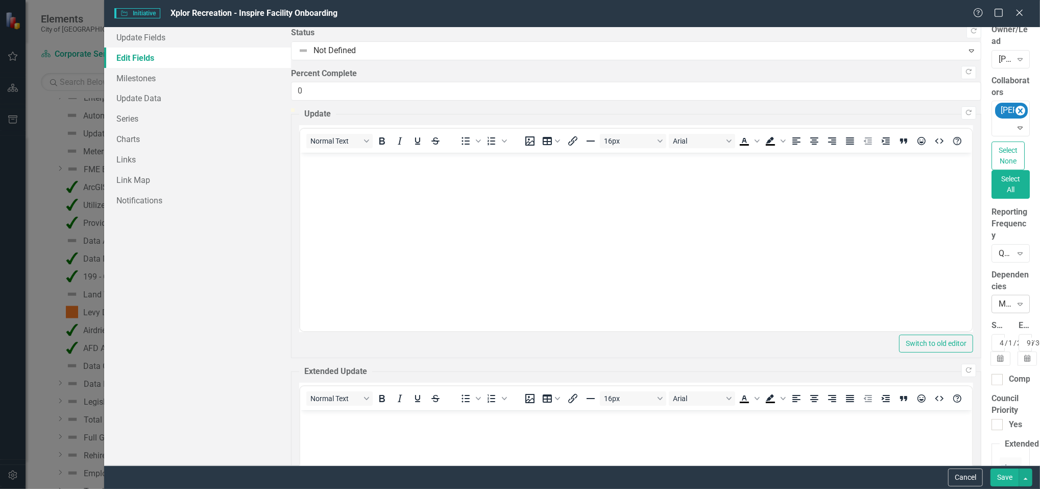
click at [999, 298] on div "Manually select Initiative and Milestone start and end dates" at bounding box center [1005, 304] width 13 height 12
click at [152, 78] on link "Milestones" at bounding box center [197, 78] width 187 height 20
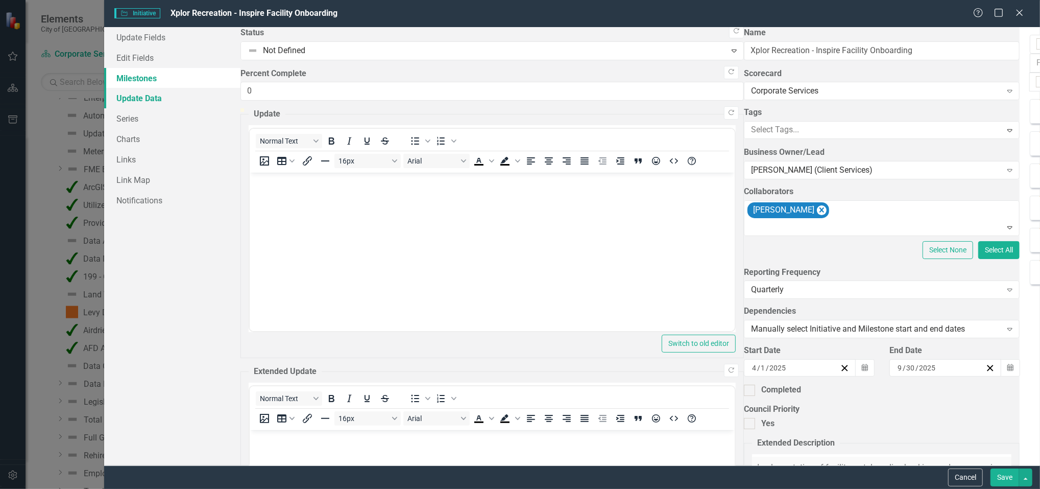
click at [151, 97] on link "Update Data" at bounding box center [172, 98] width 136 height 20
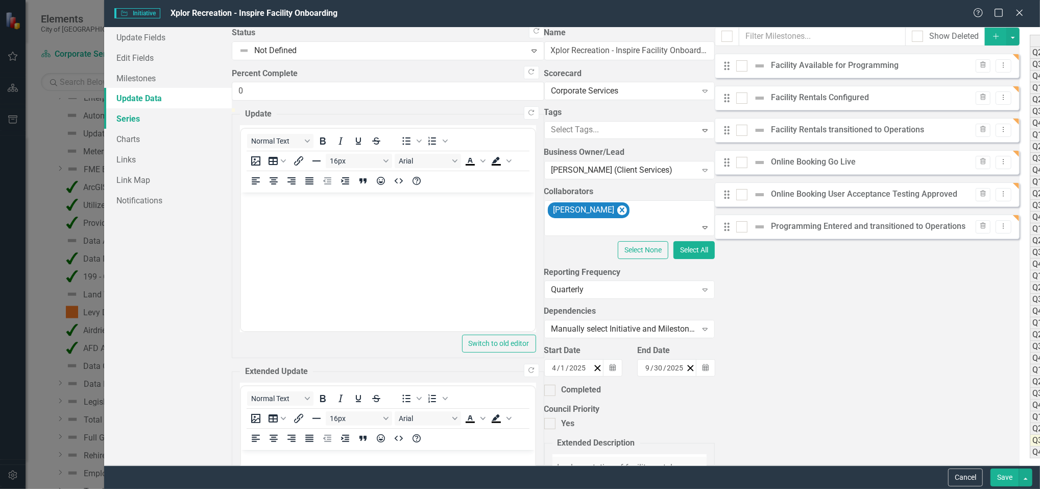
click at [141, 116] on link "Series" at bounding box center [168, 118] width 128 height 20
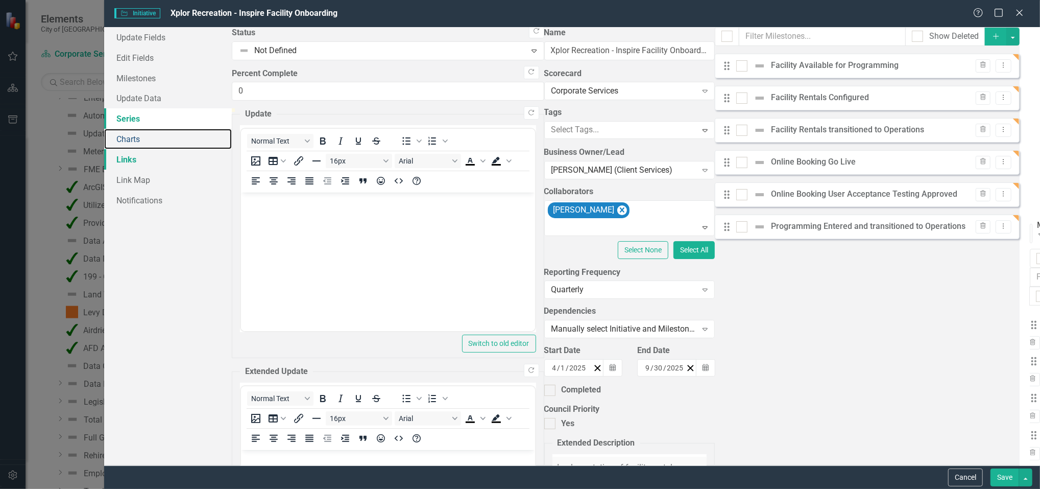
click at [138, 140] on link "Charts" at bounding box center [168, 139] width 128 height 20
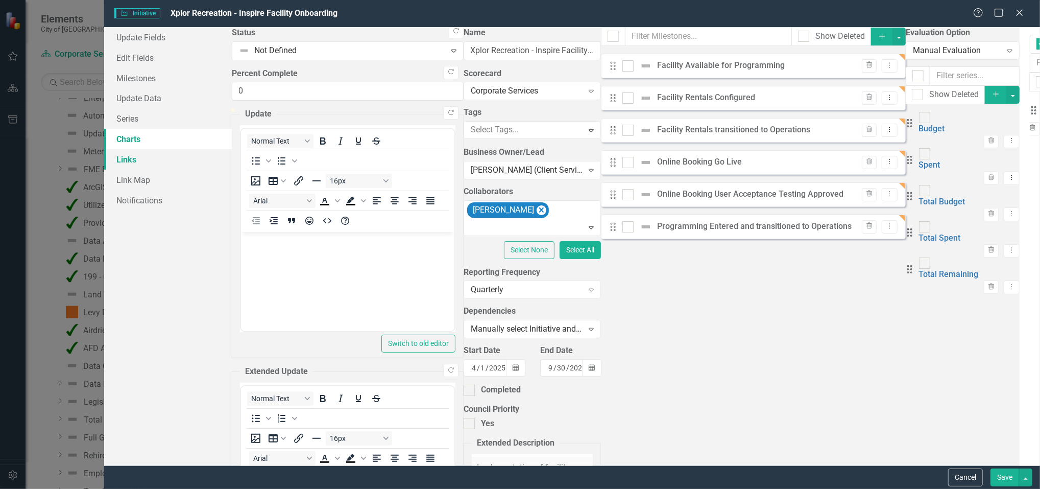
click at [138, 161] on link "Links" at bounding box center [168, 159] width 128 height 20
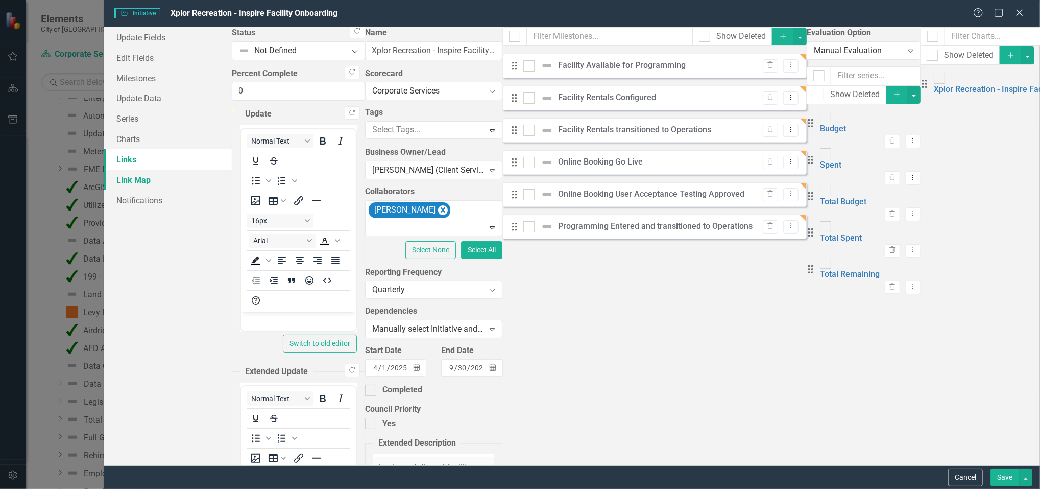
click at [142, 182] on link "Link Map" at bounding box center [168, 180] width 128 height 20
click at [166, 45] on link "Update Fields" at bounding box center [168, 37] width 128 height 20
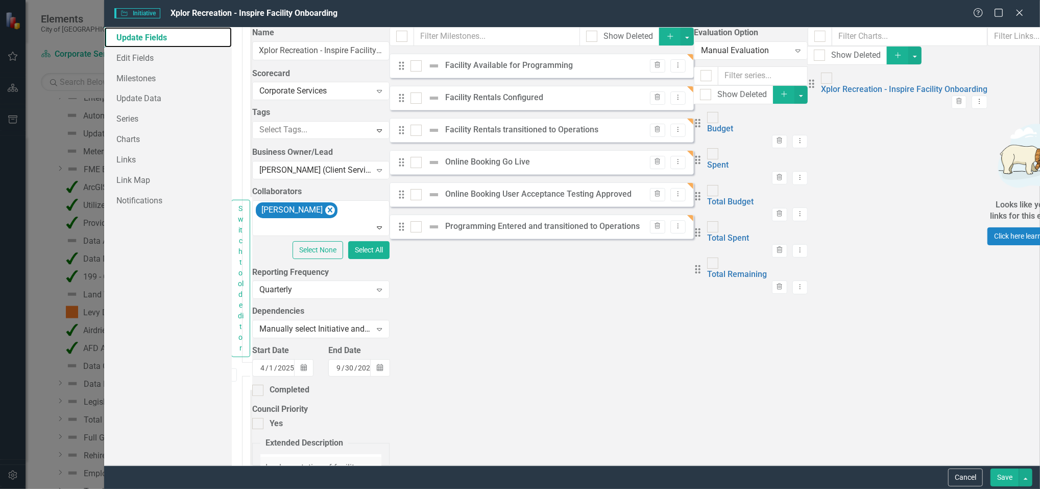
scroll to position [0, 0]
click at [150, 58] on link "Edit Fields" at bounding box center [168, 57] width 128 height 20
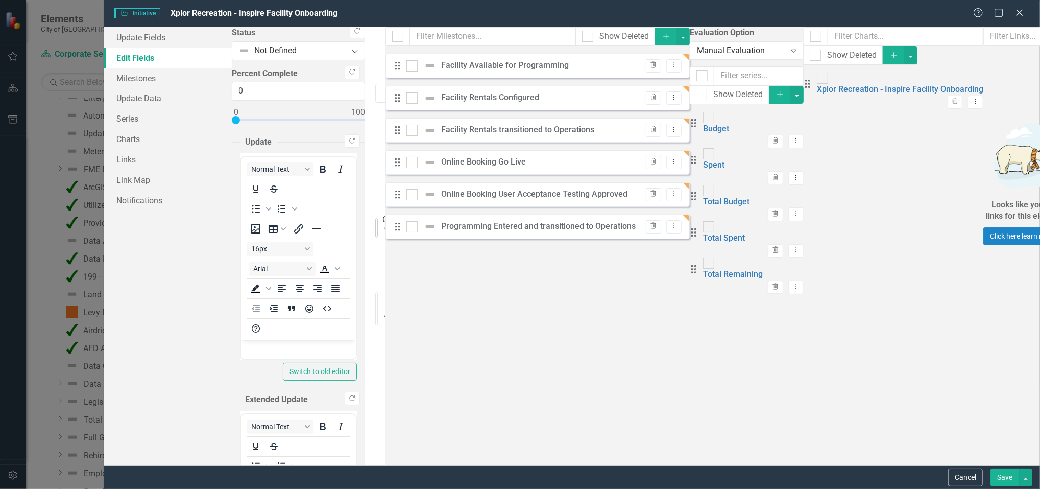
click at [387, 213] on div "Corporate Services" at bounding box center [384, 219] width 4 height 12
click at [232, 267] on div "Update Fields Edit Fields Milestones Update Data Series Charts Links Link Map N…" at bounding box center [168, 246] width 128 height 438
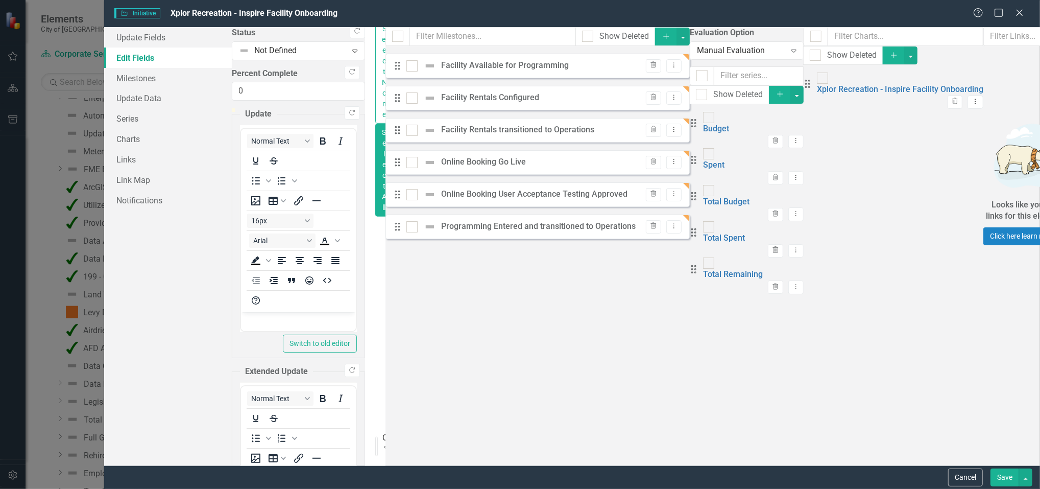
scroll to position [817, 0]
click at [218, 270] on div "Update Fields Edit Fields Milestones Update Data Series Charts Links Link Map N…" at bounding box center [168, 246] width 128 height 438
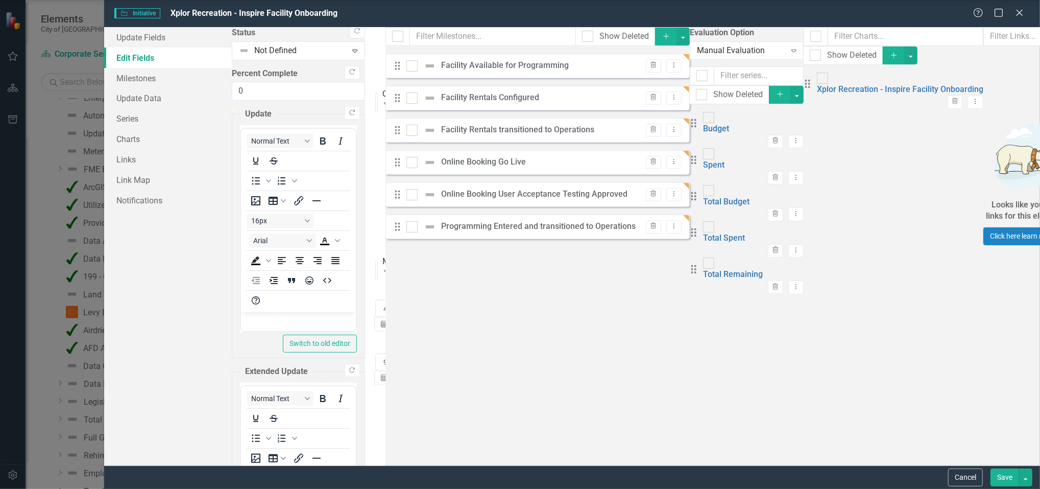
scroll to position [64, 0]
click at [214, 296] on div "Update Fields Edit Fields Milestones Update Data Series Charts Links Link Map N…" at bounding box center [168, 246] width 128 height 438
click at [186, 323] on div "Update Fields Edit Fields Milestones Update Data Series Charts Links Link Map N…" at bounding box center [168, 246] width 128 height 438
click at [994, 477] on button "Save" at bounding box center [1005, 477] width 29 height 18
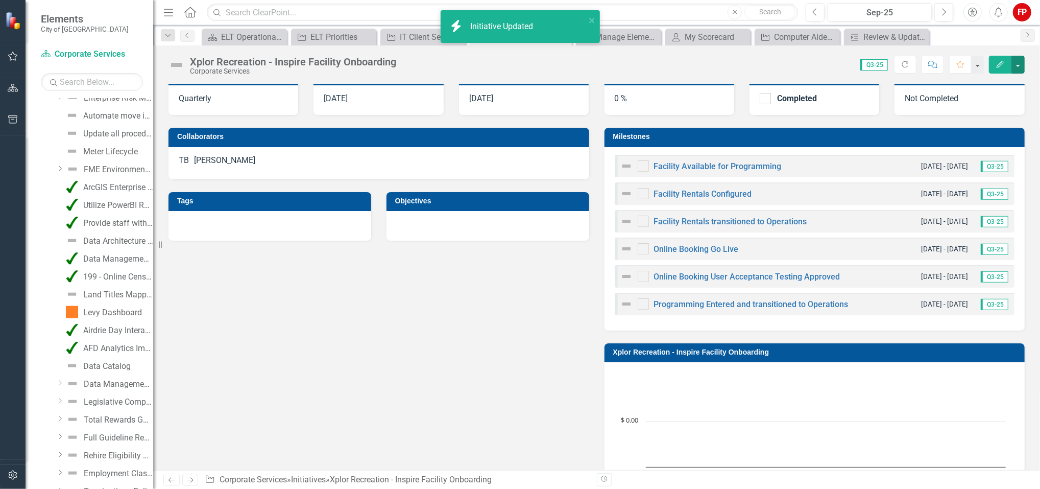
click at [869, 389] on rect "Interactive chart" at bounding box center [813, 446] width 396 height 153
click at [834, 275] on link "Online Booking User Acceptance Testing Approved" at bounding box center [747, 277] width 186 height 10
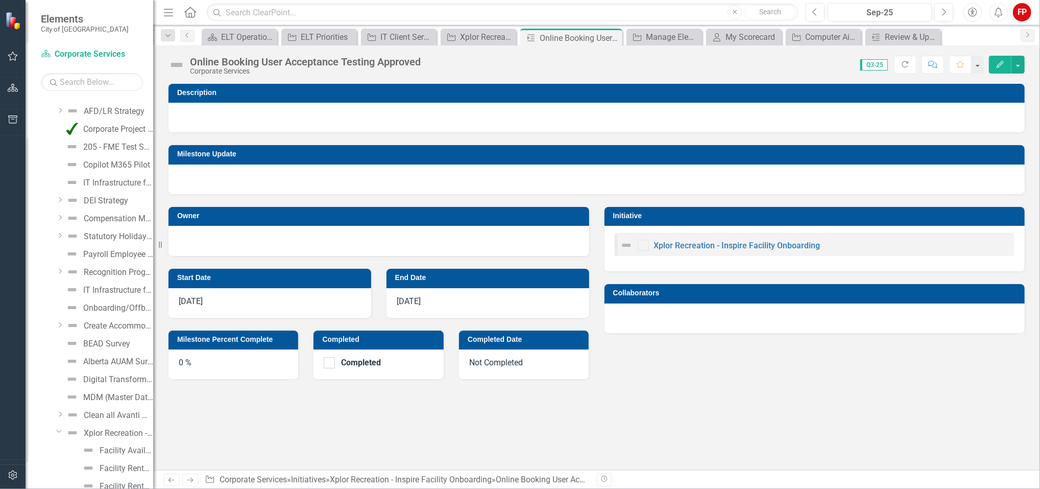
scroll to position [1970, 0]
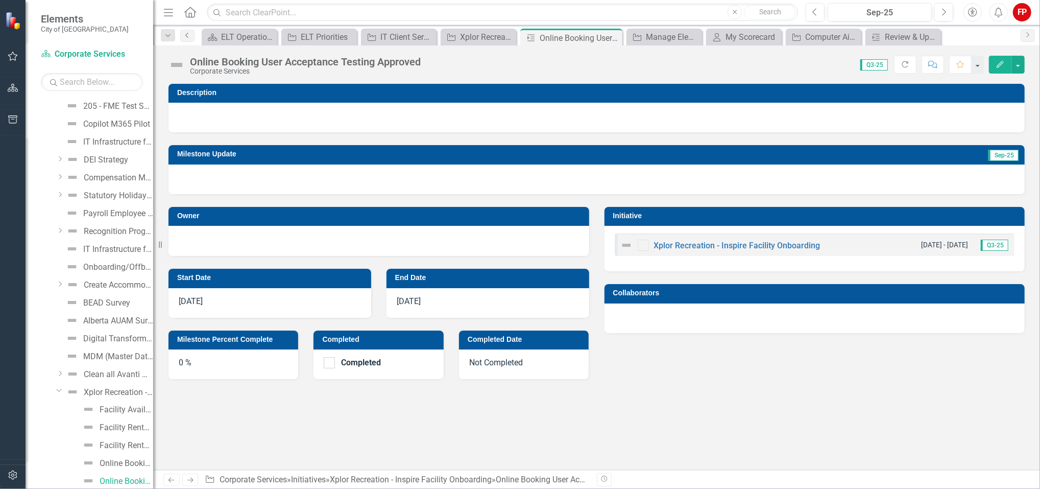
click at [186, 34] on icon "Previous" at bounding box center [187, 35] width 8 height 6
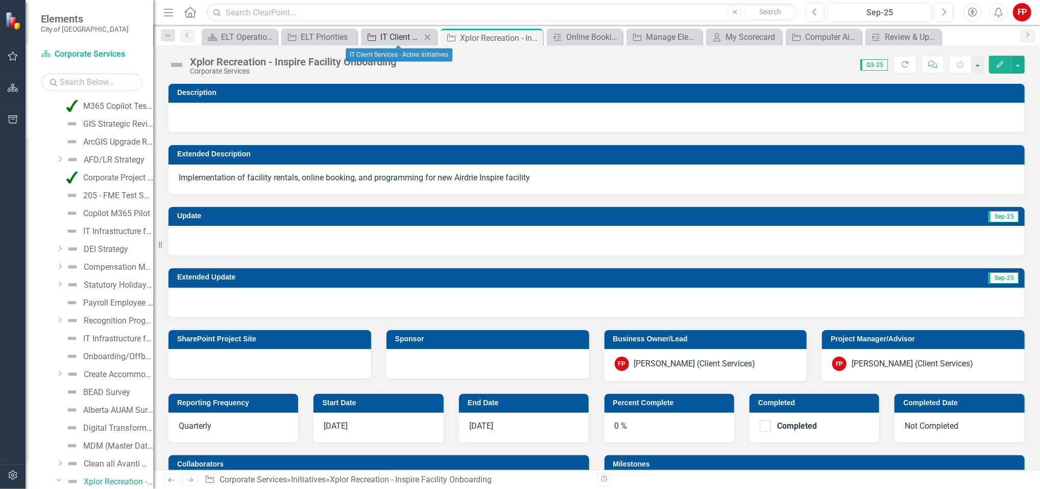
click at [393, 31] on div "IT Client Services - Active Initiatives" at bounding box center [400, 37] width 41 height 13
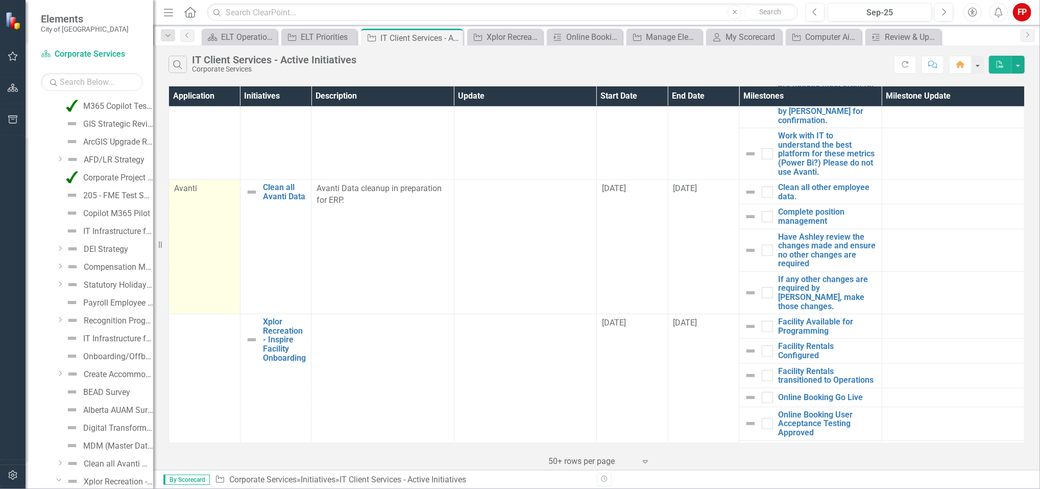
scroll to position [457, 0]
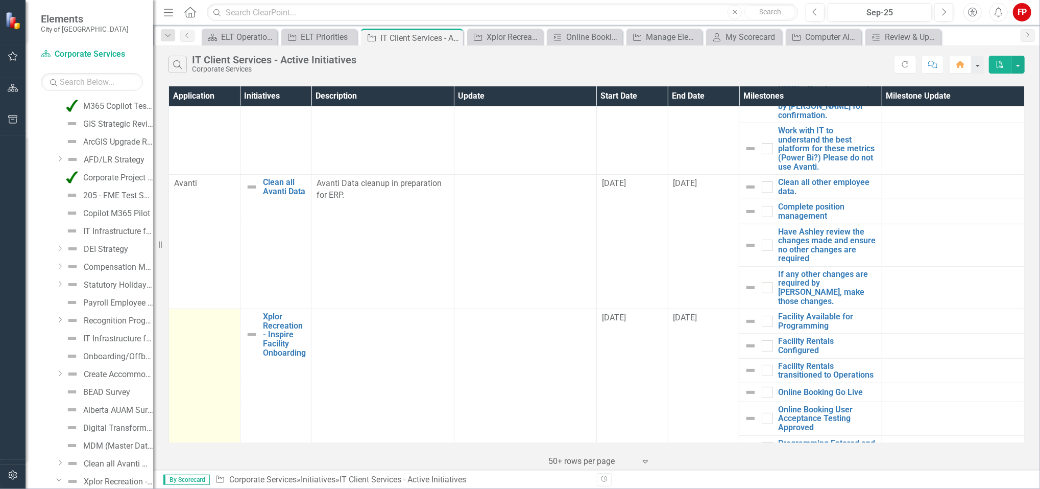
click at [219, 355] on td at bounding box center [204, 384] width 71 height 151
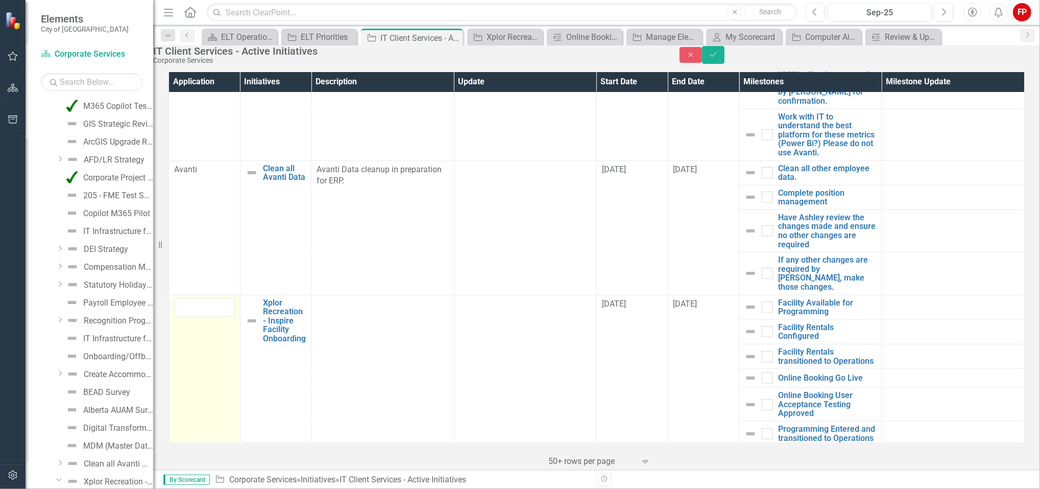
drag, startPoint x: 219, startPoint y: 355, endPoint x: 207, endPoint y: 356, distance: 11.8
click at [207, 356] on td at bounding box center [204, 370] width 71 height 151
click at [200, 305] on input "text" at bounding box center [204, 307] width 61 height 19
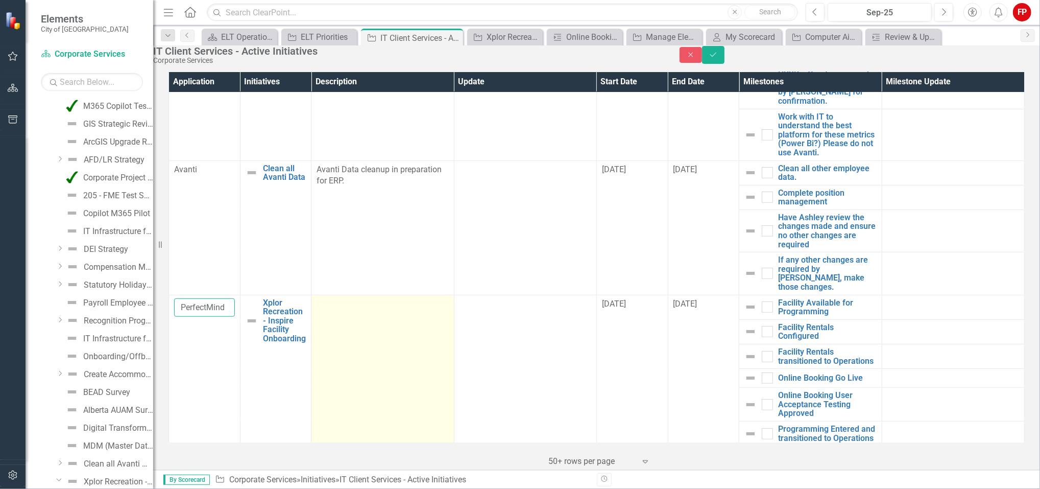
type input "PerfectMind"
click at [315, 323] on td at bounding box center [383, 370] width 142 height 151
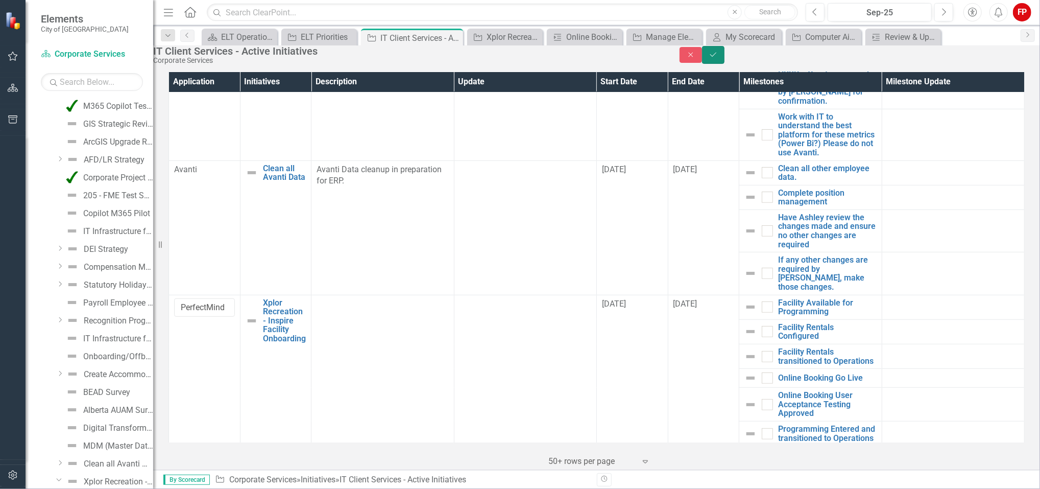
click at [725, 61] on button "Save" at bounding box center [713, 55] width 22 height 18
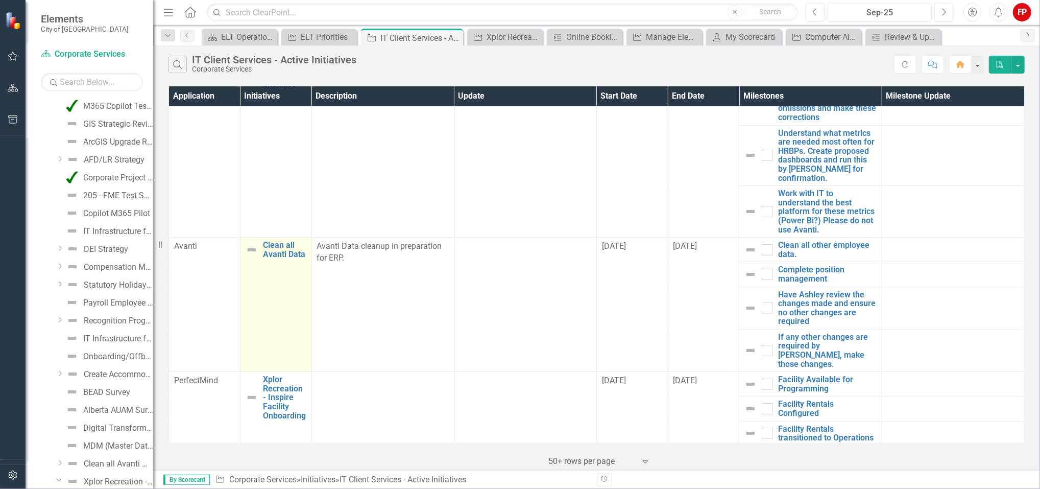
scroll to position [457, 0]
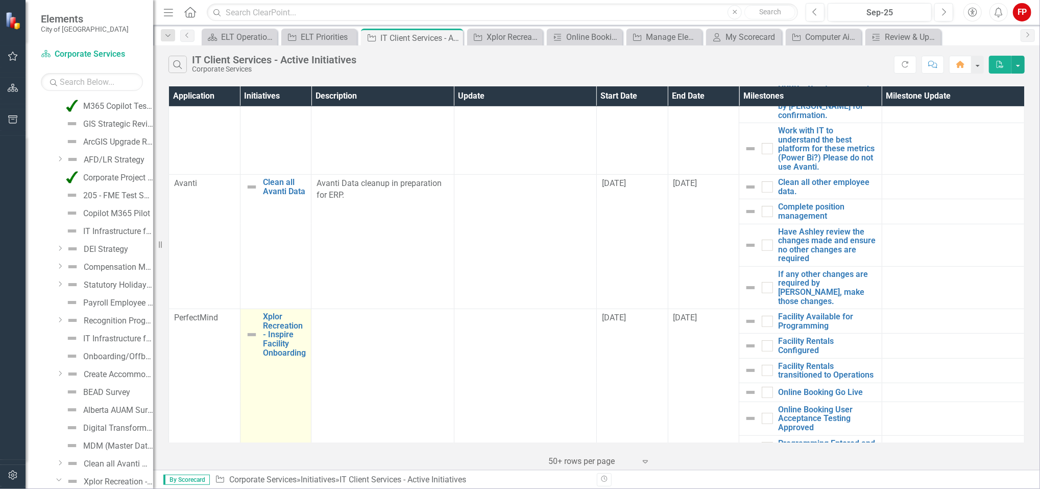
click at [293, 395] on td "Xplor Recreation - Inspire Facility Onboarding Edit Edit Initiative Link Open E…" at bounding box center [275, 384] width 71 height 151
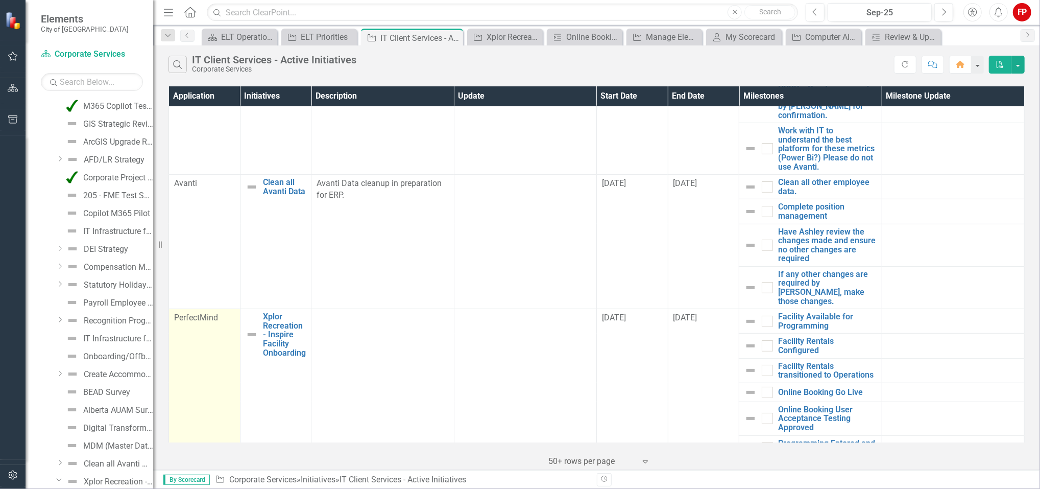
click at [224, 409] on td "PerfectMind" at bounding box center [204, 384] width 71 height 151
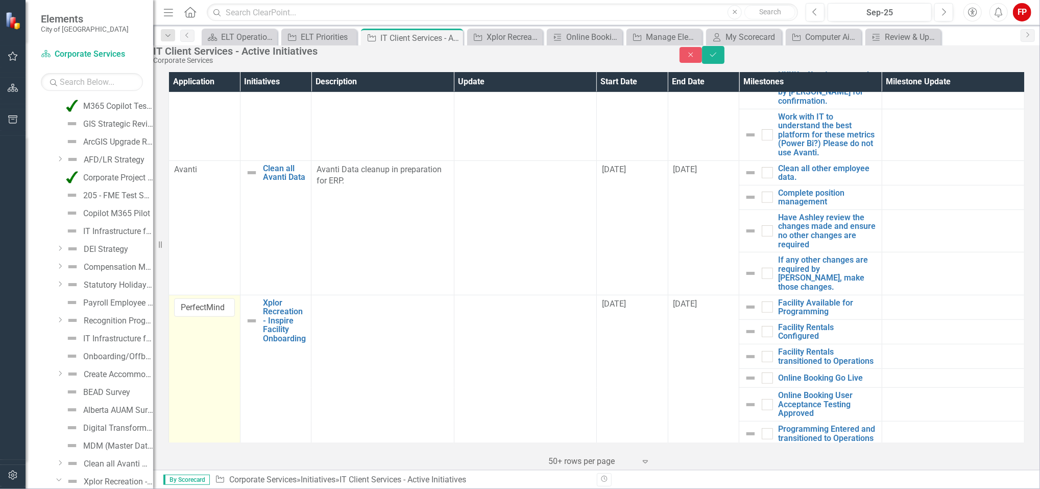
click at [224, 409] on td "PerfectMind" at bounding box center [204, 370] width 71 height 151
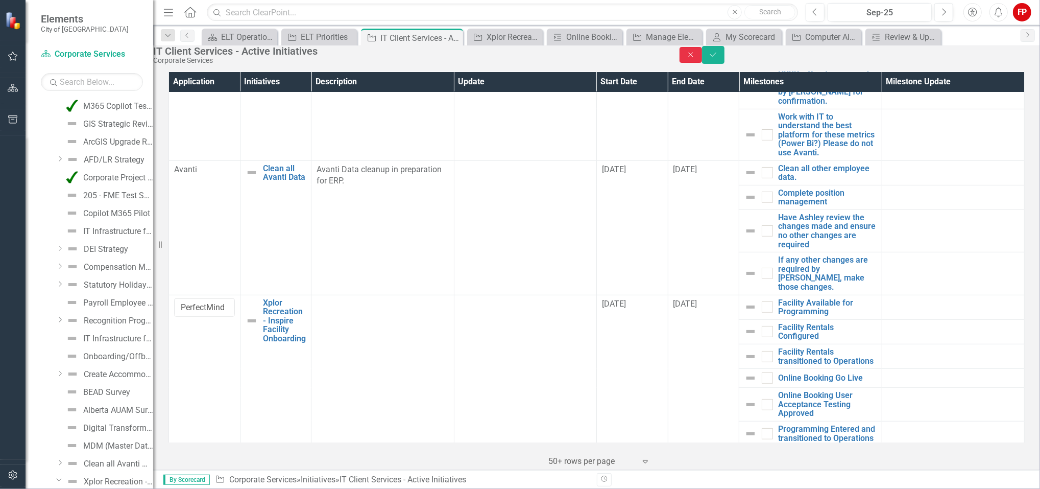
click at [702, 63] on button "Close" at bounding box center [691, 55] width 22 height 16
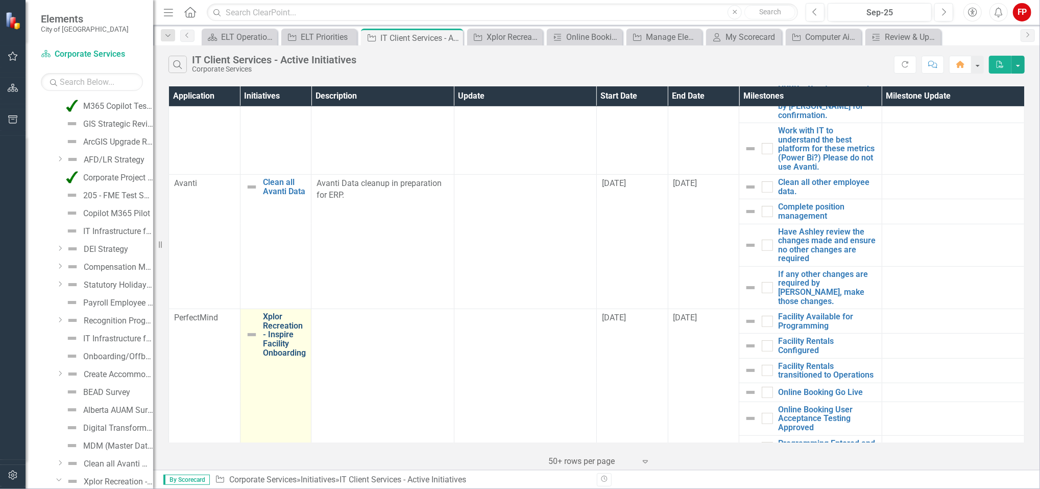
click at [292, 333] on link "Xplor Recreation - Inspire Facility Onboarding" at bounding box center [284, 334] width 43 height 45
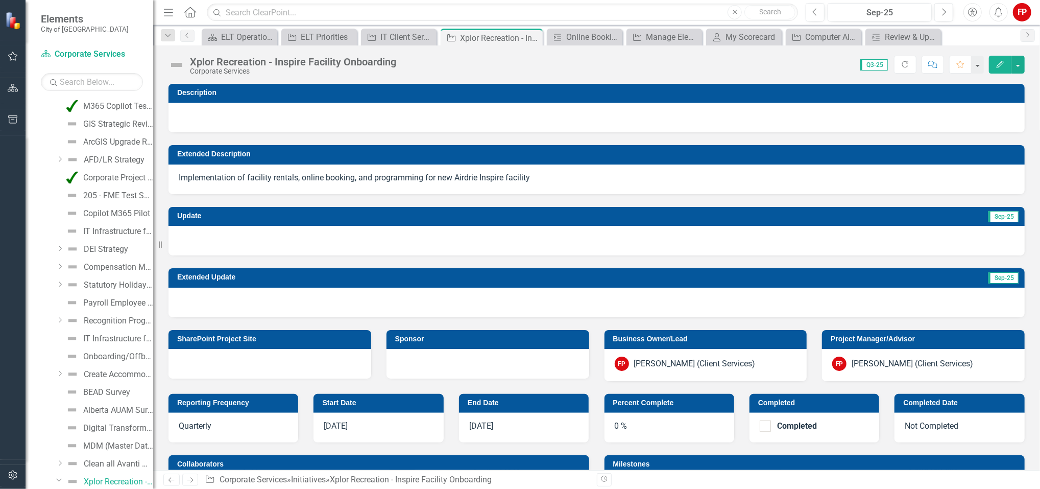
click at [1009, 64] on button "Edit" at bounding box center [1000, 65] width 22 height 18
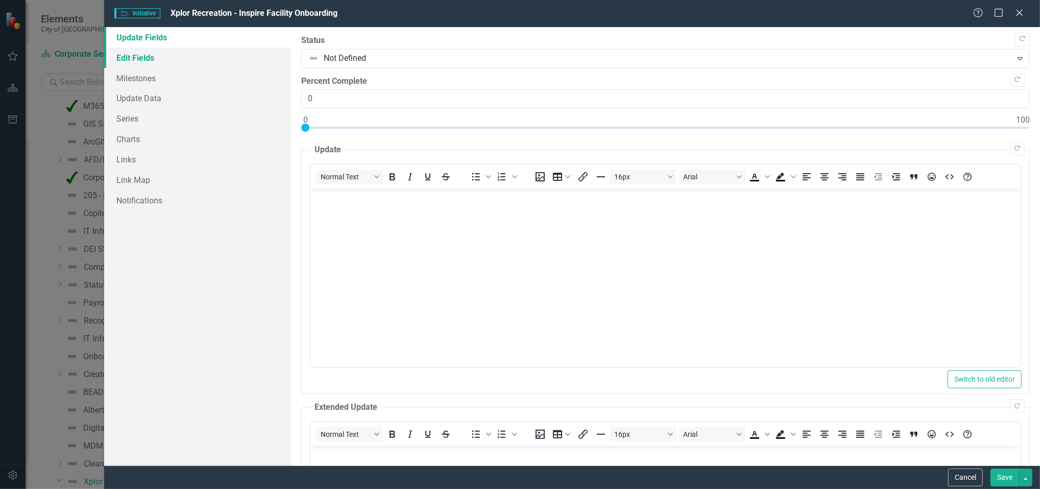
click at [210, 56] on link "Edit Fields" at bounding box center [197, 57] width 187 height 20
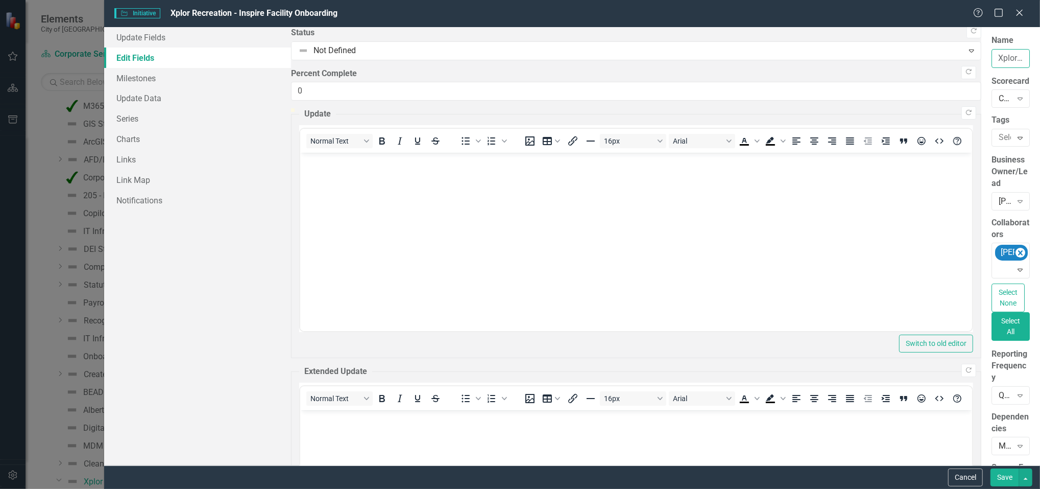
drag, startPoint x: 373, startPoint y: 60, endPoint x: 296, endPoint y: 56, distance: 77.2
click at [982, 56] on div "ClearPoint Can Do More! How ClearPoint Can Help Close Enterprise plans can auto…" at bounding box center [1011, 246] width 59 height 438
type input "Inspire Facility Onboarding to Rec Management Application"
click at [1009, 477] on button "Save" at bounding box center [1005, 477] width 29 height 18
